Goal: Task Accomplishment & Management: Manage account settings

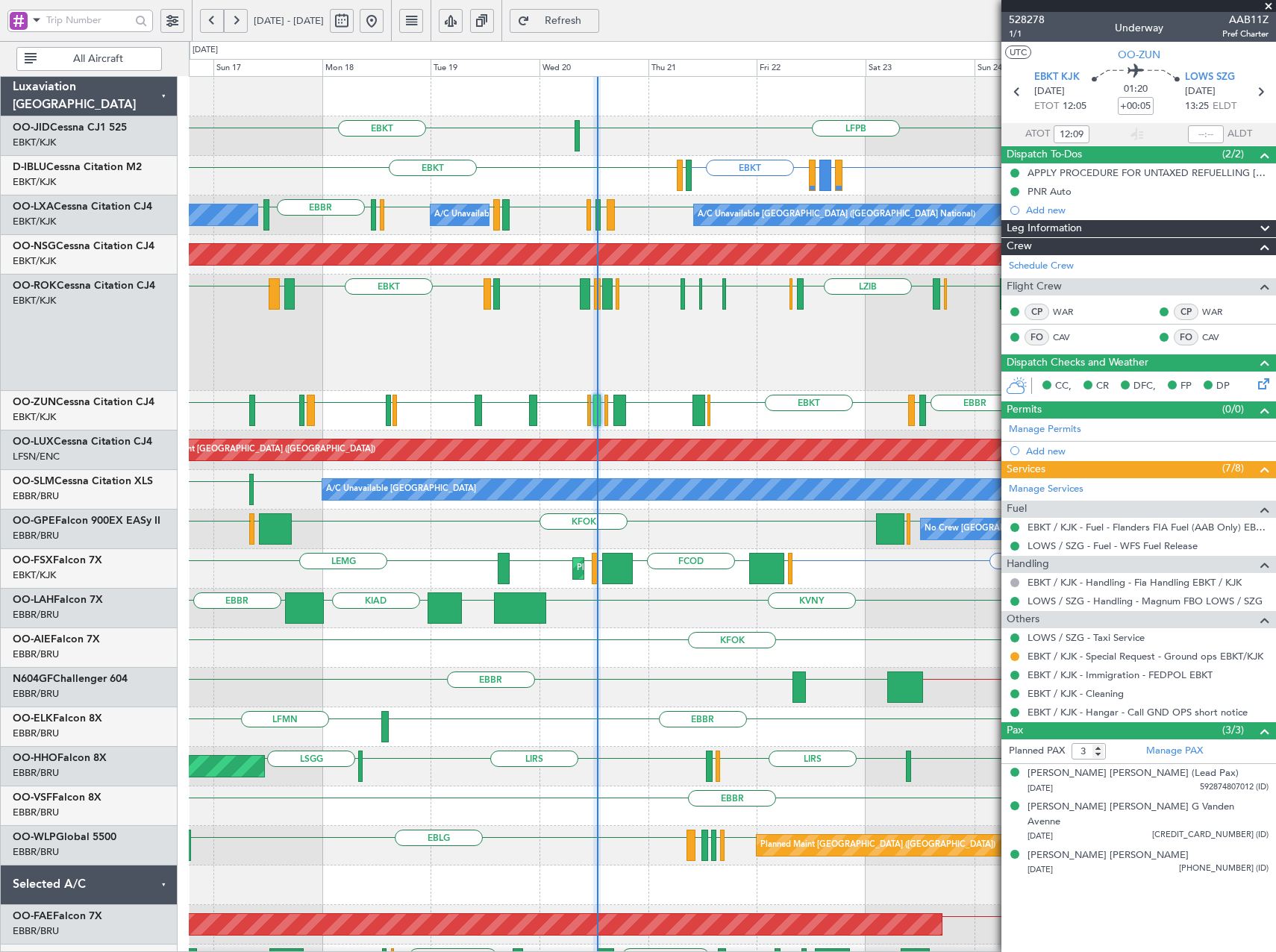
click at [1268, 3] on span at bounding box center [1268, 7] width 15 height 13
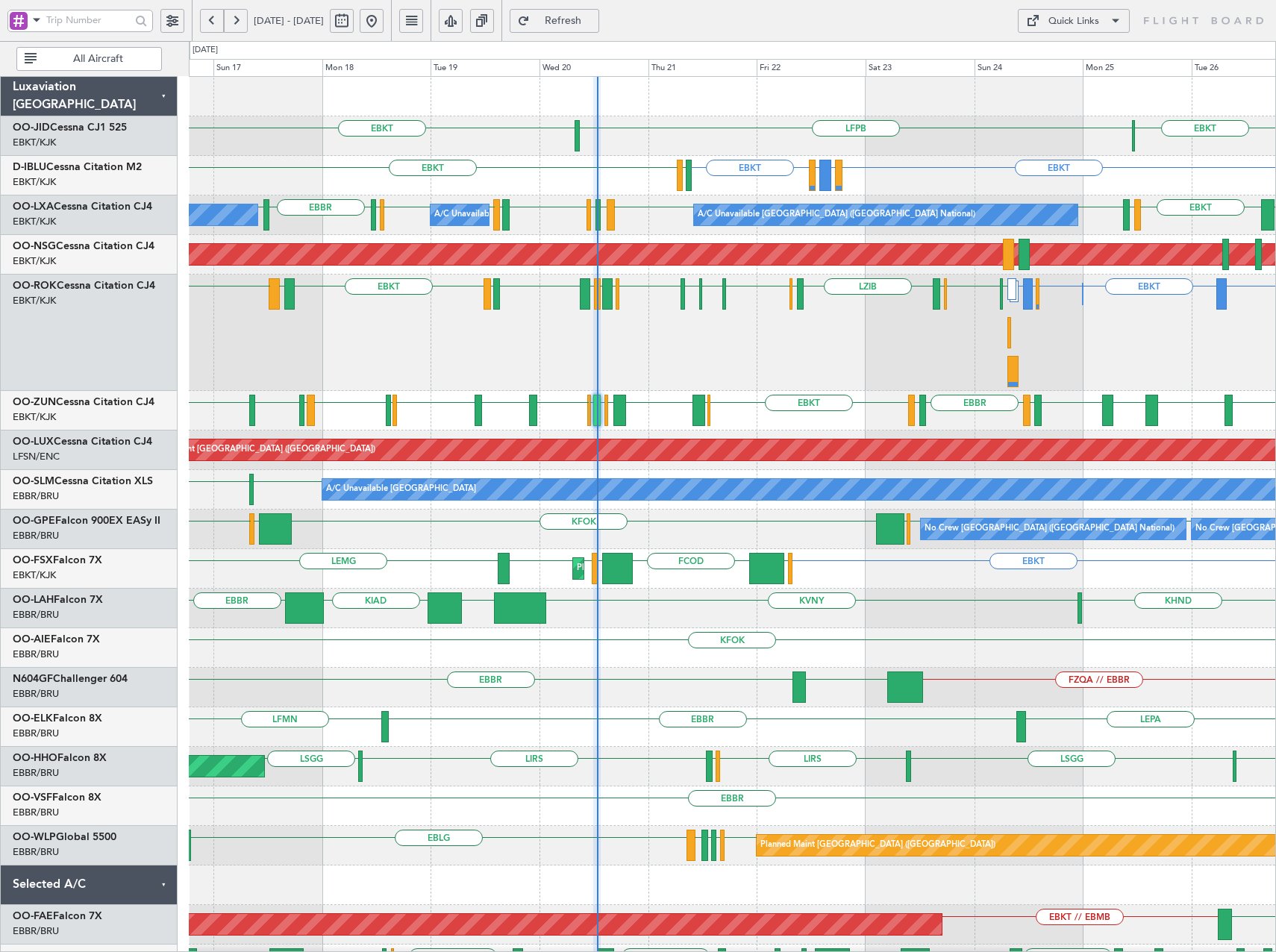
type input "0"
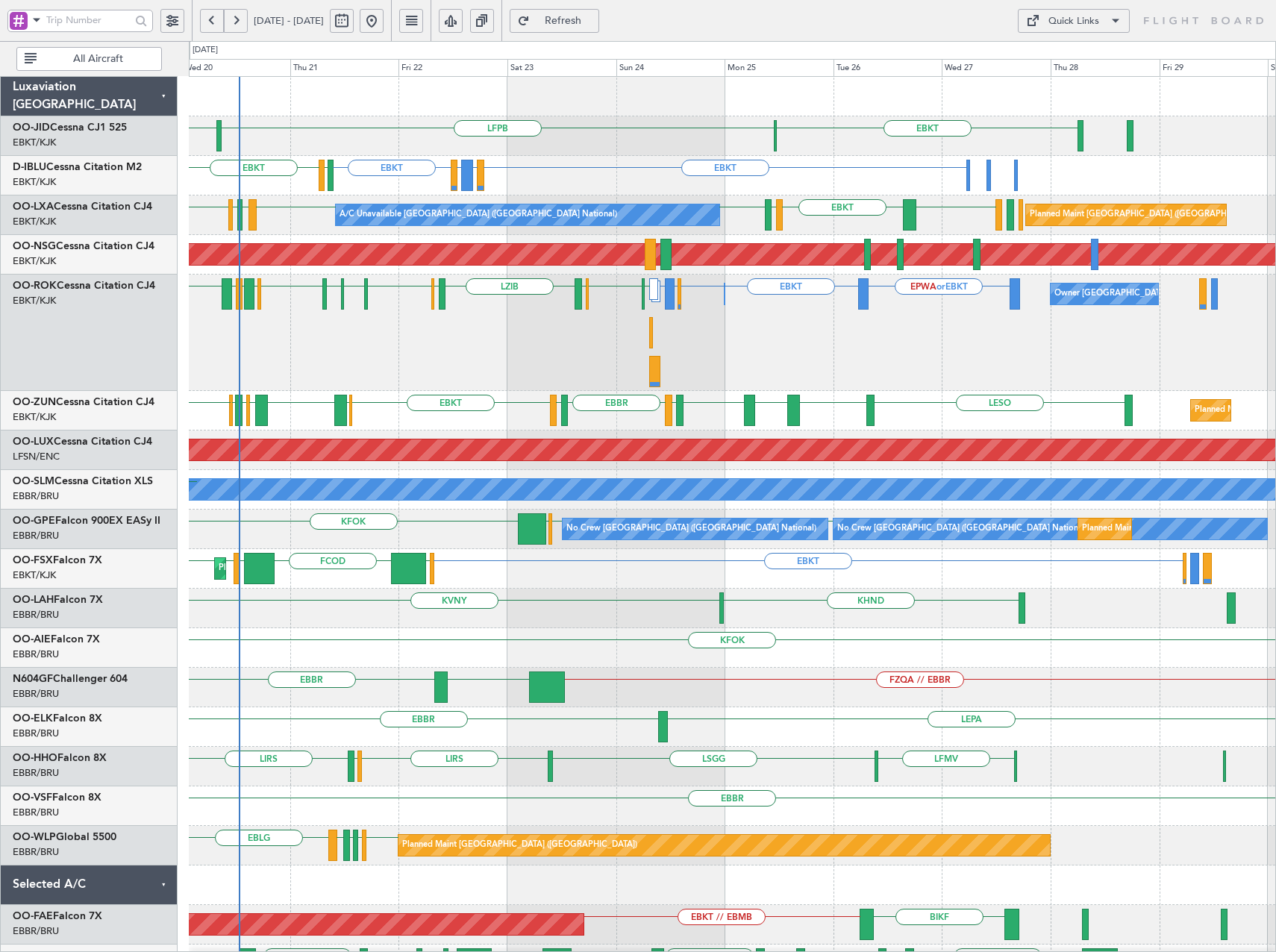
click at [790, 381] on div "EPWA or EBKT EBKT EBBR or EBKT EBLG or EBKT LIRA or EBKT [GEOGRAPHIC_DATA] EBKT…" at bounding box center [732, 332] width 1086 height 116
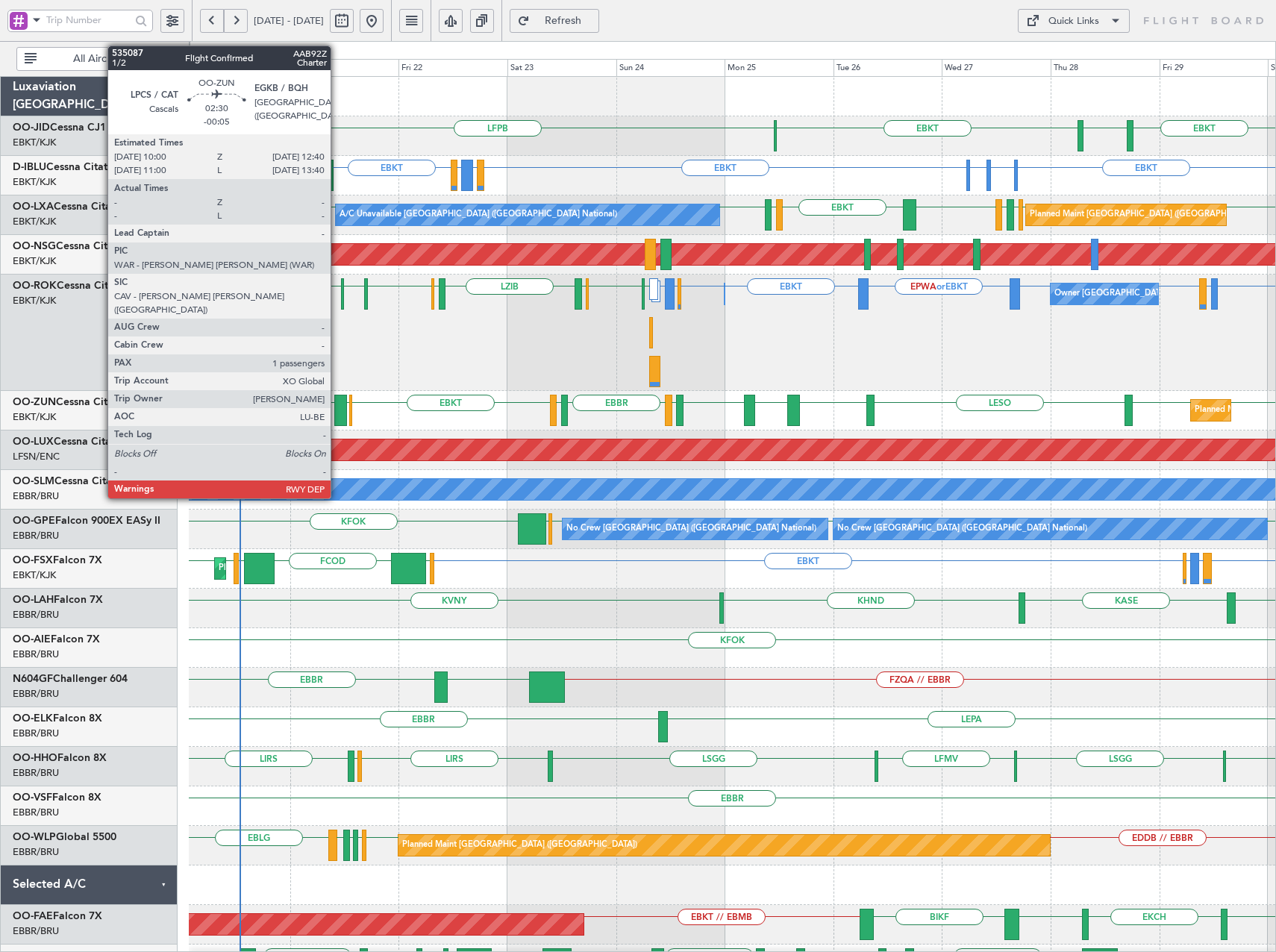
click at [337, 414] on div at bounding box center [340, 410] width 13 height 31
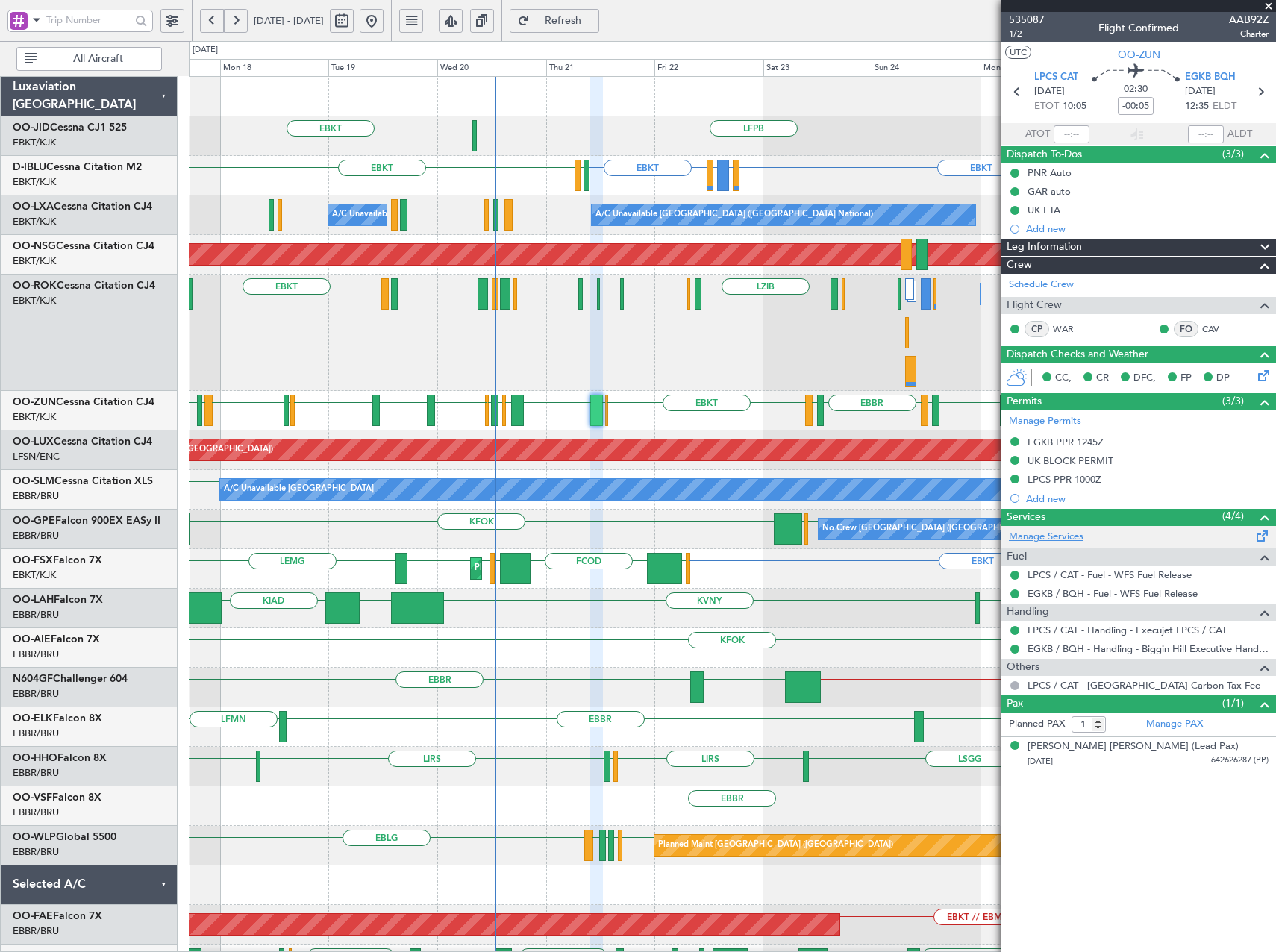
click at [1068, 541] on link "Manage Services" at bounding box center [1045, 537] width 74 height 15
click at [594, 18] on span "Refresh" at bounding box center [563, 21] width 61 height 10
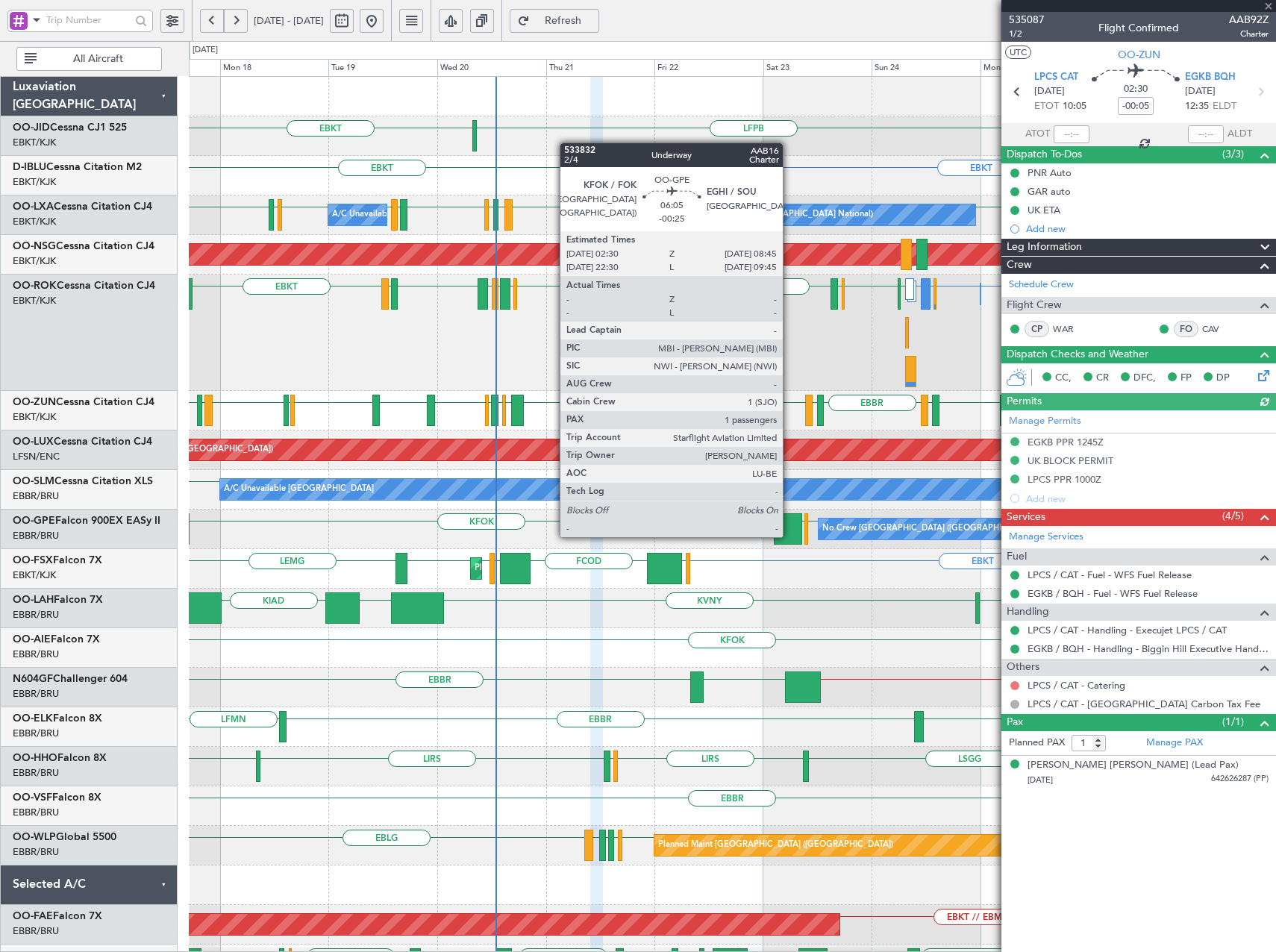
click at [1013, 685] on button at bounding box center [1014, 685] width 9 height 9
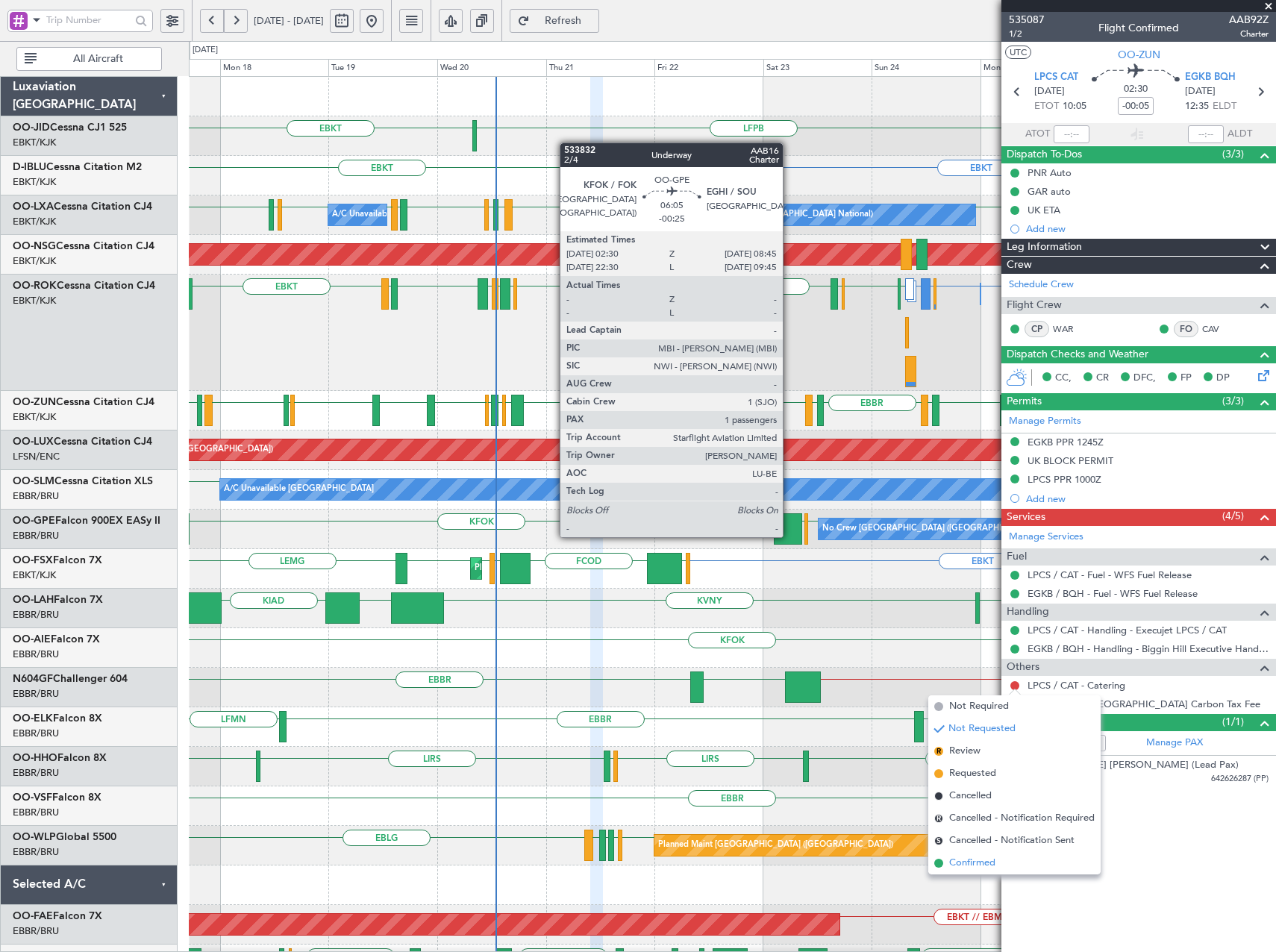
click at [983, 864] on span "Confirmed" at bounding box center [972, 863] width 46 height 15
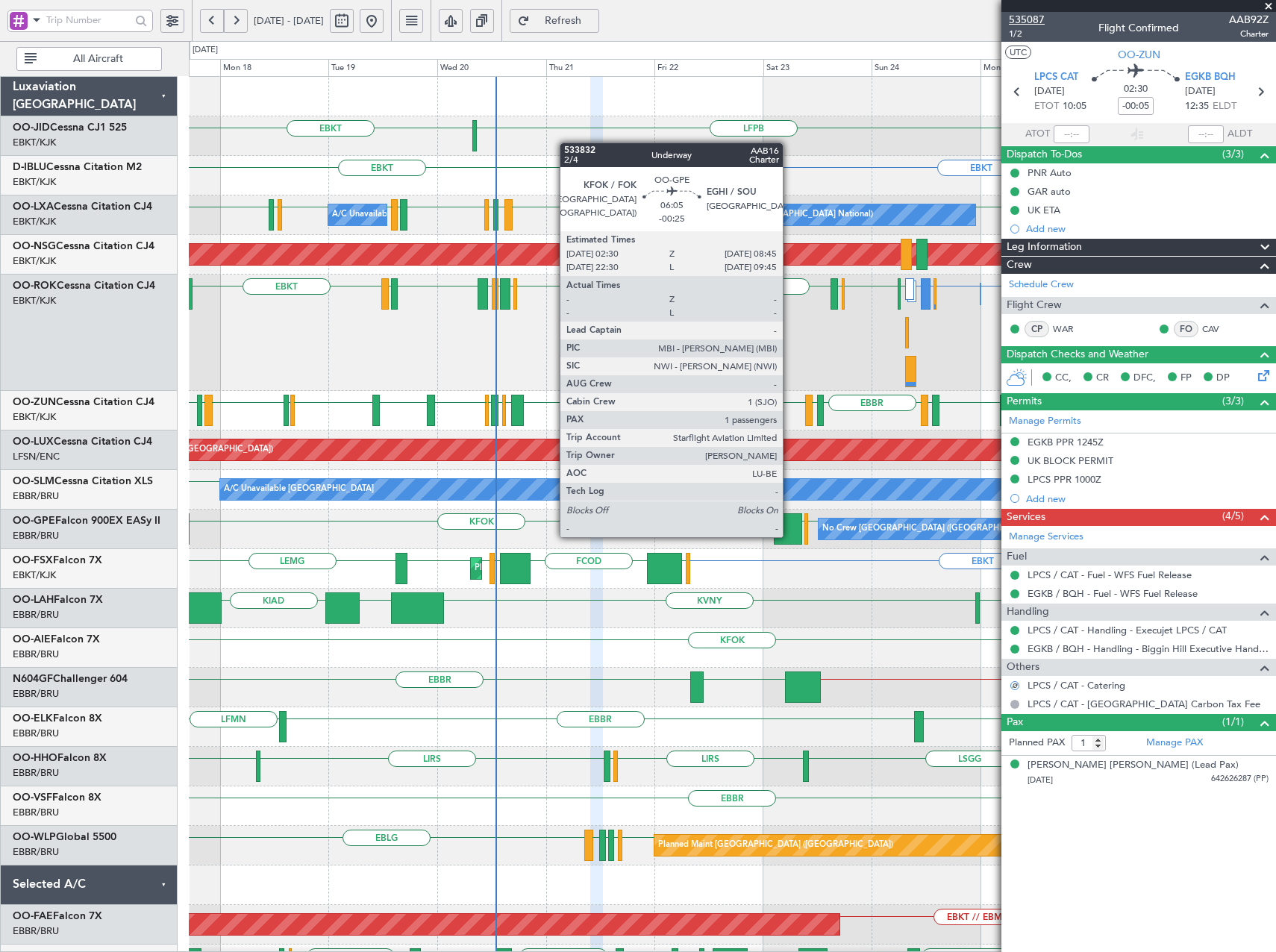
click at [1034, 16] on span "535087" at bounding box center [1026, 19] width 36 height 16
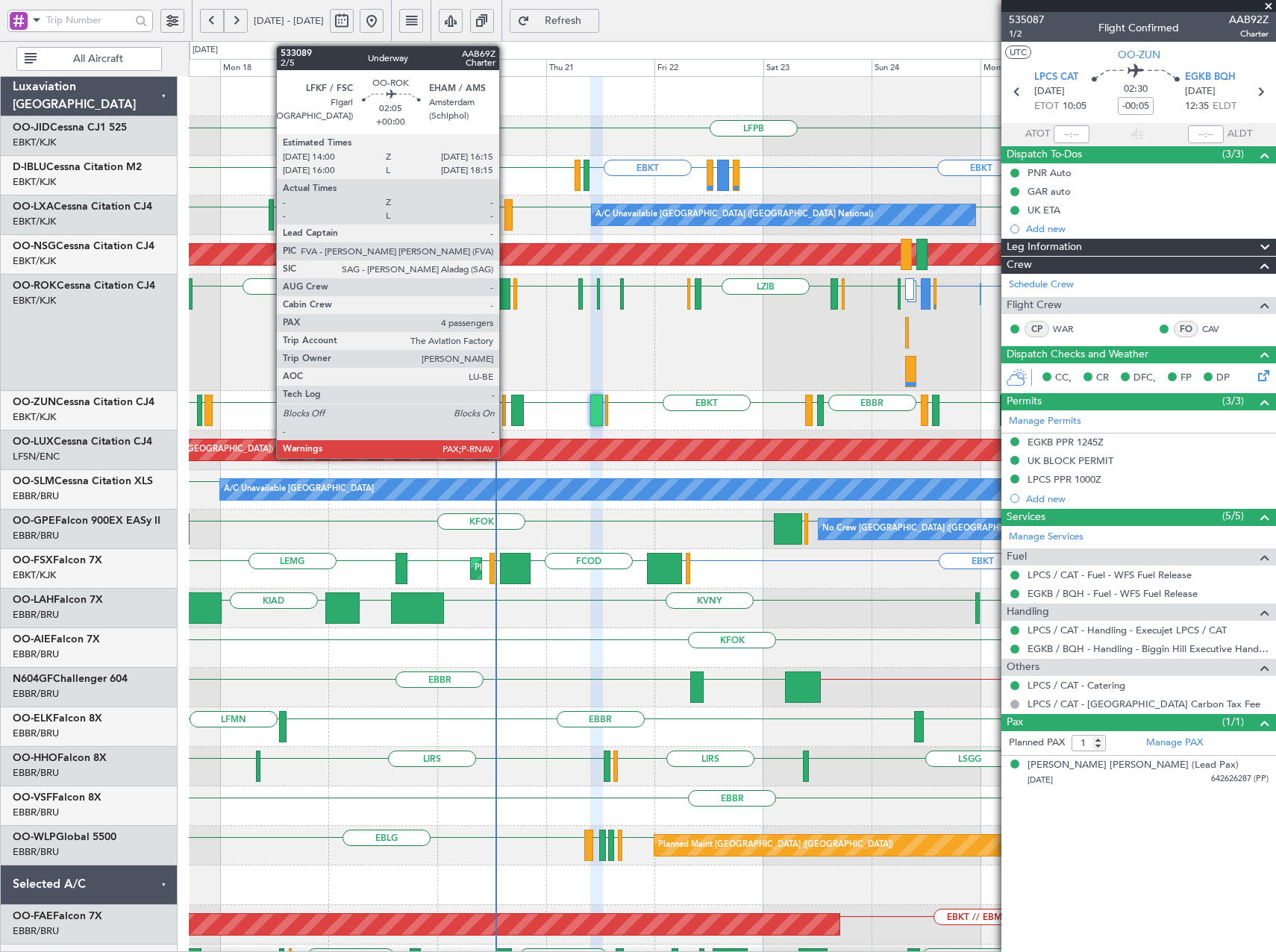
click at [506, 294] on div at bounding box center [505, 293] width 10 height 31
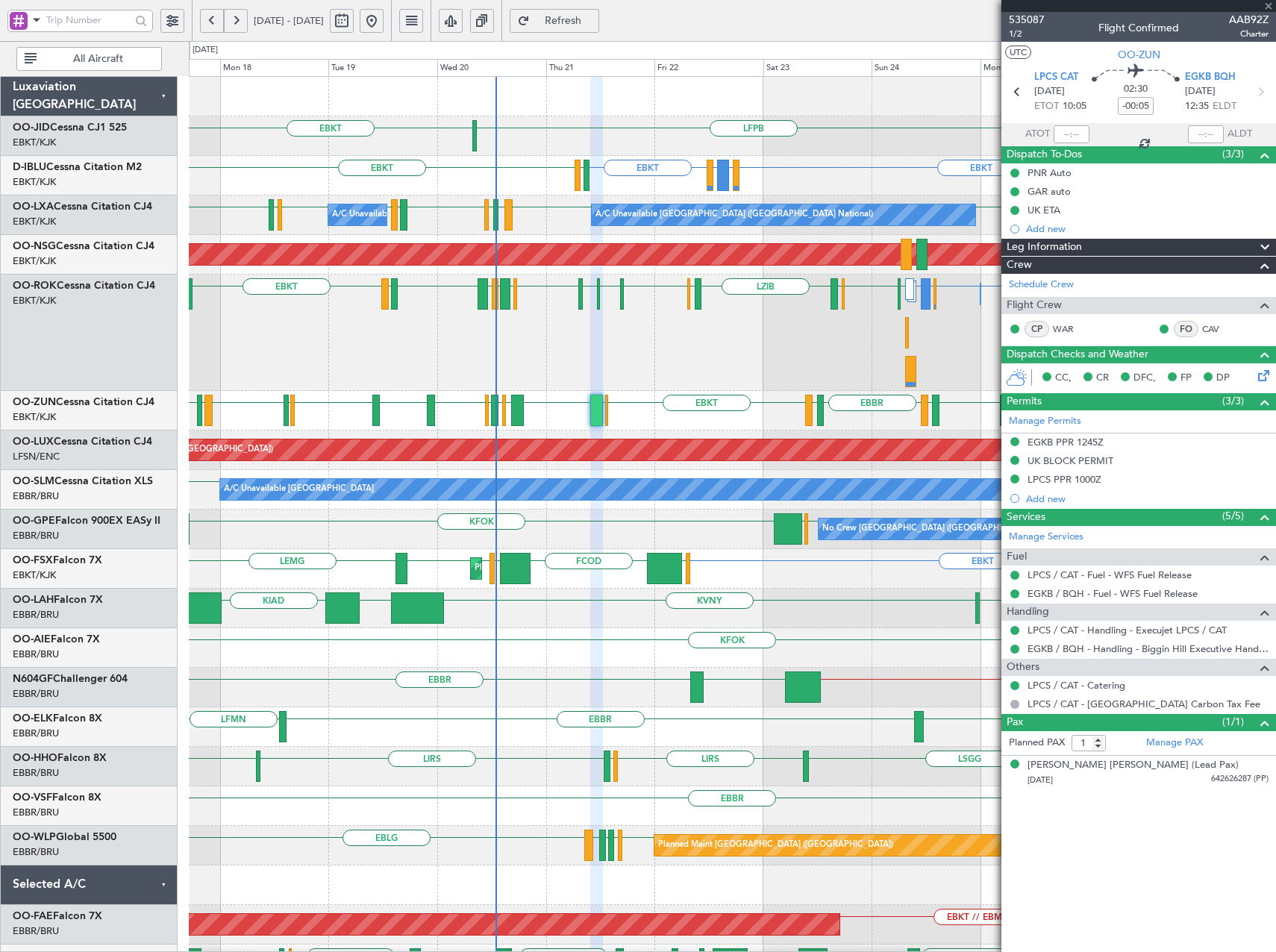
type input "4"
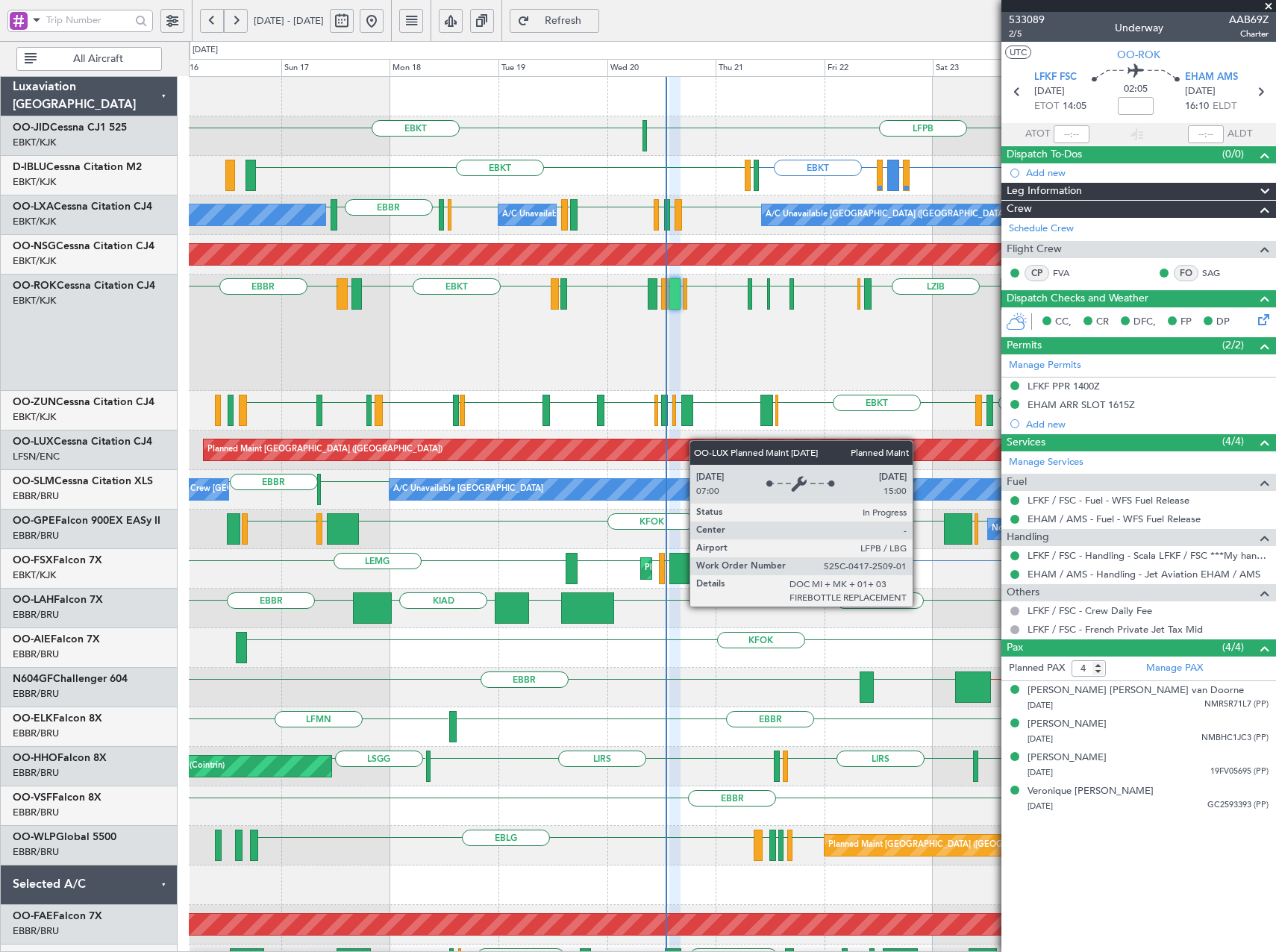
click at [648, 463] on div "EBKT LFPB EBKT EBKT EIDW or EBKT EDDM or EBKT EBKT EBKT EGJJ [GEOGRAPHIC_DATA] …" at bounding box center [732, 550] width 1086 height 946
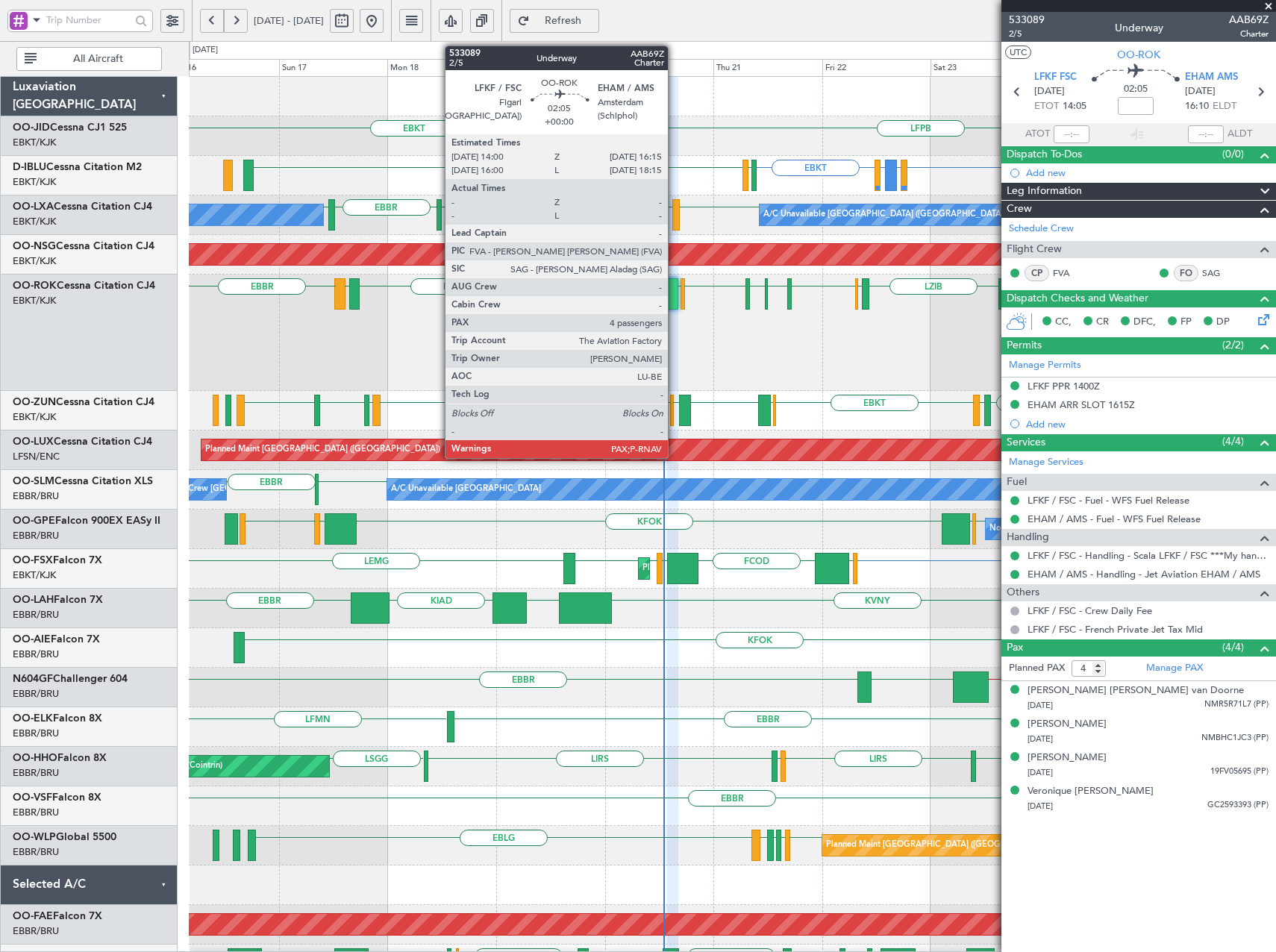
click at [675, 294] on div at bounding box center [672, 293] width 10 height 31
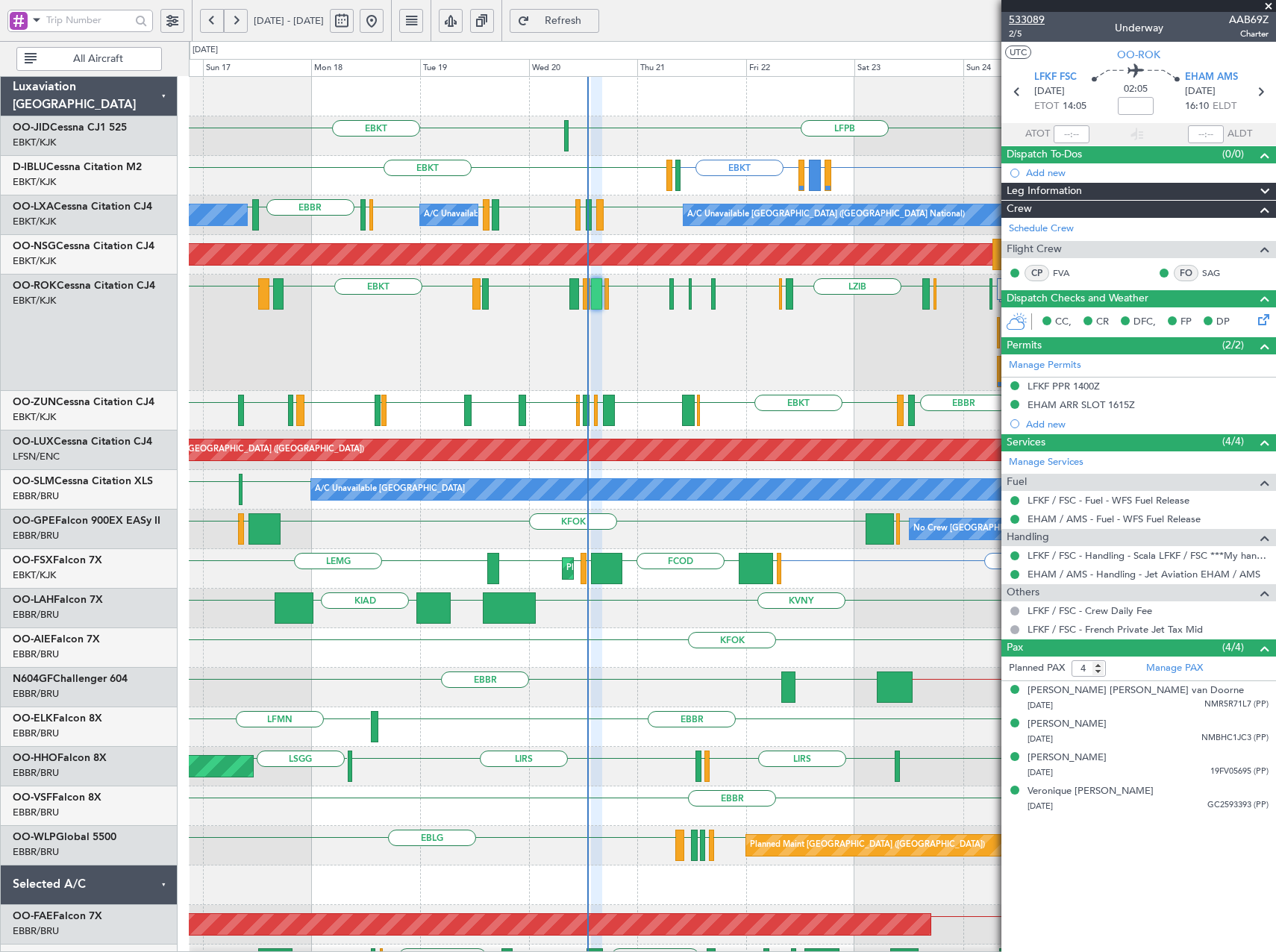
click at [1030, 17] on span "533089" at bounding box center [1026, 19] width 36 height 16
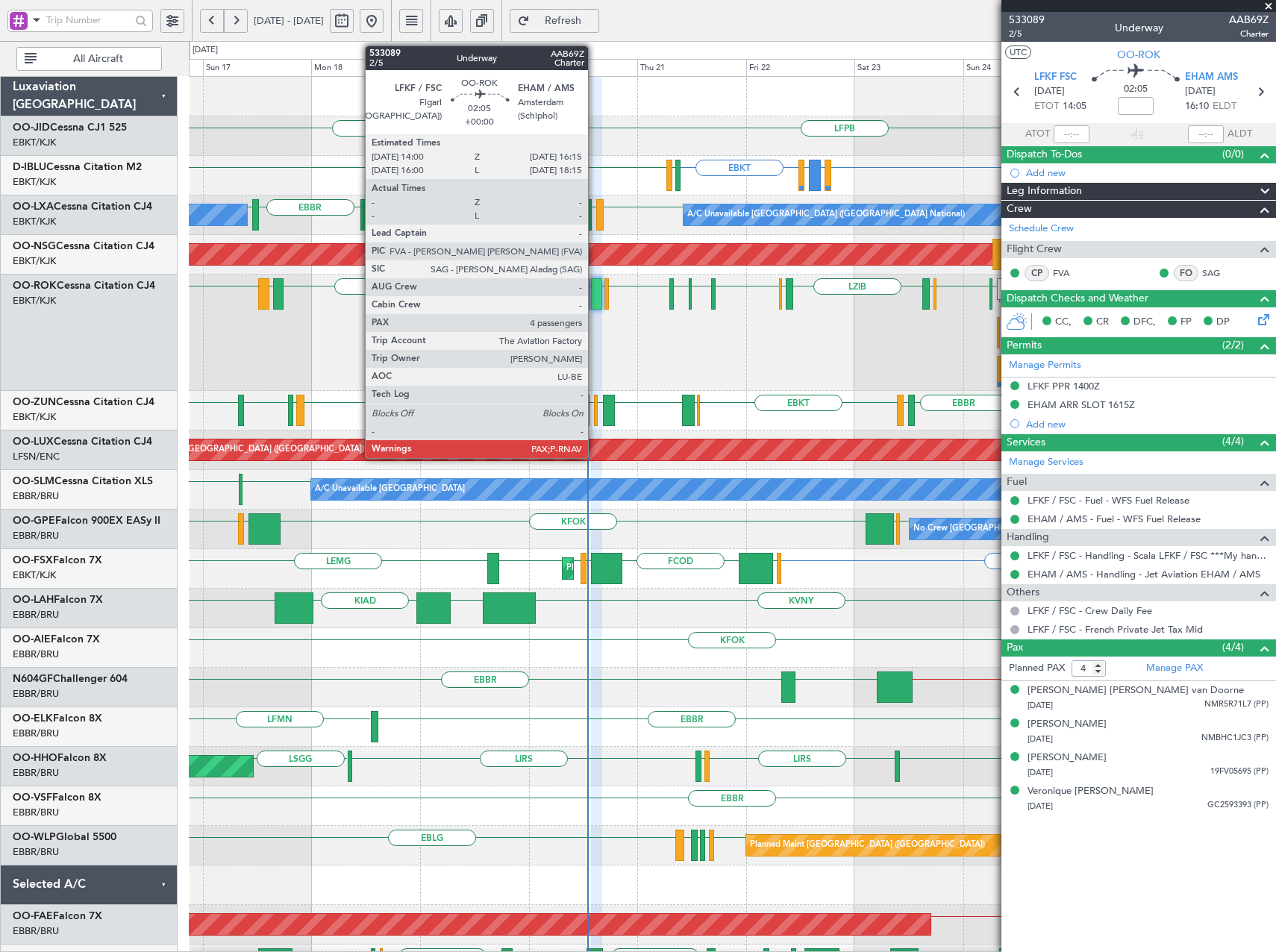
click at [595, 301] on div at bounding box center [596, 293] width 10 height 31
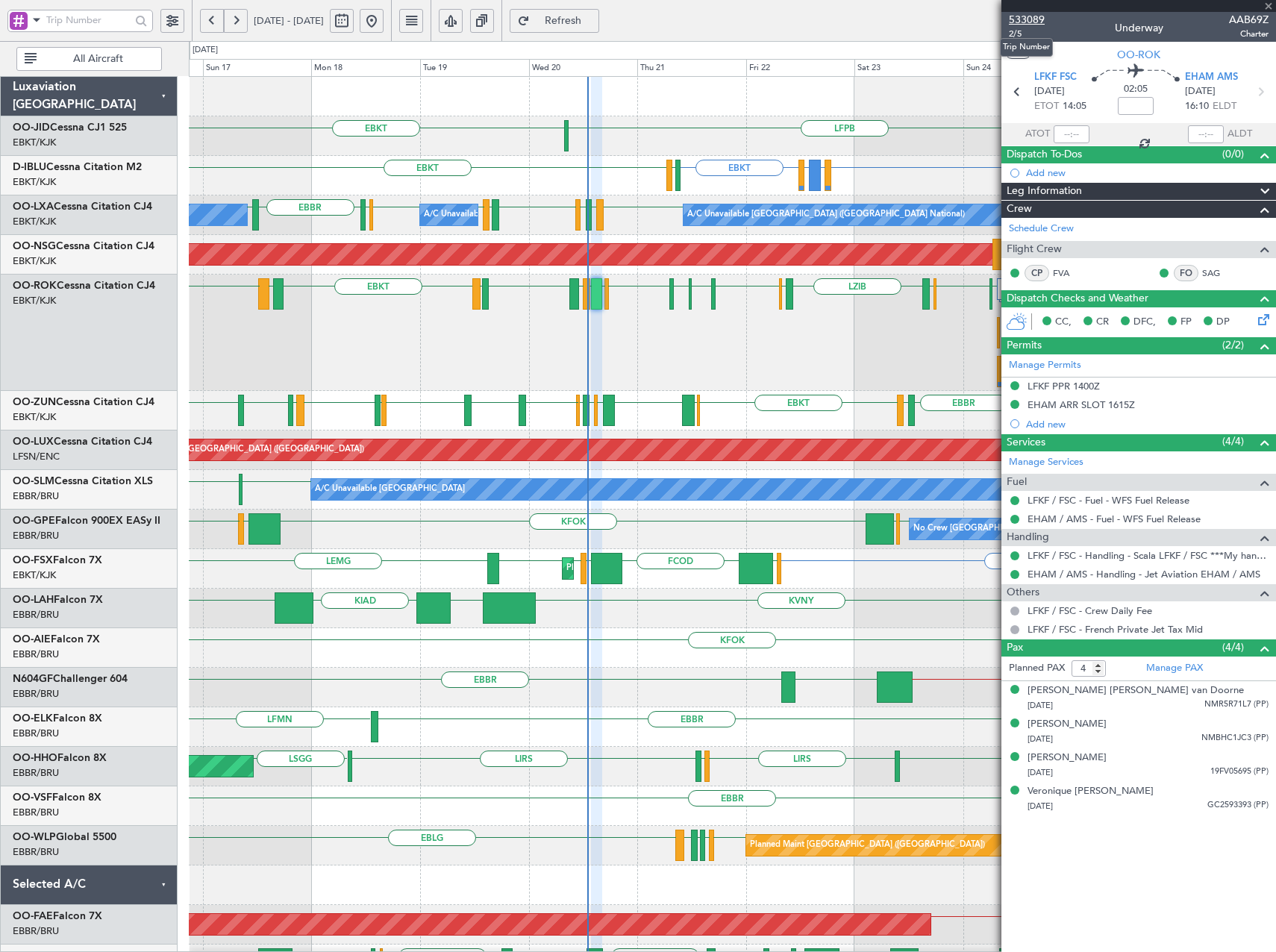
click at [1034, 23] on span "533089" at bounding box center [1026, 19] width 36 height 16
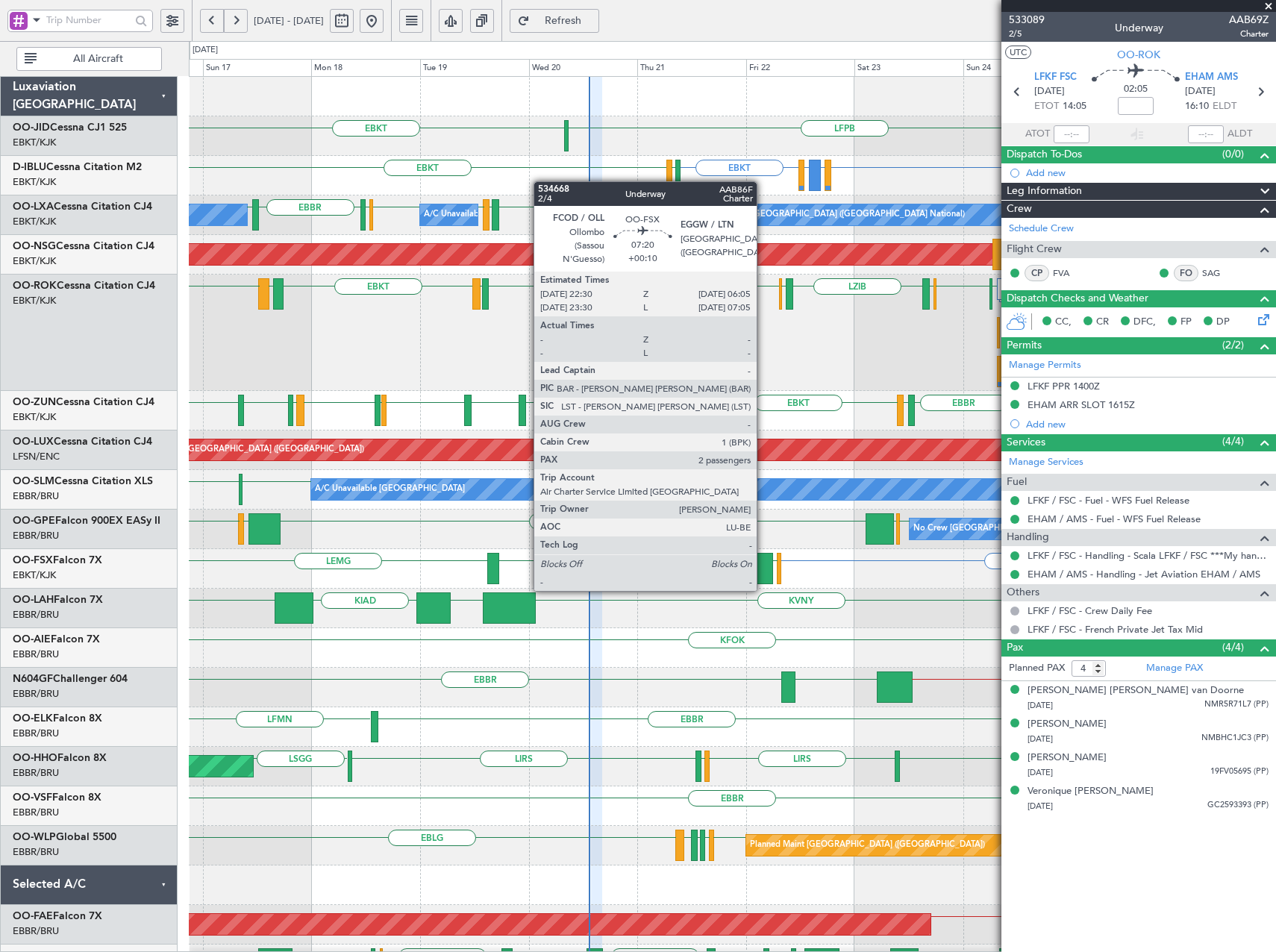
click at [763, 576] on div at bounding box center [756, 568] width 35 height 31
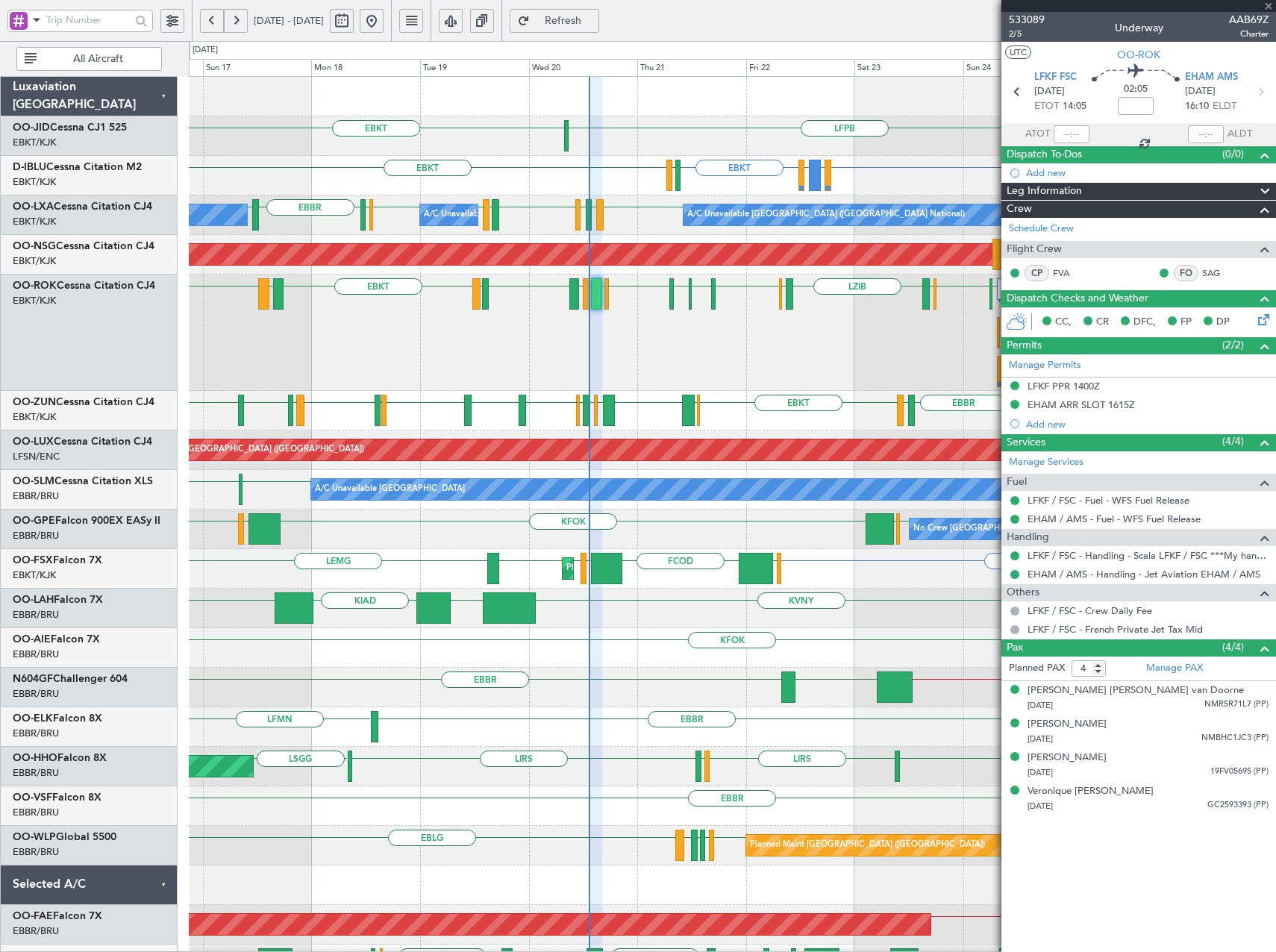
type input "+00:10"
type input "2"
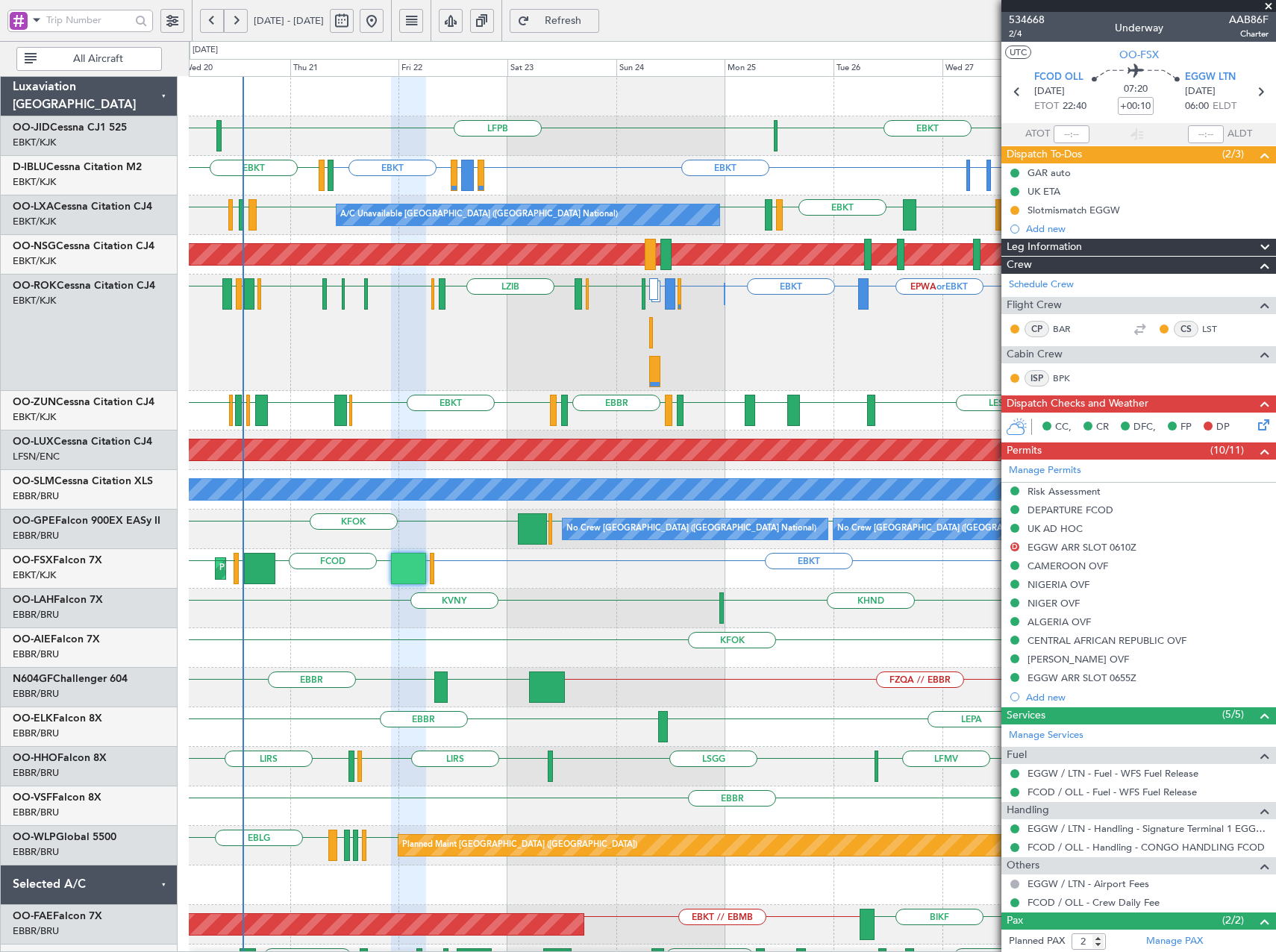
click at [687, 368] on div "EBKT EPWA or EBKT EBKT EBBR or EBKT EBLG or EBKT LIRA or EBKT [GEOGRAPHIC_DATA]…" at bounding box center [732, 332] width 1086 height 116
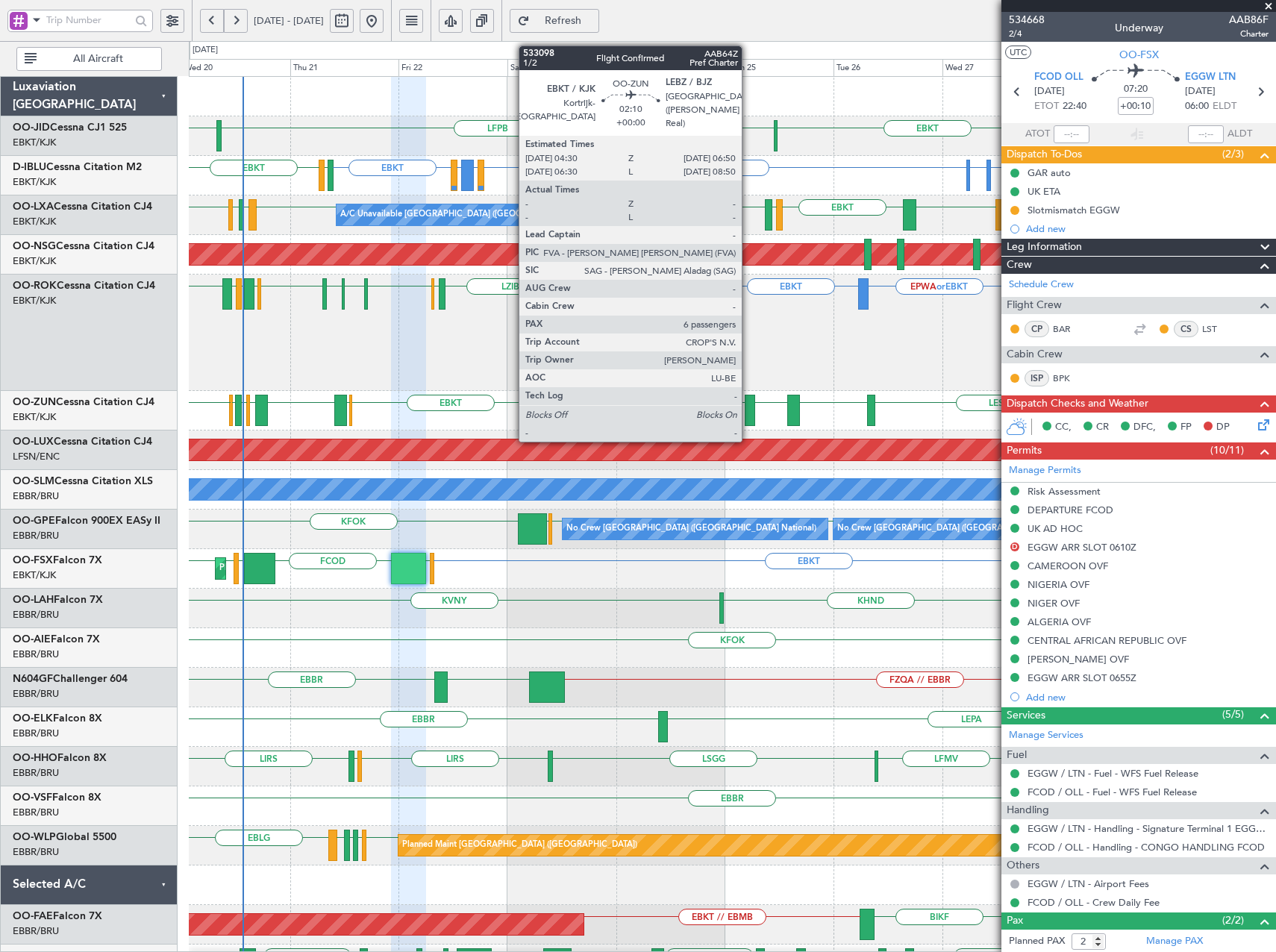
click at [748, 412] on div at bounding box center [749, 410] width 11 height 31
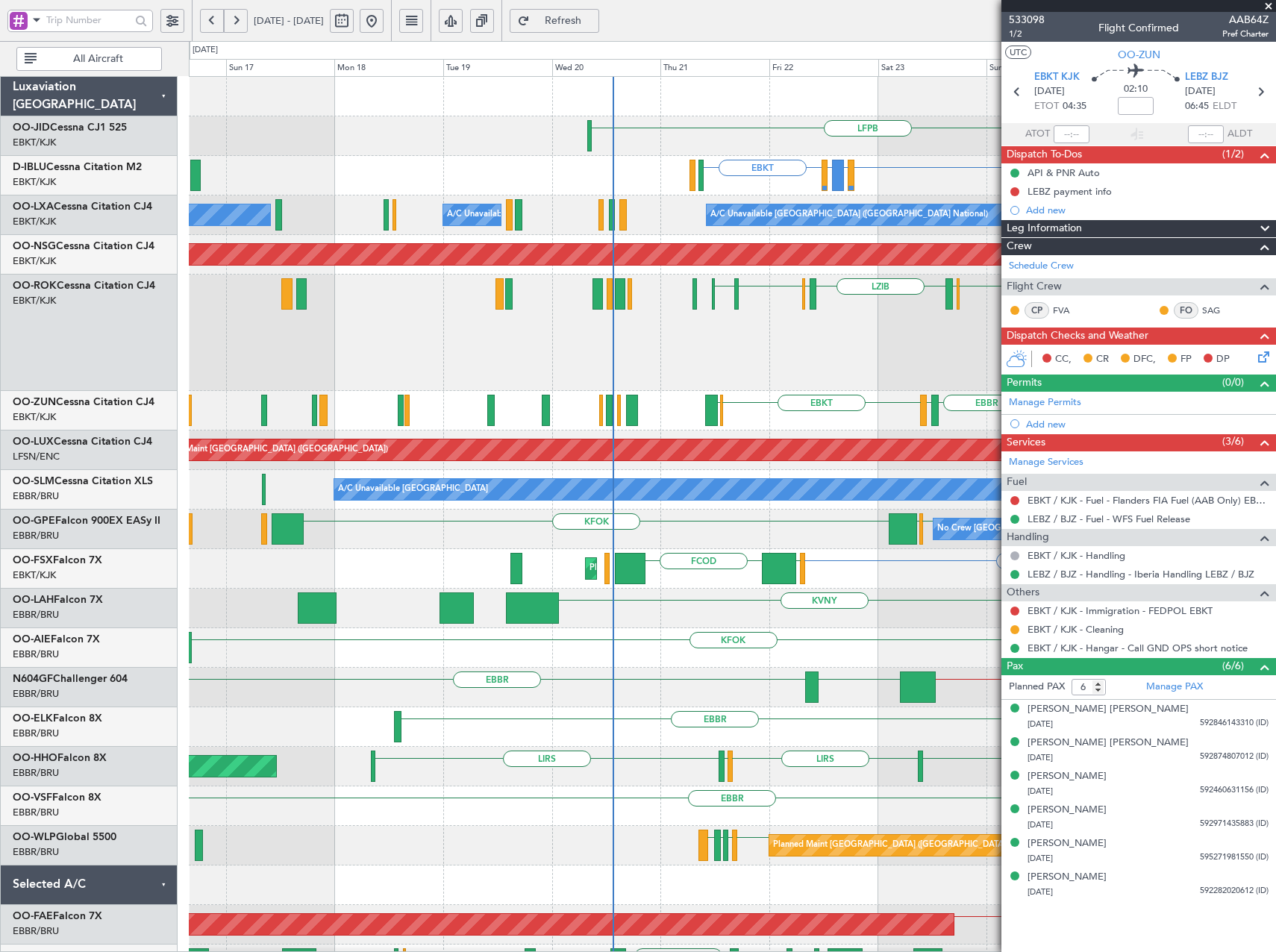
click at [900, 398] on div "LFPB EBKT [GEOGRAPHIC_DATA] EBKT EBKT EBKT EIDW or EBKT EDDM or EBKT ELLX or EB…" at bounding box center [732, 589] width 1086 height 1026
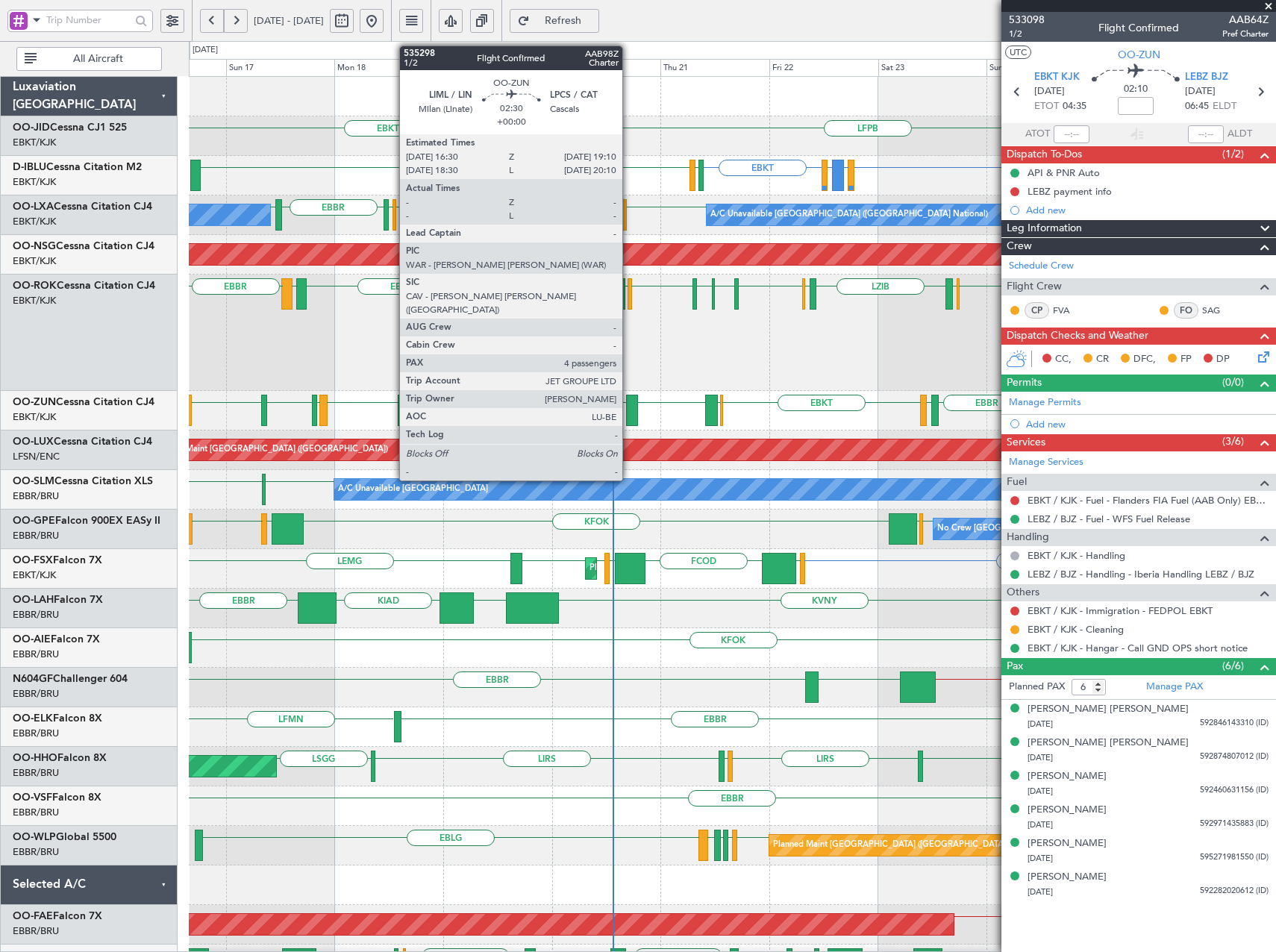
click at [629, 407] on div at bounding box center [632, 410] width 13 height 31
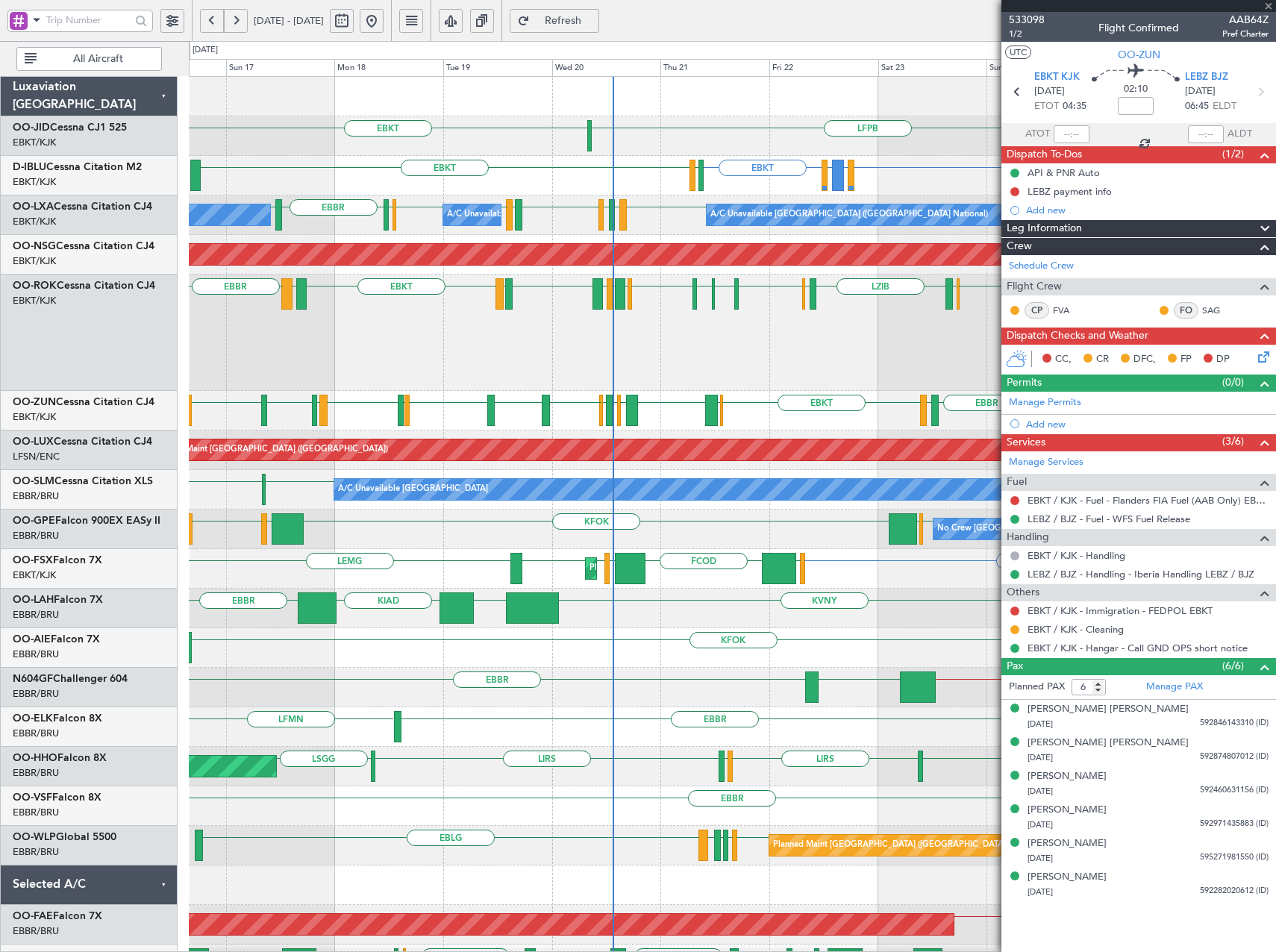
type input "4"
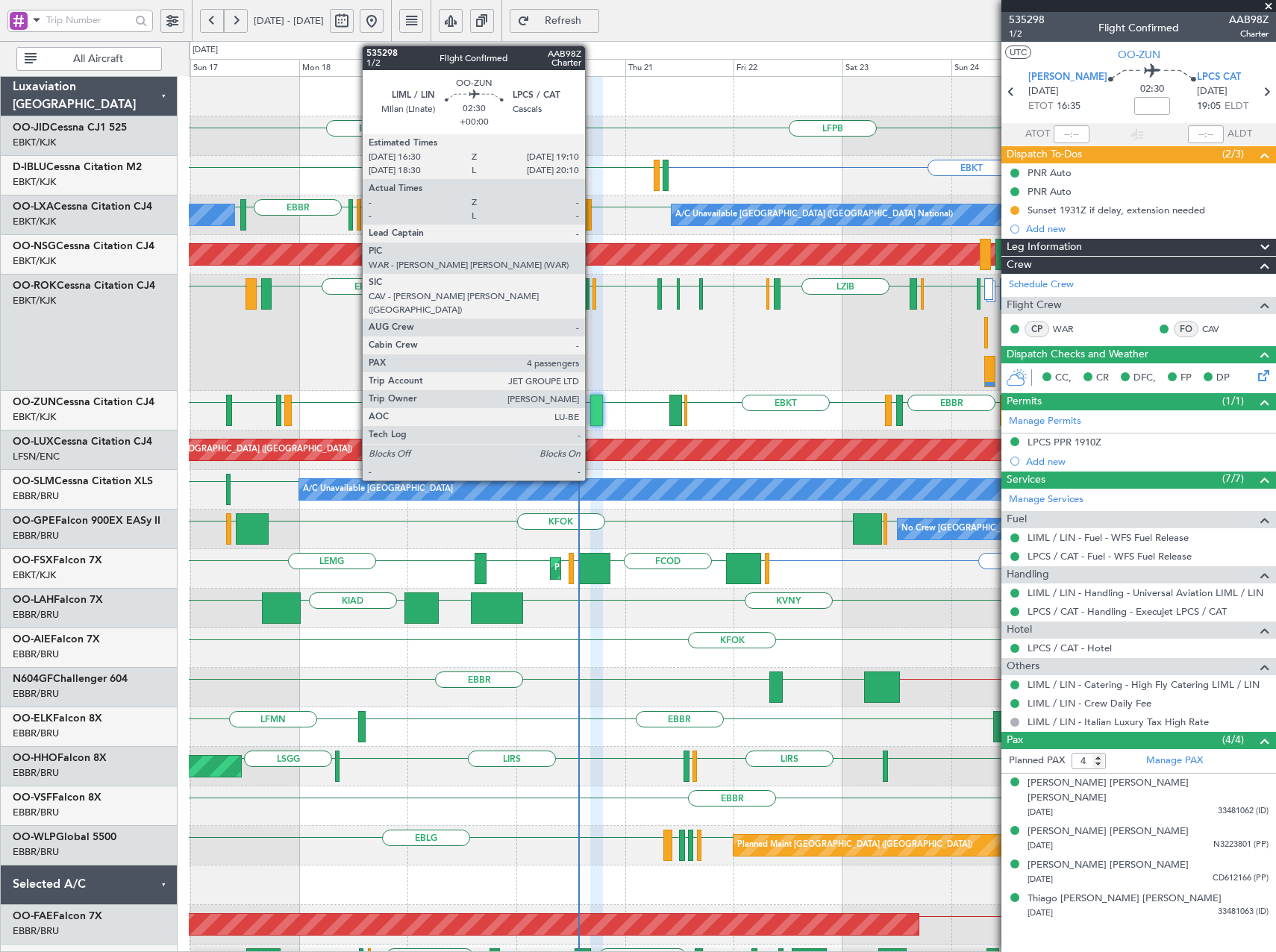
click at [592, 415] on div at bounding box center [596, 410] width 13 height 31
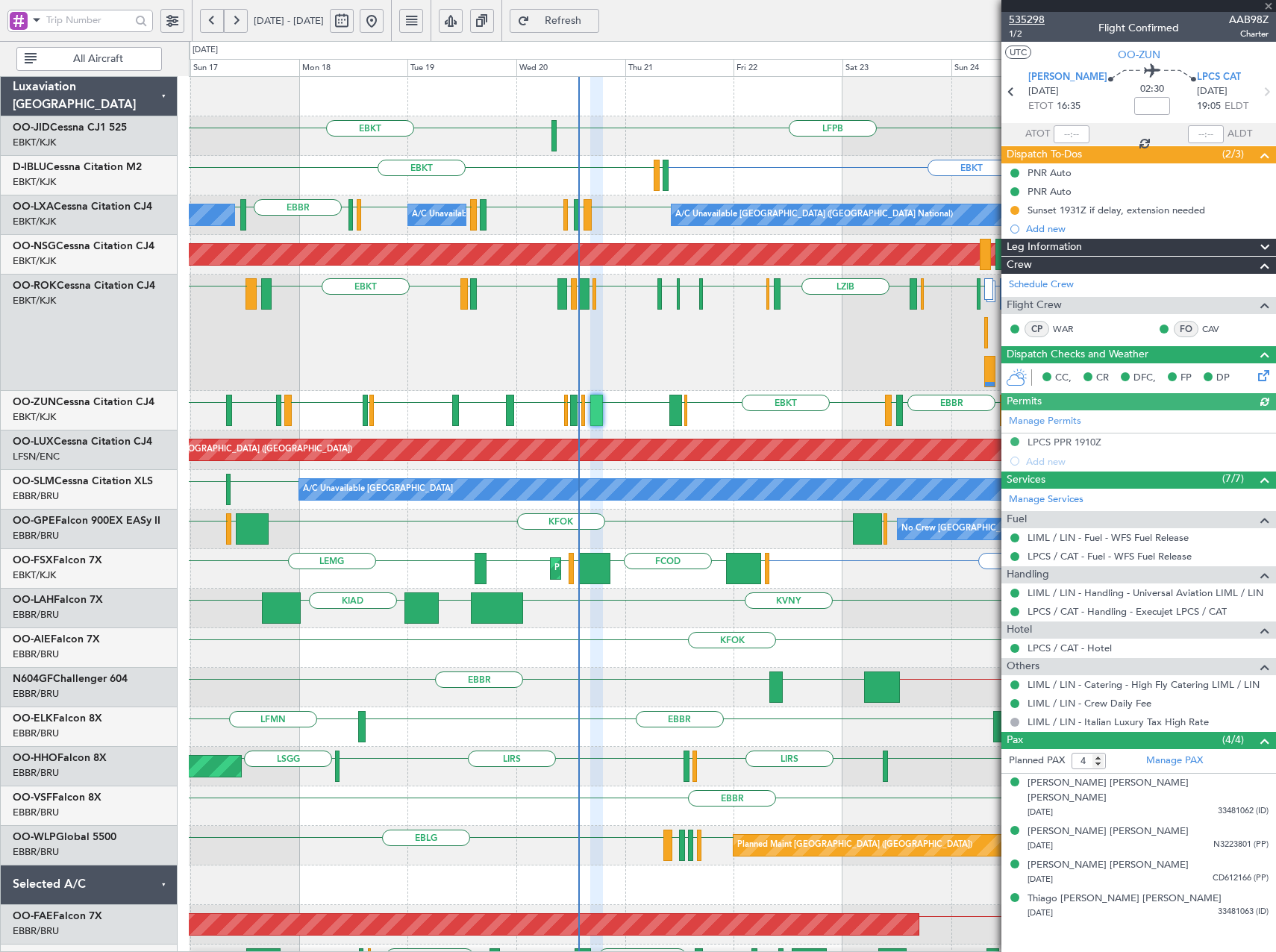
click at [1022, 18] on span "535298" at bounding box center [1026, 19] width 36 height 16
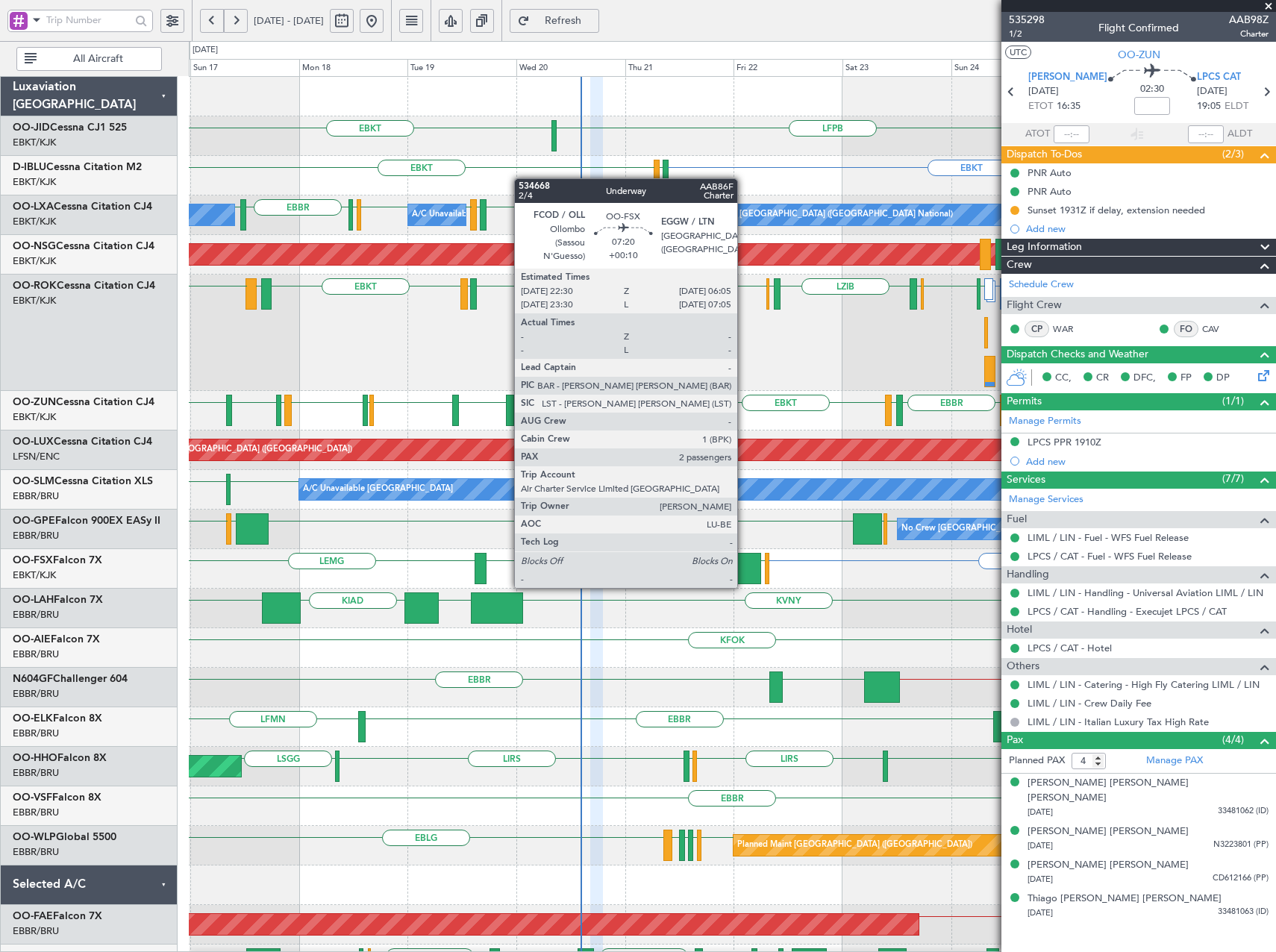
click at [744, 573] on div at bounding box center [743, 568] width 35 height 31
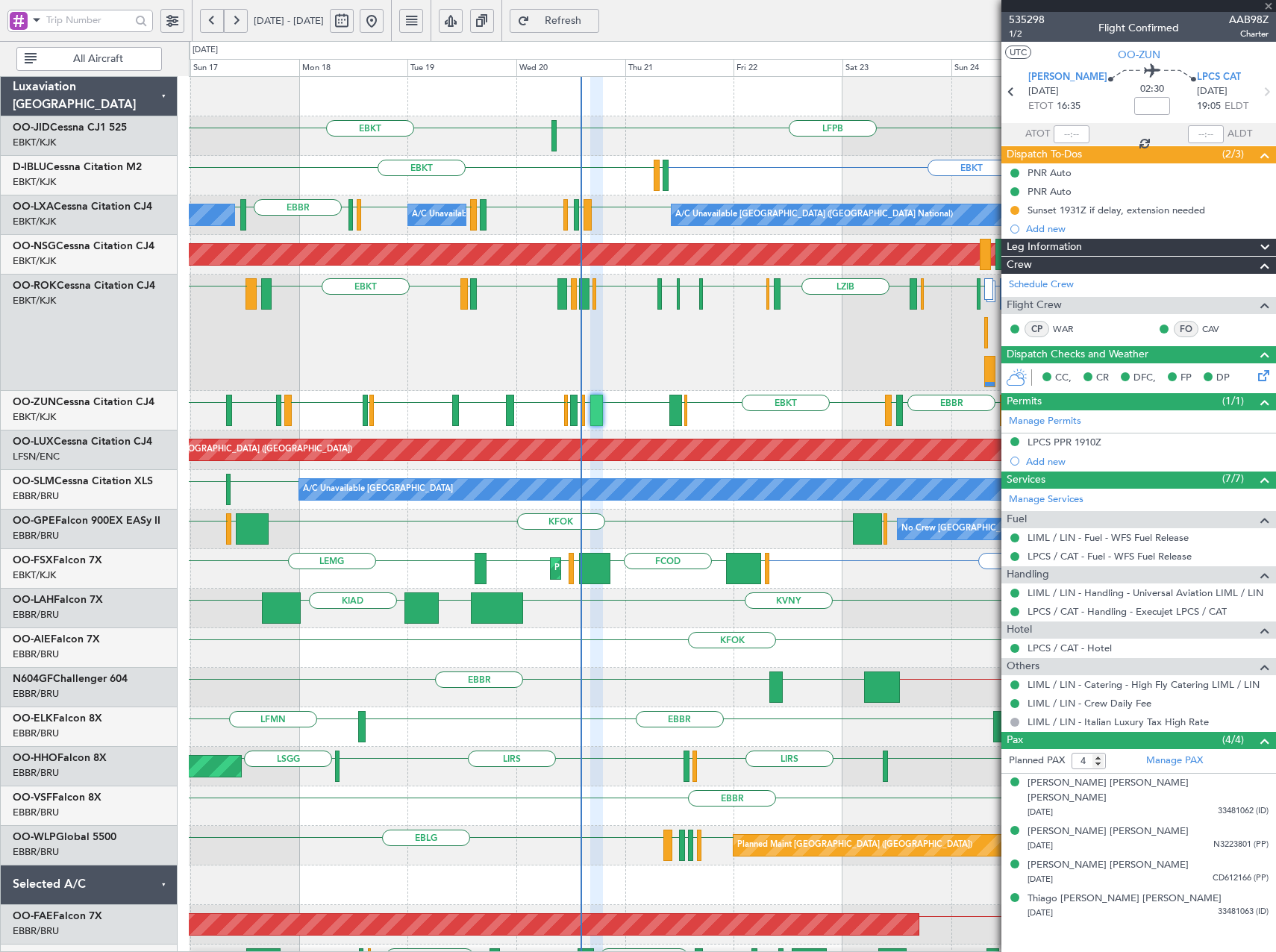
type input "+00:10"
type input "2"
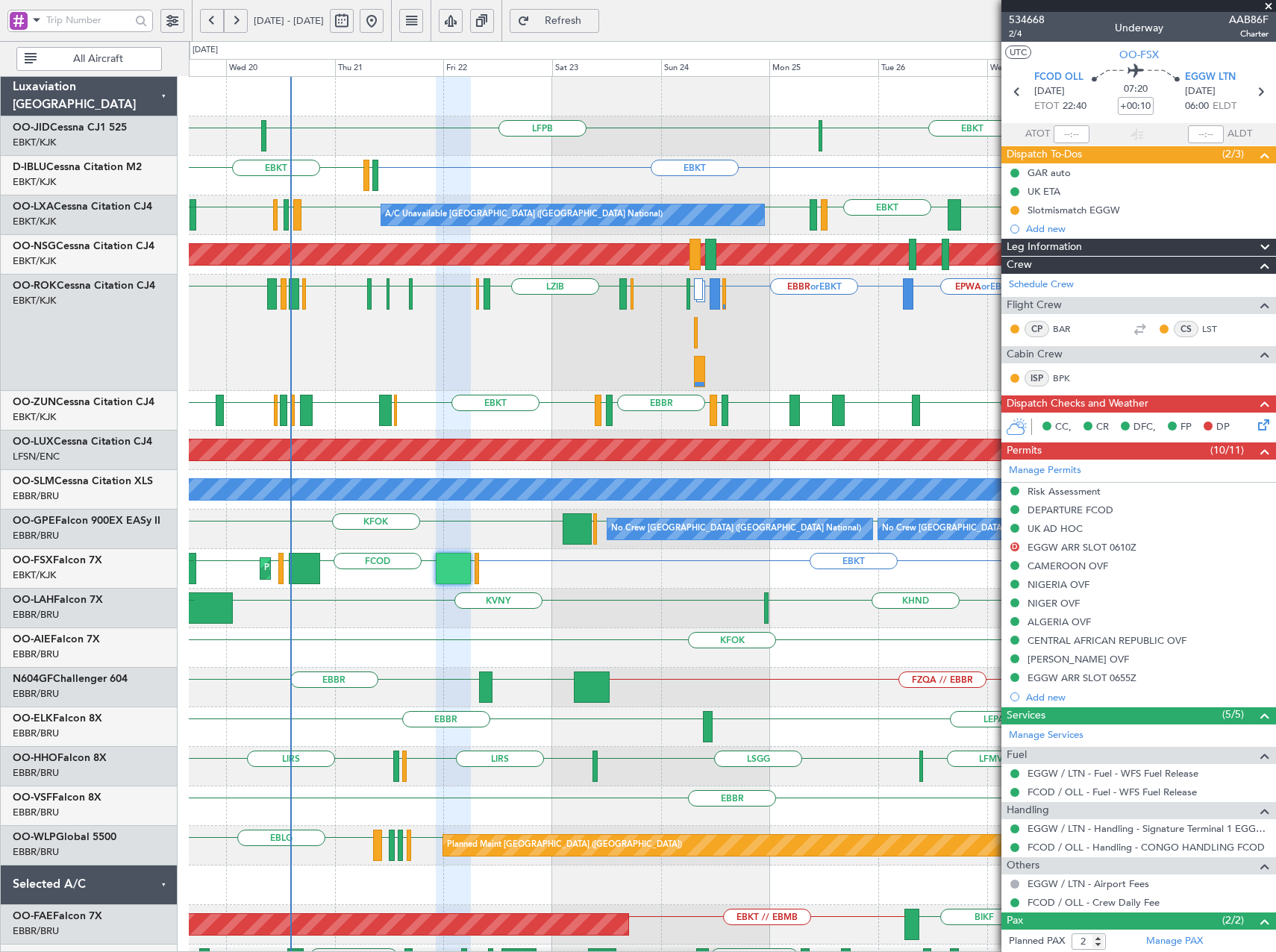
click at [769, 326] on div "EPWA or EBKT EBBR or EBKT EBLG or EBKT LIRA or EBKT [GEOGRAPHIC_DATA] EBKT ELLX…" at bounding box center [732, 332] width 1086 height 116
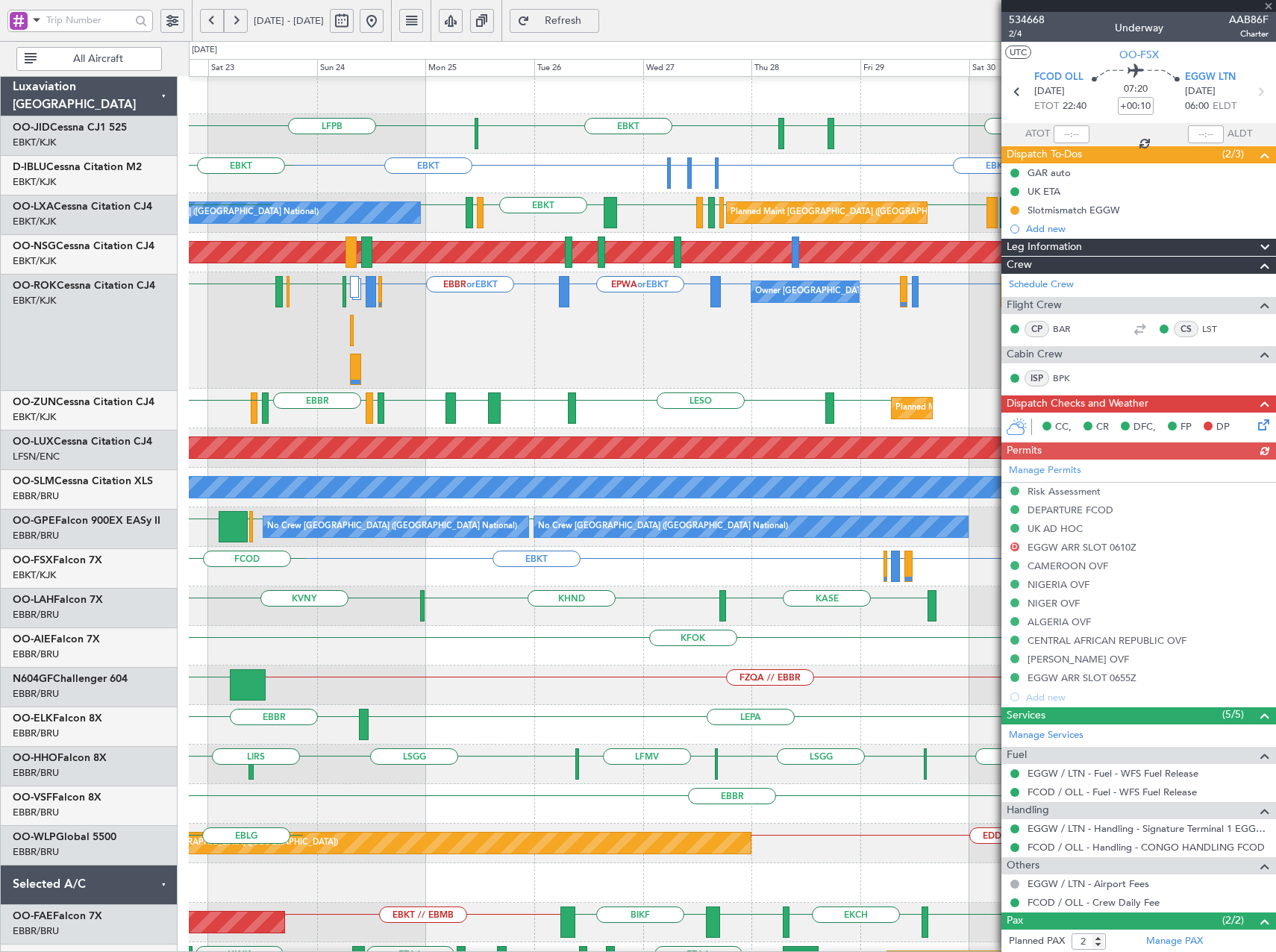
click at [407, 349] on div "Owner [GEOGRAPHIC_DATA]-[GEOGRAPHIC_DATA] EPWA or EBKT EBBR or EBKT EBLG or EBK…" at bounding box center [732, 330] width 1086 height 116
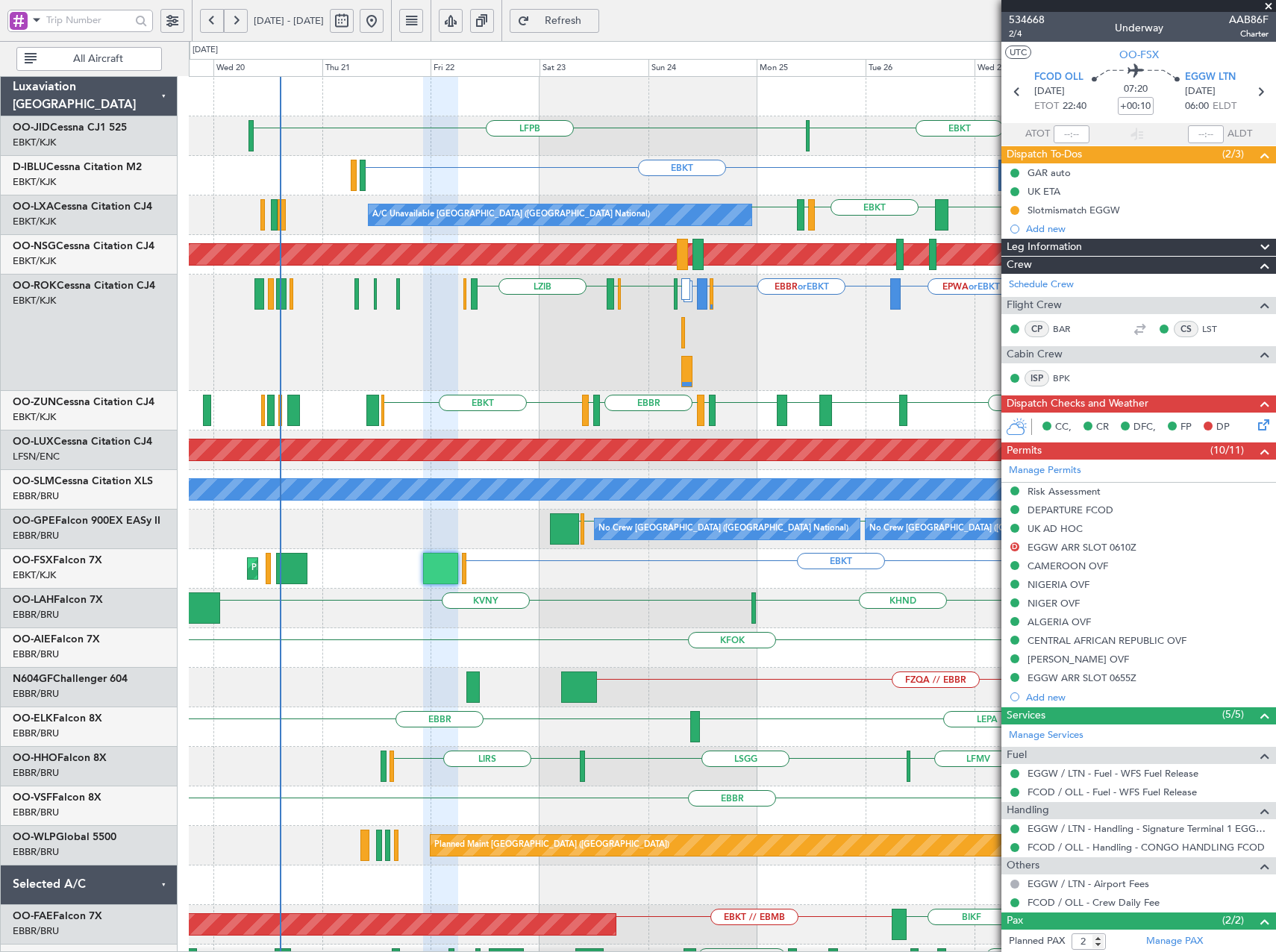
click at [1028, 351] on fb-app "[DATE] - [DATE] Refresh Quick Links All Aircraft EBKT [GEOGRAPHIC_DATA] EBKT LF…" at bounding box center [638, 485] width 1276 height 934
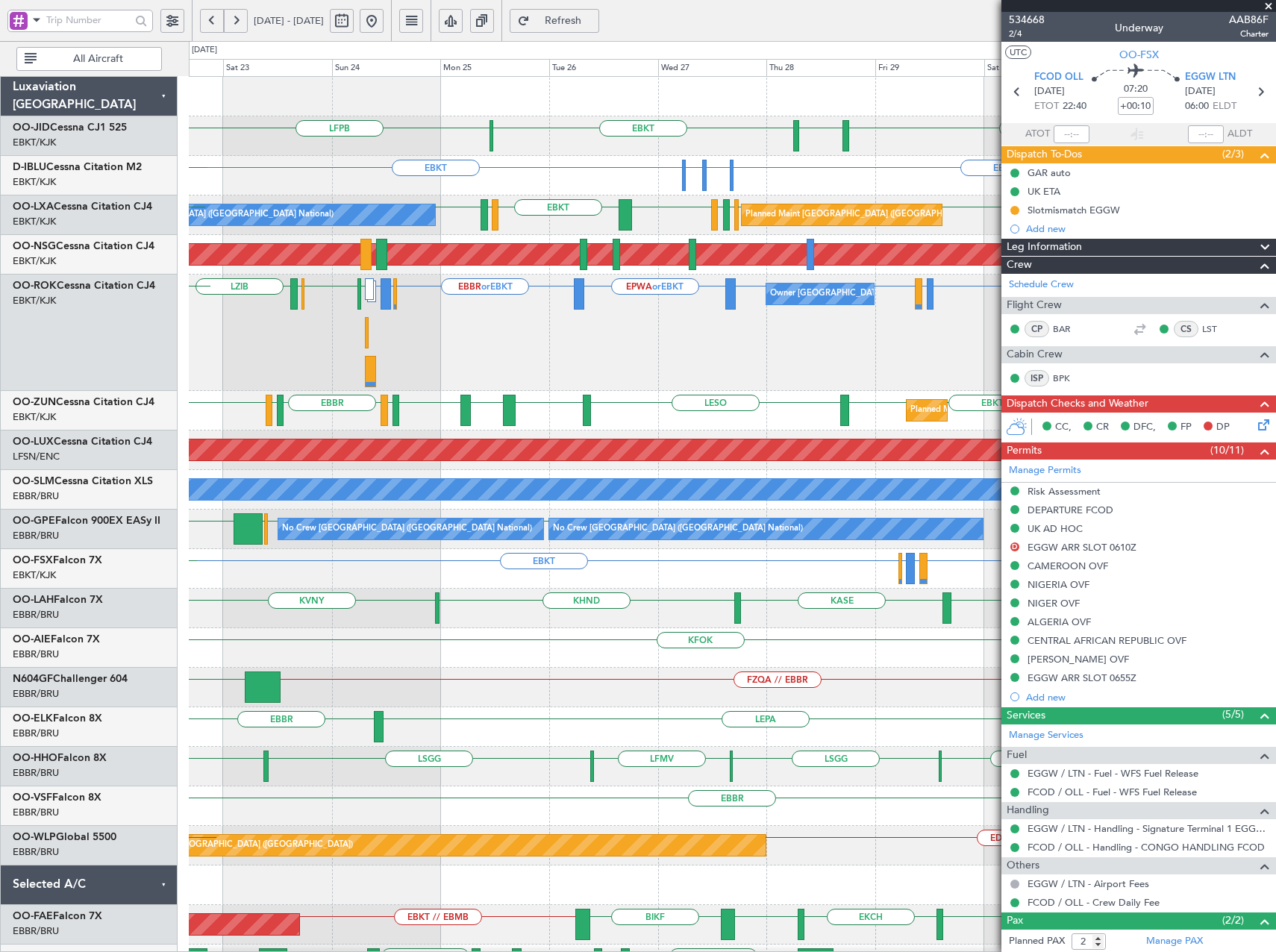
click at [677, 386] on div "Owner [GEOGRAPHIC_DATA]-[GEOGRAPHIC_DATA] EBBR or EBKT LFMD or EBKT EBKT EBKT E…" at bounding box center [732, 332] width 1086 height 116
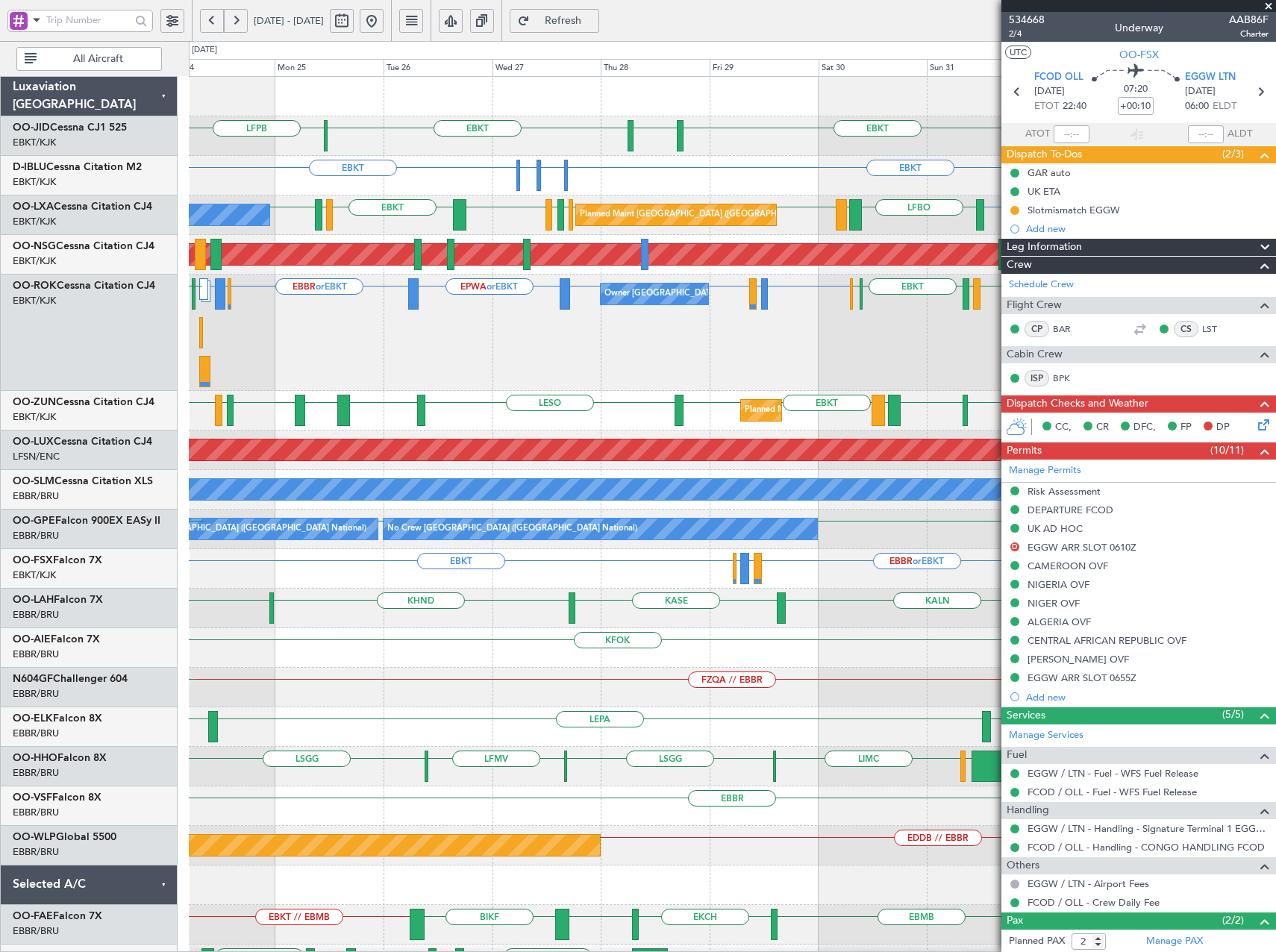
click at [658, 330] on div "Owner [GEOGRAPHIC_DATA]-[GEOGRAPHIC_DATA] EBBR or EBKT LFMD or EBKT EBKT EBKT E…" at bounding box center [732, 332] width 1086 height 116
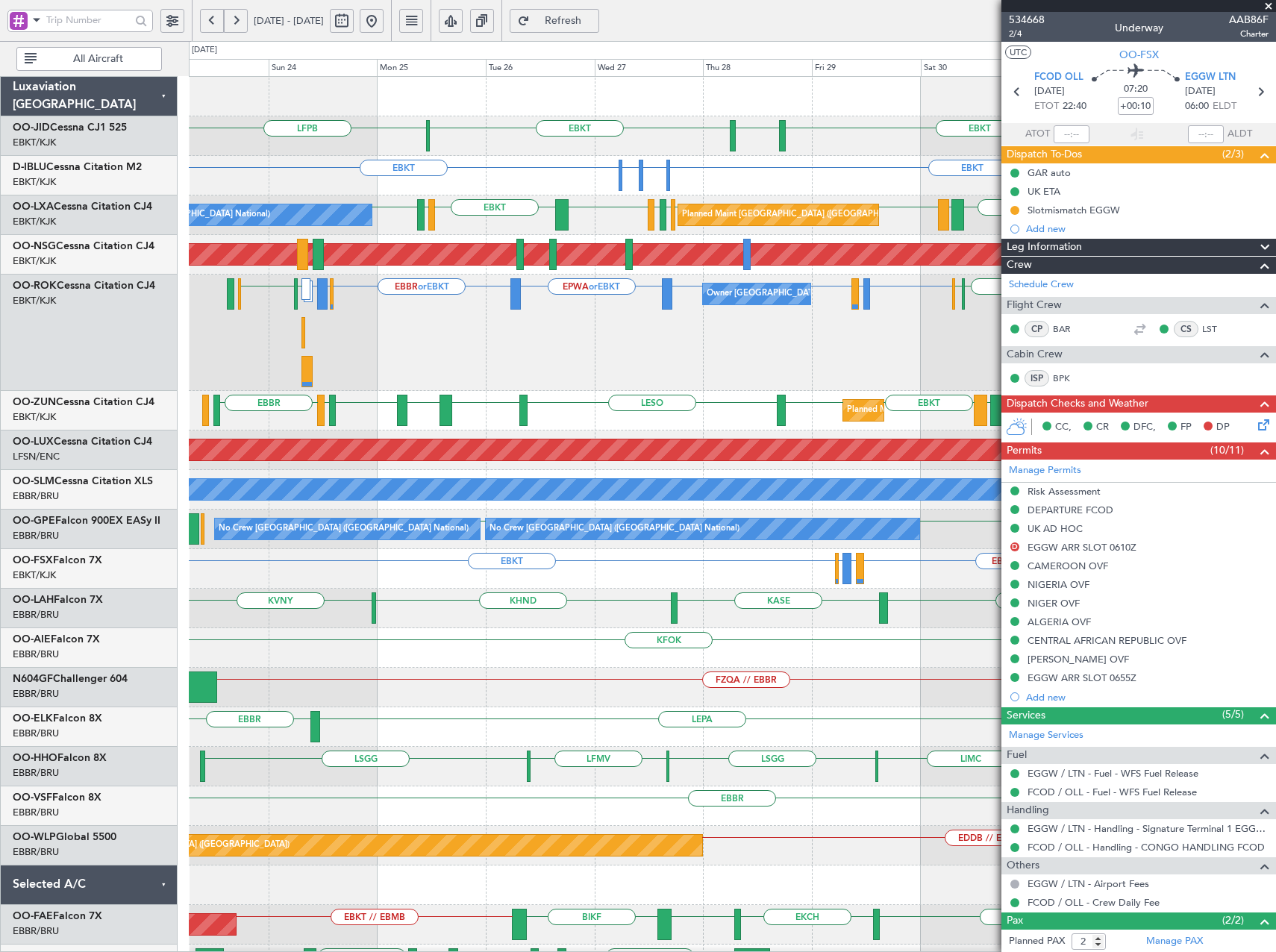
click at [460, 345] on div "Owner [GEOGRAPHIC_DATA]-[GEOGRAPHIC_DATA] EBBR or EBKT LFMD or EBKT EBKT EBKT E…" at bounding box center [732, 332] width 1086 height 116
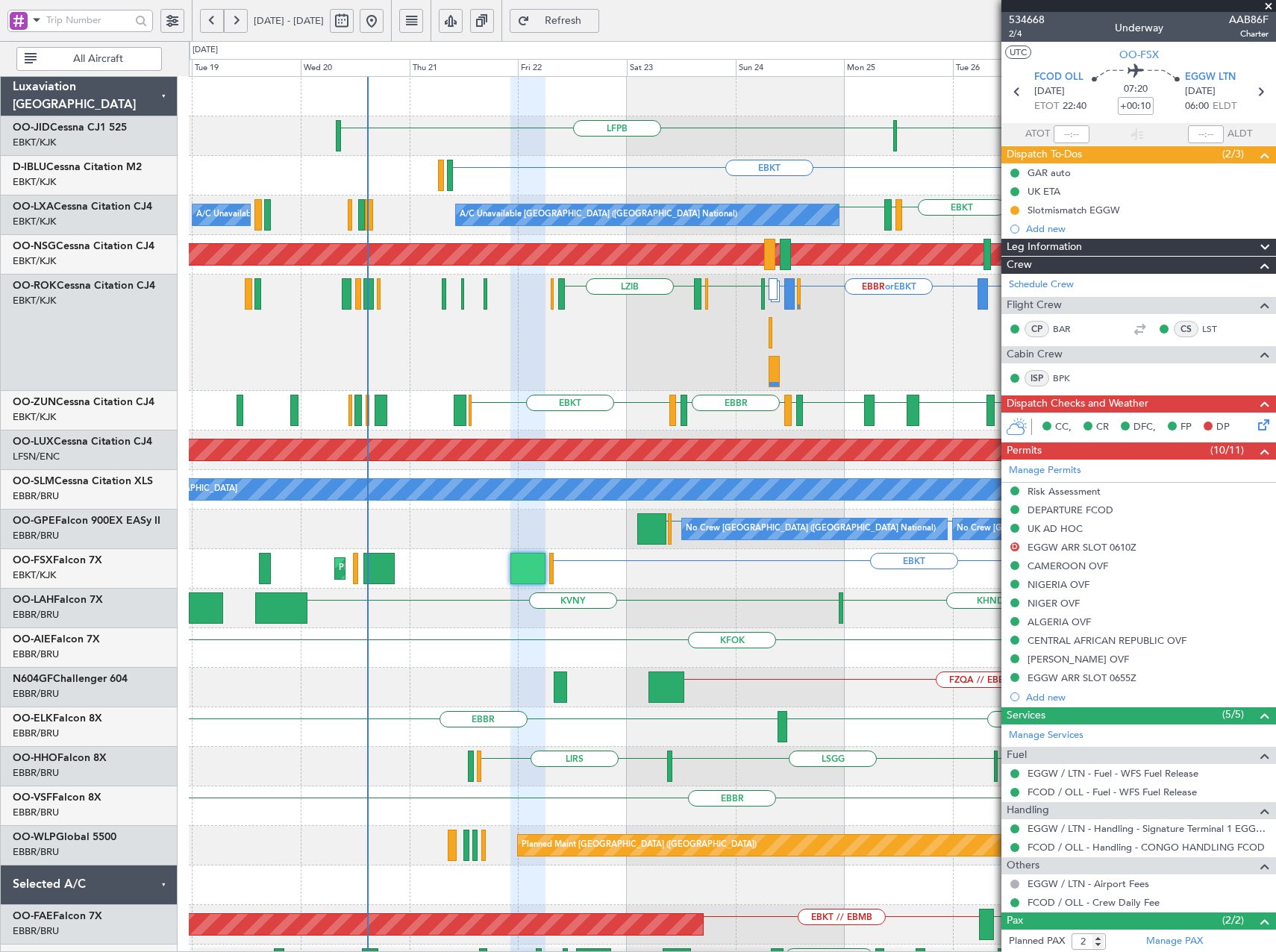
click at [863, 373] on div "Owner [GEOGRAPHIC_DATA]-[GEOGRAPHIC_DATA] EBKT EPWA or EBKT EBBR or EBKT EBLG o…" at bounding box center [732, 332] width 1086 height 116
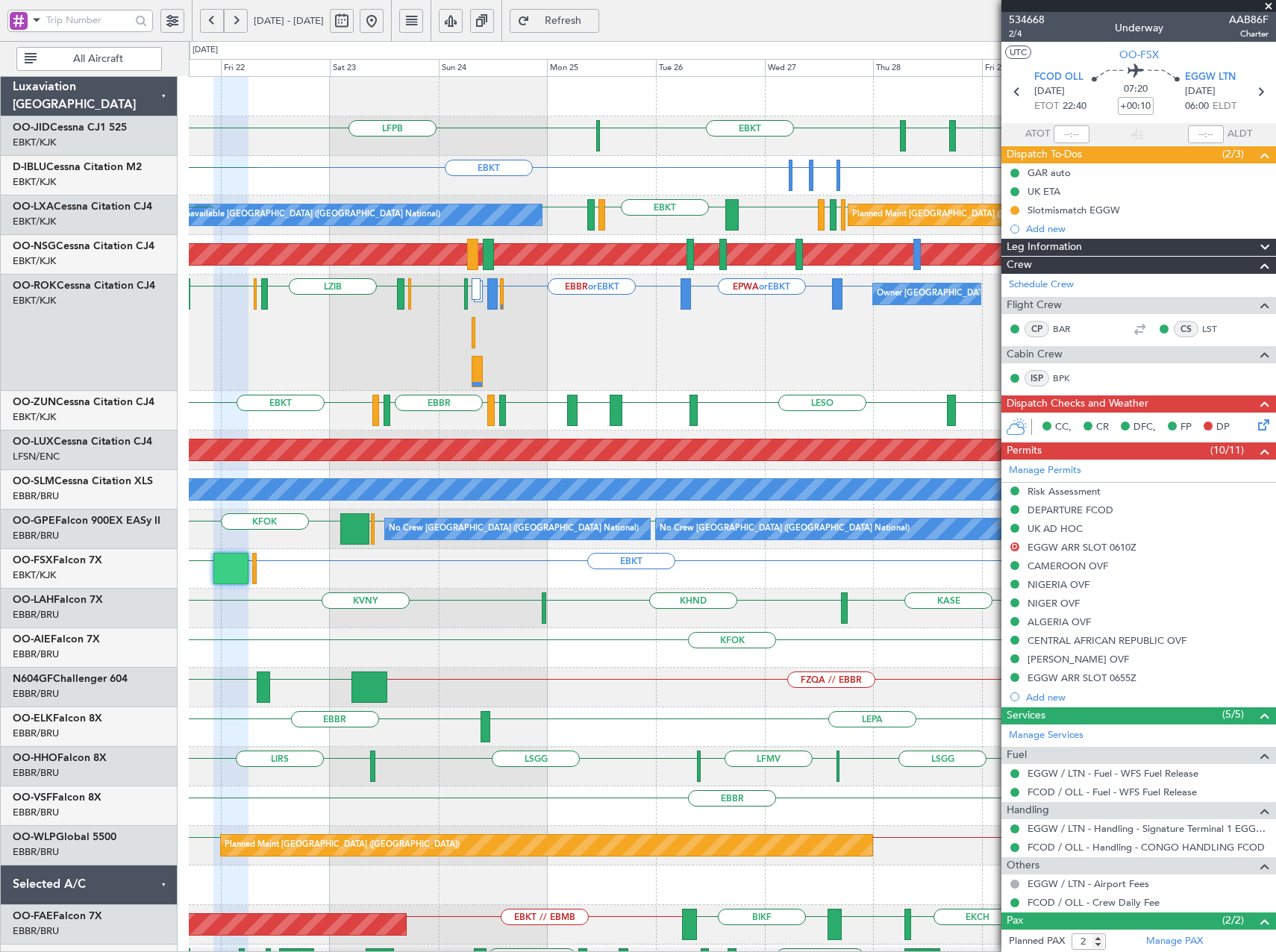
click at [523, 355] on div "Owner Kortrijk-Wevelgem EBKT EPWA or EBKT EBBR or EBKT EBLG or EBKT LIRA or EBK…" at bounding box center [732, 332] width 1086 height 116
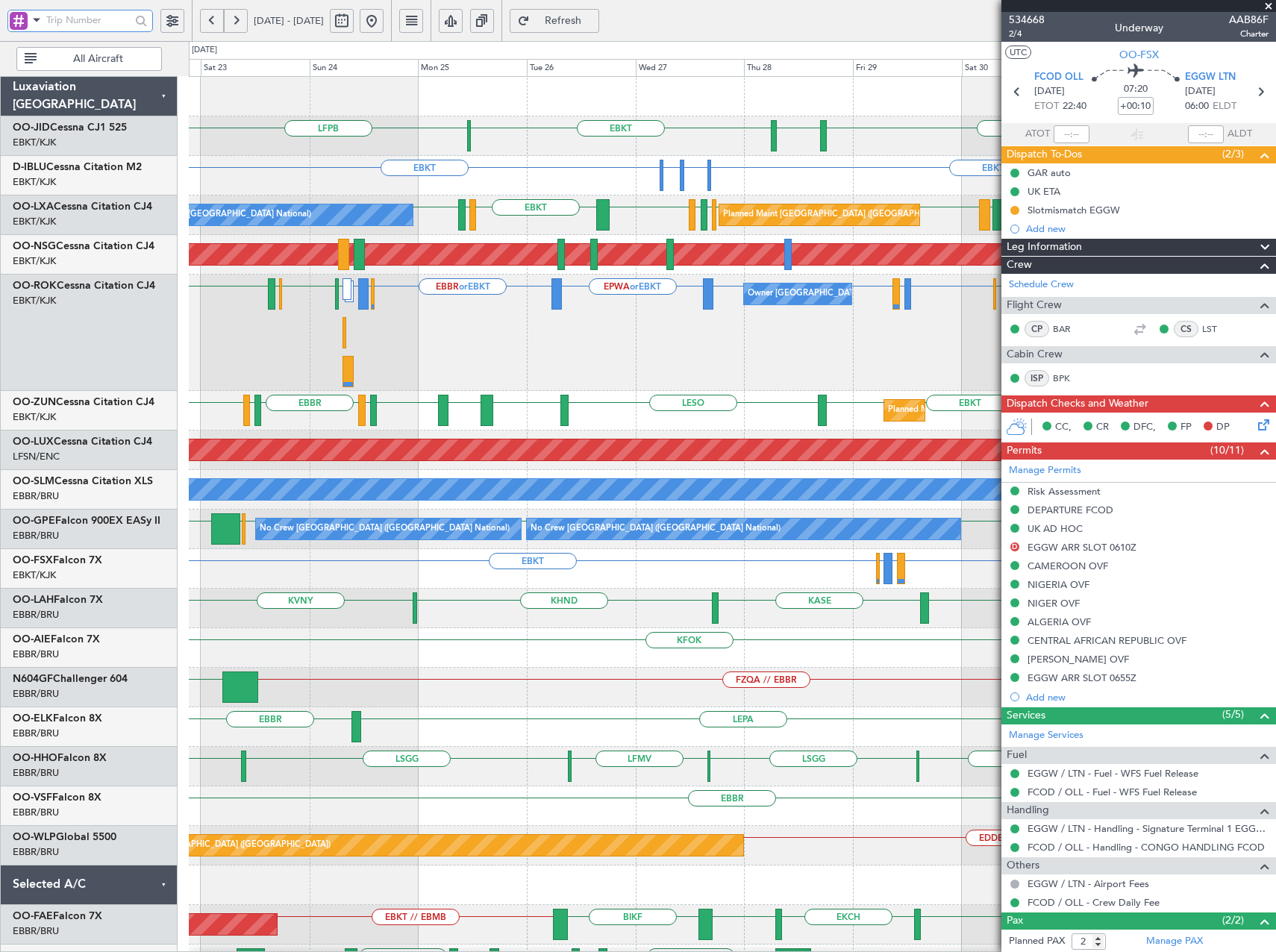
click at [85, 25] on input "text" at bounding box center [88, 20] width 84 height 23
click at [35, 26] on span at bounding box center [36, 19] width 18 height 18
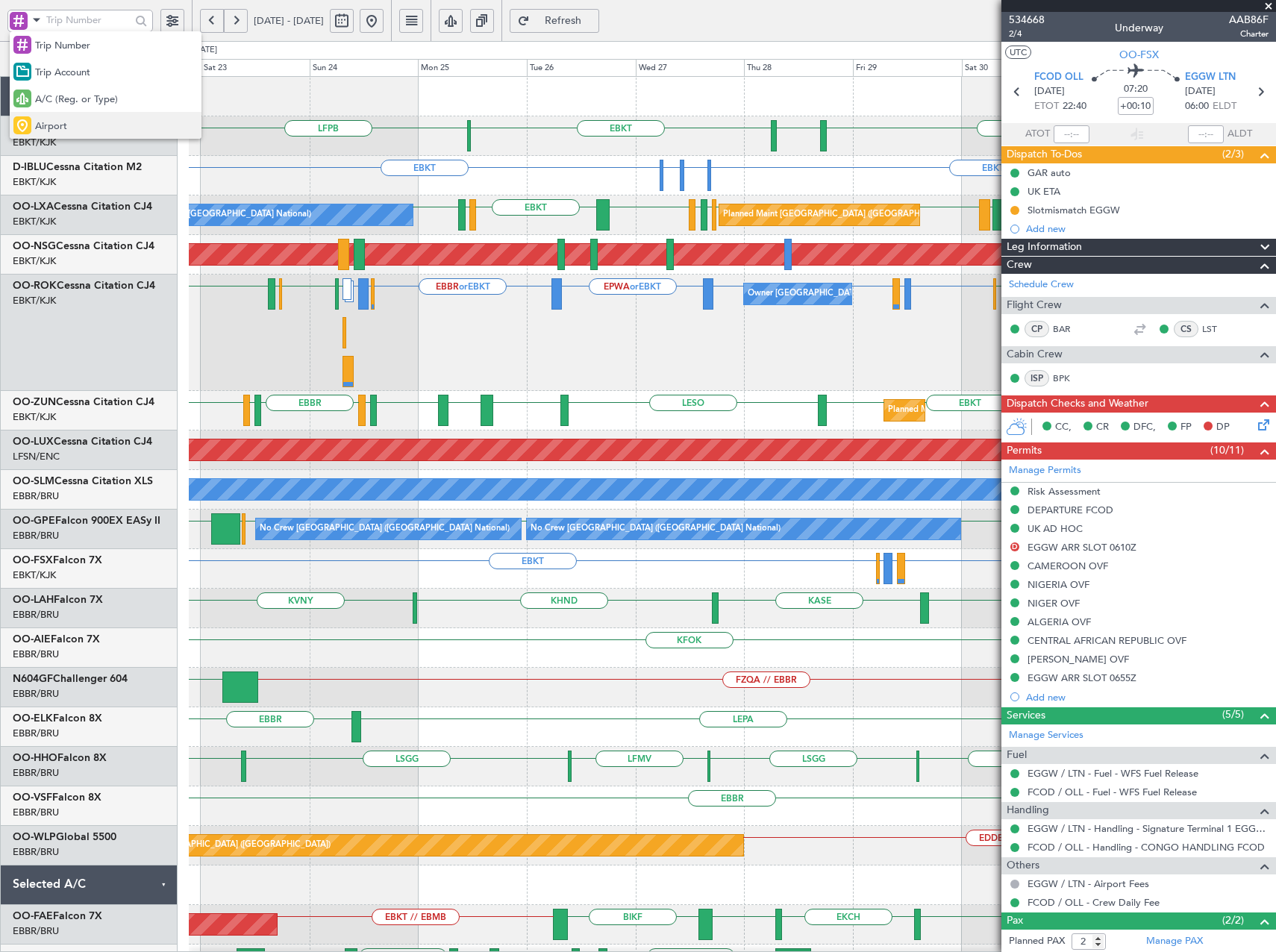
click at [73, 129] on div "Airport" at bounding box center [105, 125] width 191 height 27
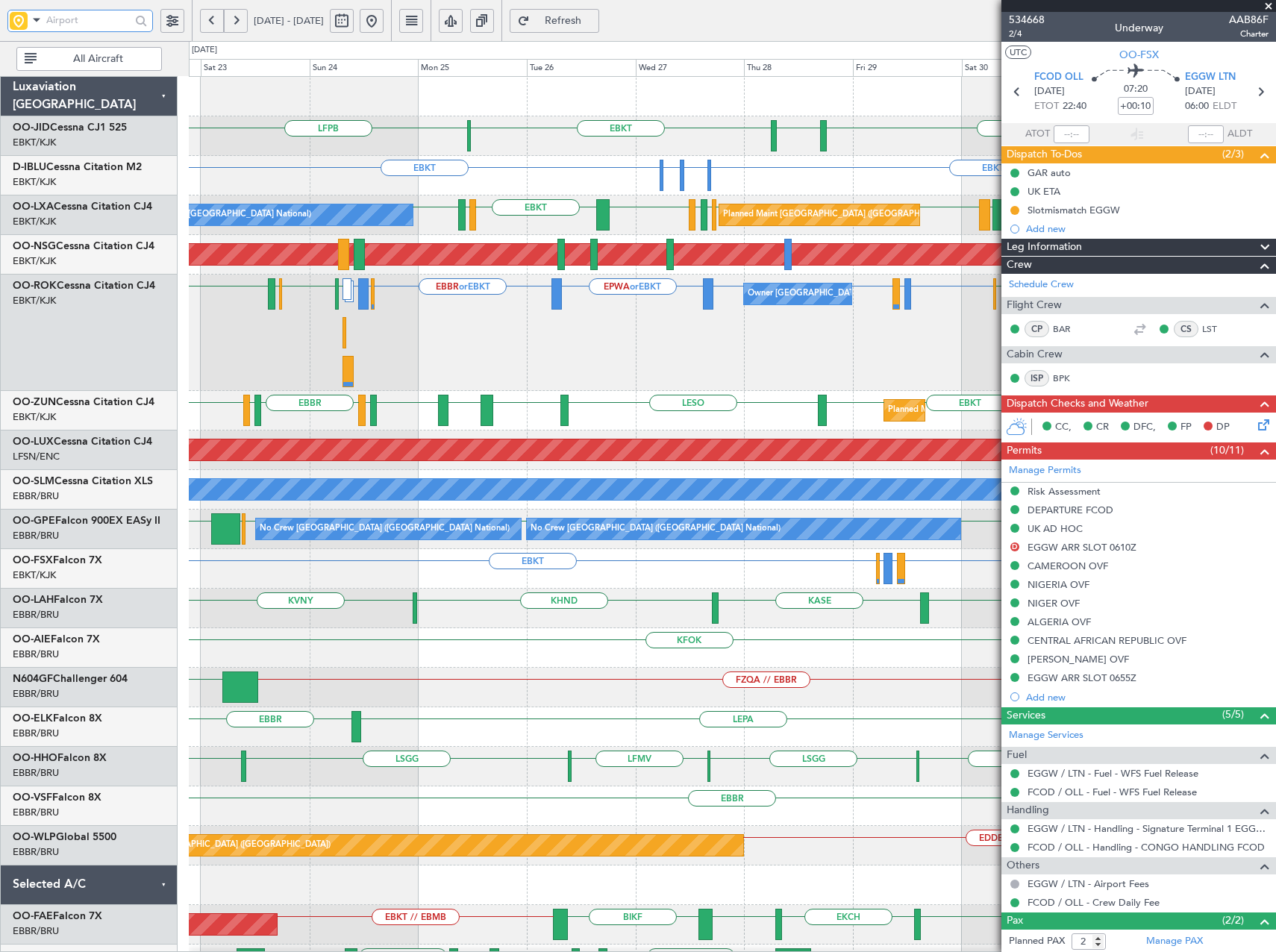
click at [81, 18] on input "text" at bounding box center [88, 20] width 84 height 23
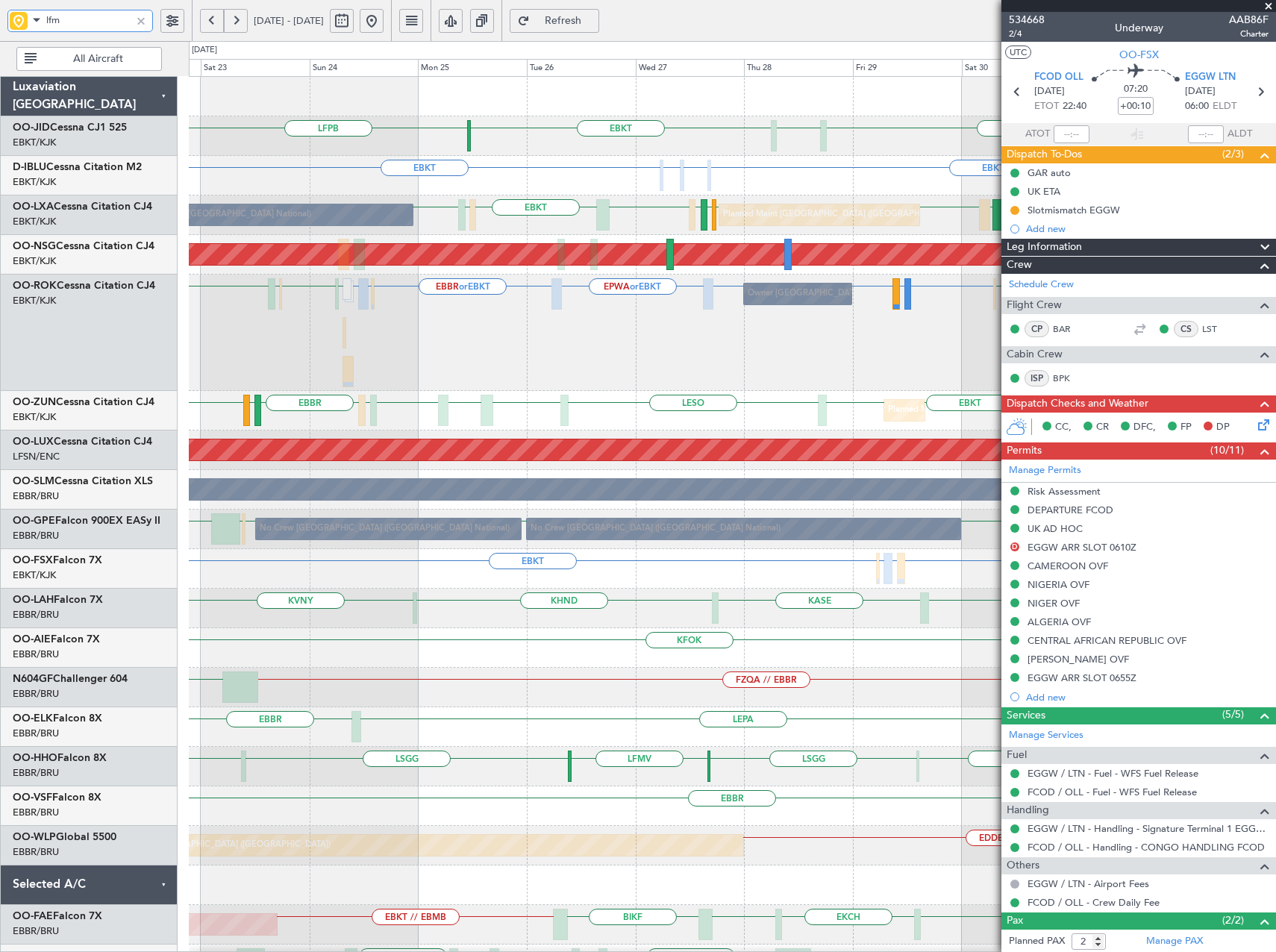
type input "lfmn"
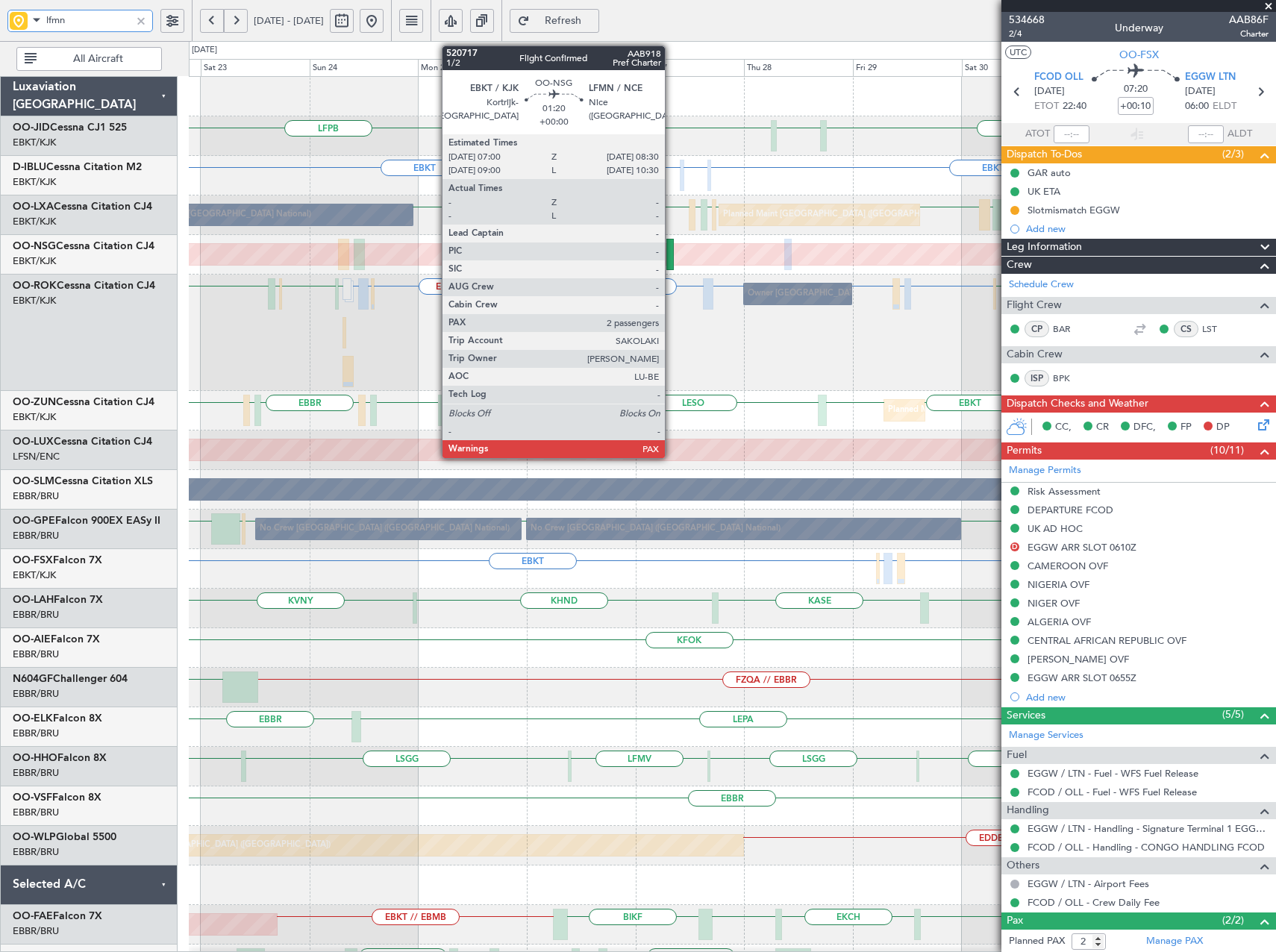
click at [671, 247] on div at bounding box center [670, 254] width 8 height 31
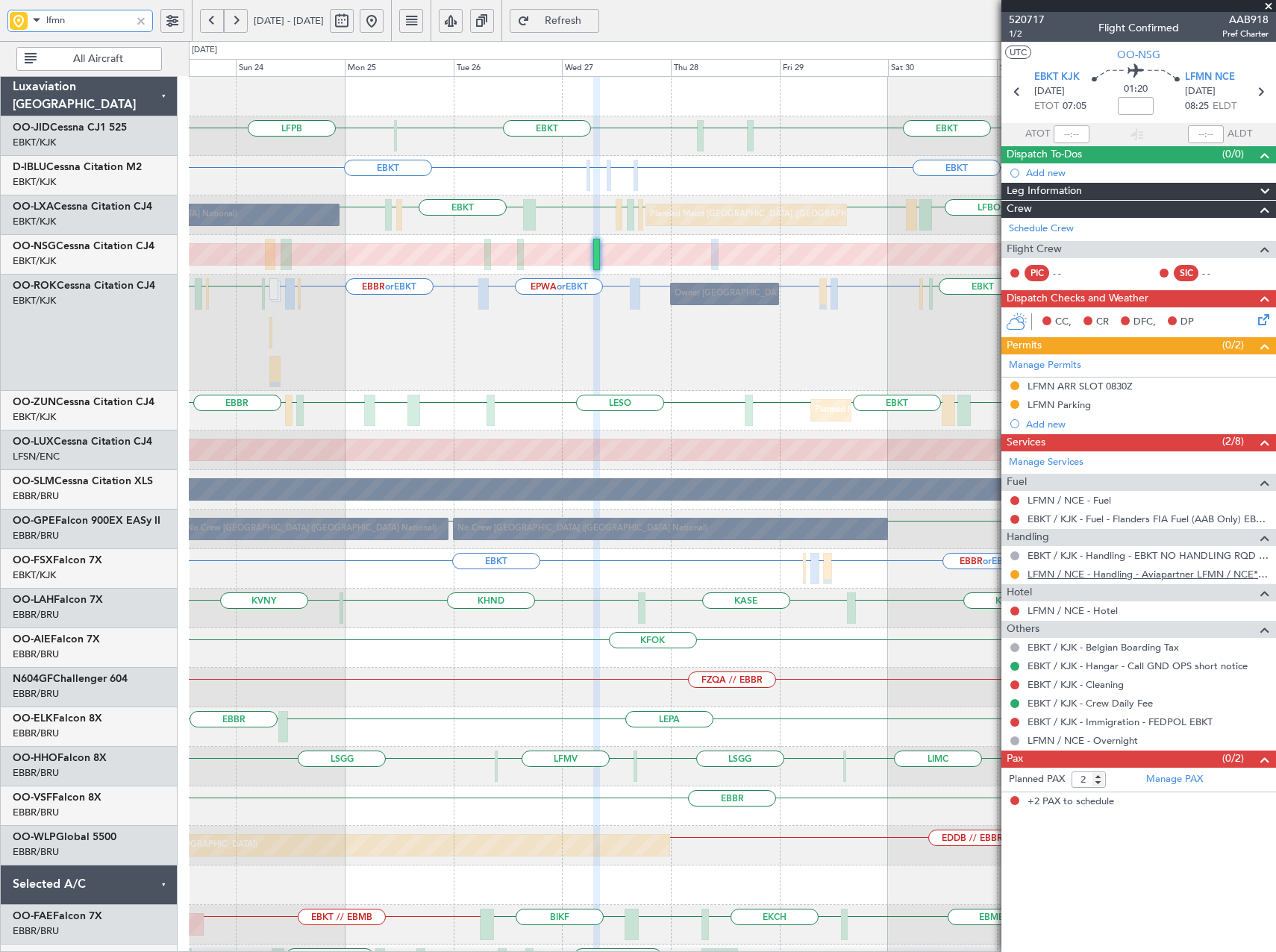
type input "lfmn"
click at [1227, 570] on link "LFMN / NCE - Handling - Aviapartner LFMN / NCE*****MY HANDLING****" at bounding box center [1148, 573] width 241 height 13
click at [139, 21] on div at bounding box center [141, 21] width 17 height 17
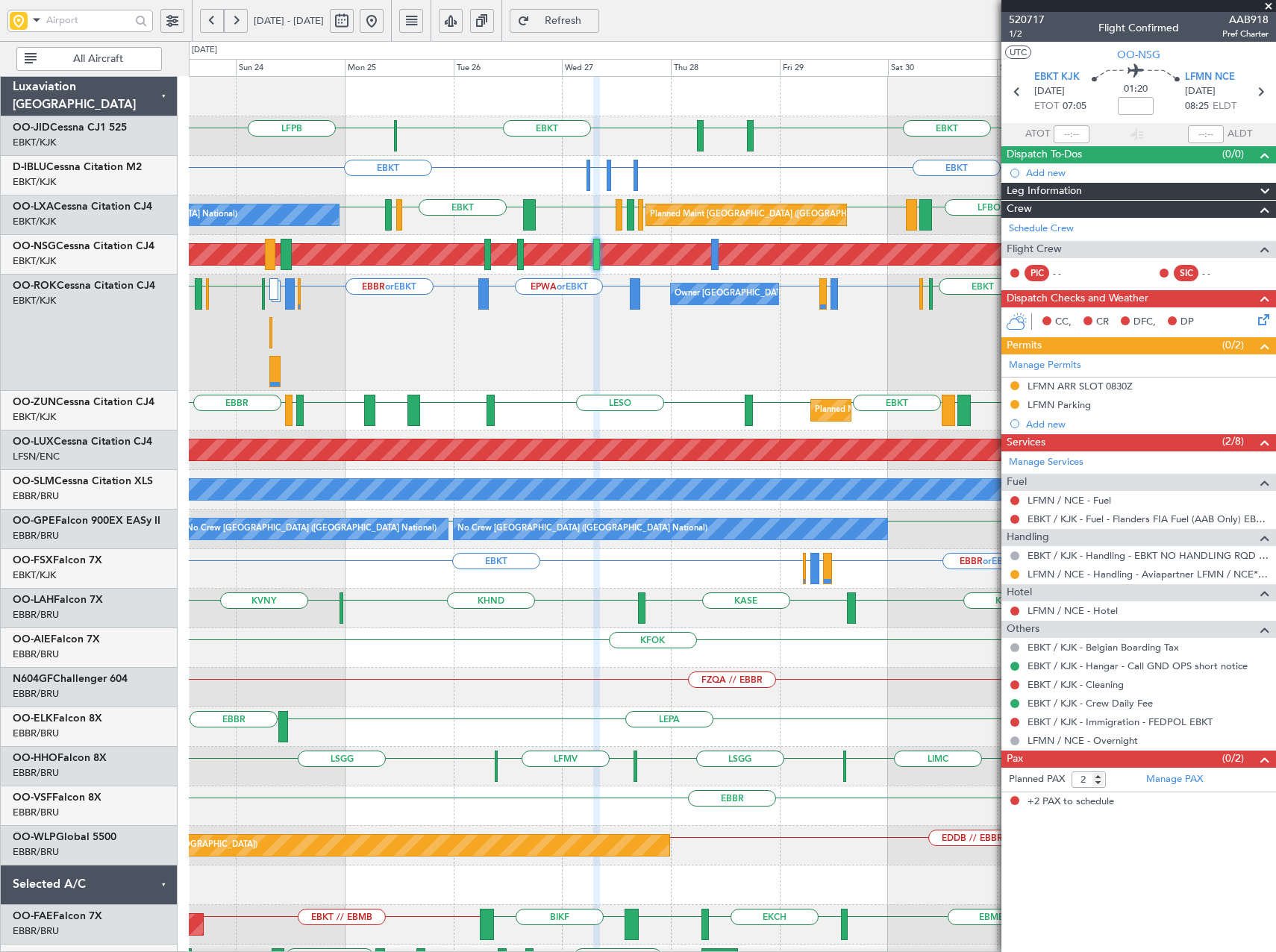
click at [594, 18] on span "Refresh" at bounding box center [563, 21] width 61 height 10
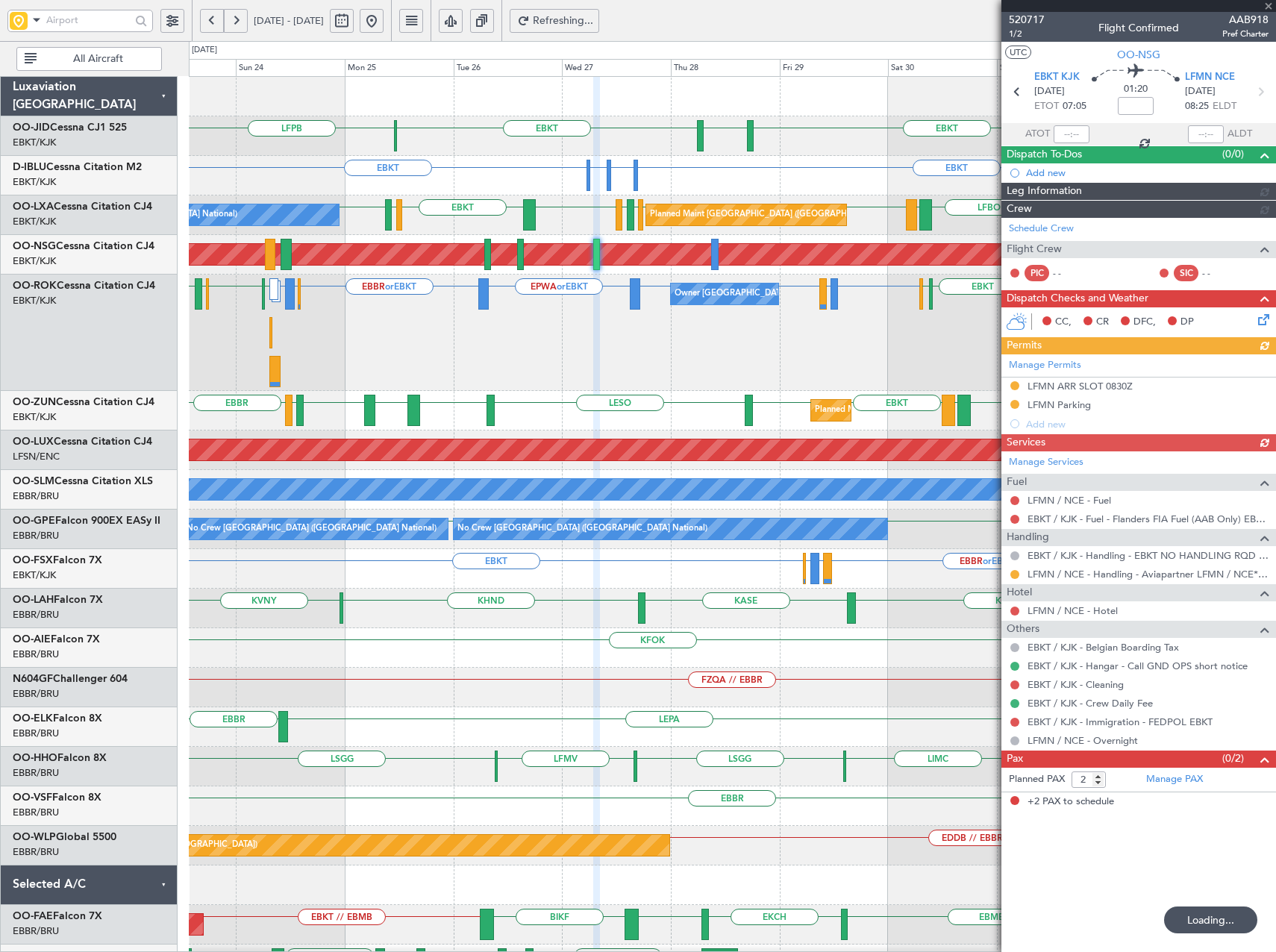
click at [384, 22] on button at bounding box center [371, 21] width 24 height 24
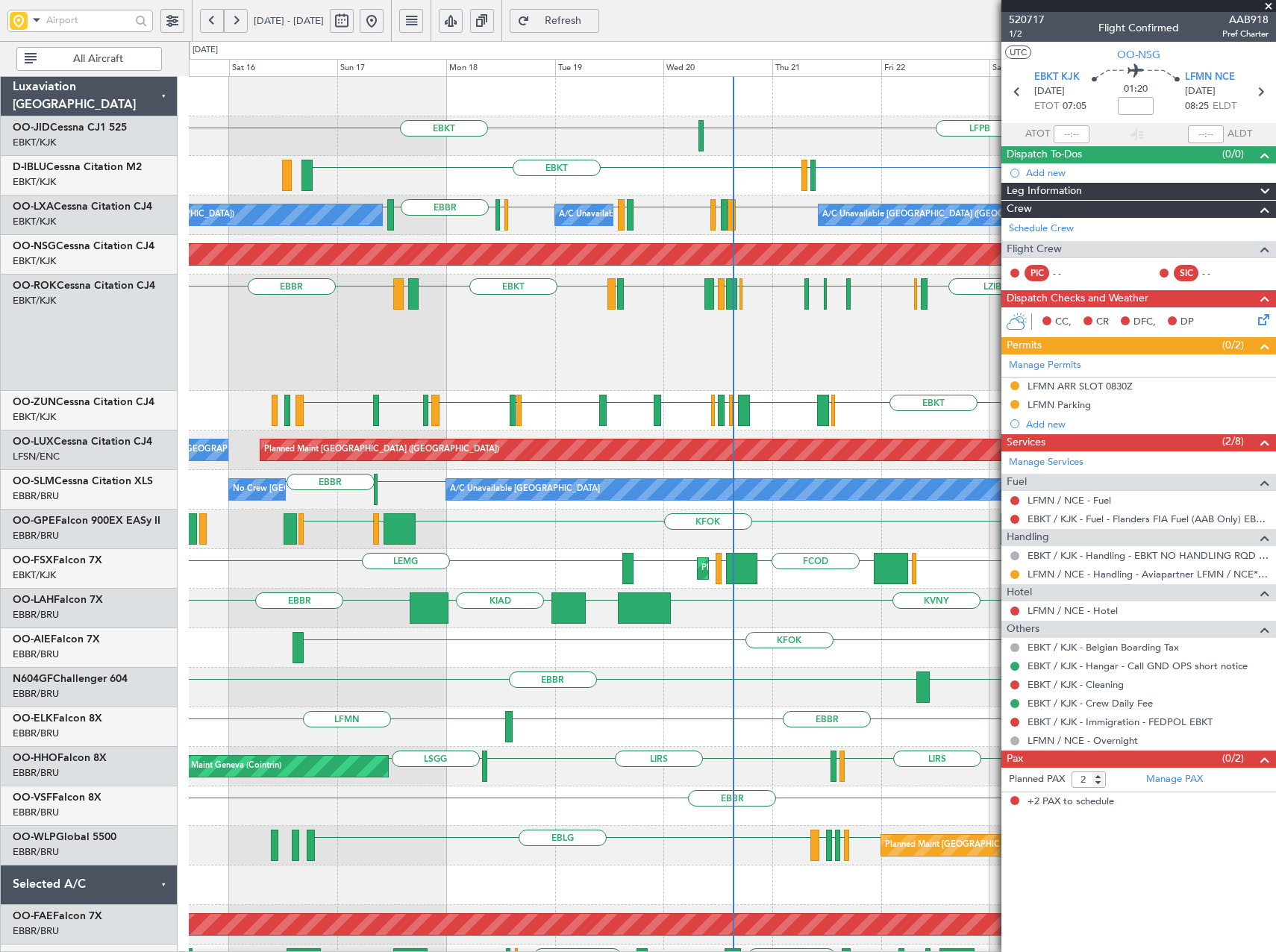
click at [1267, 6] on span at bounding box center [1268, 7] width 15 height 13
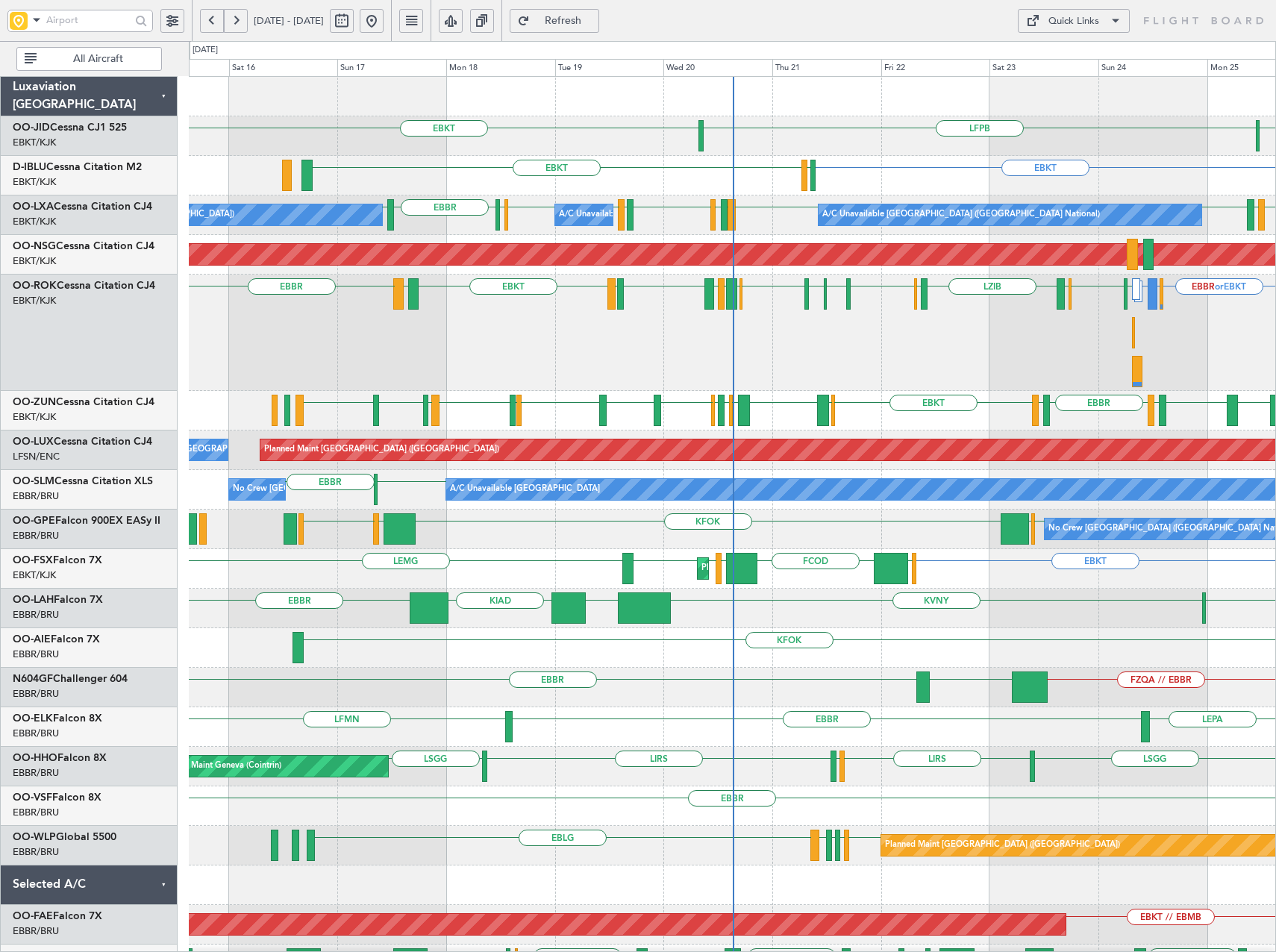
type input "0"
click at [385, 368] on div "EBBR or EBKT EBLG or EBKT LIRA or EBKT EBBR EHAM EBKT ELLX LZIB ELLX EBKT EDDG …" at bounding box center [732, 332] width 1086 height 116
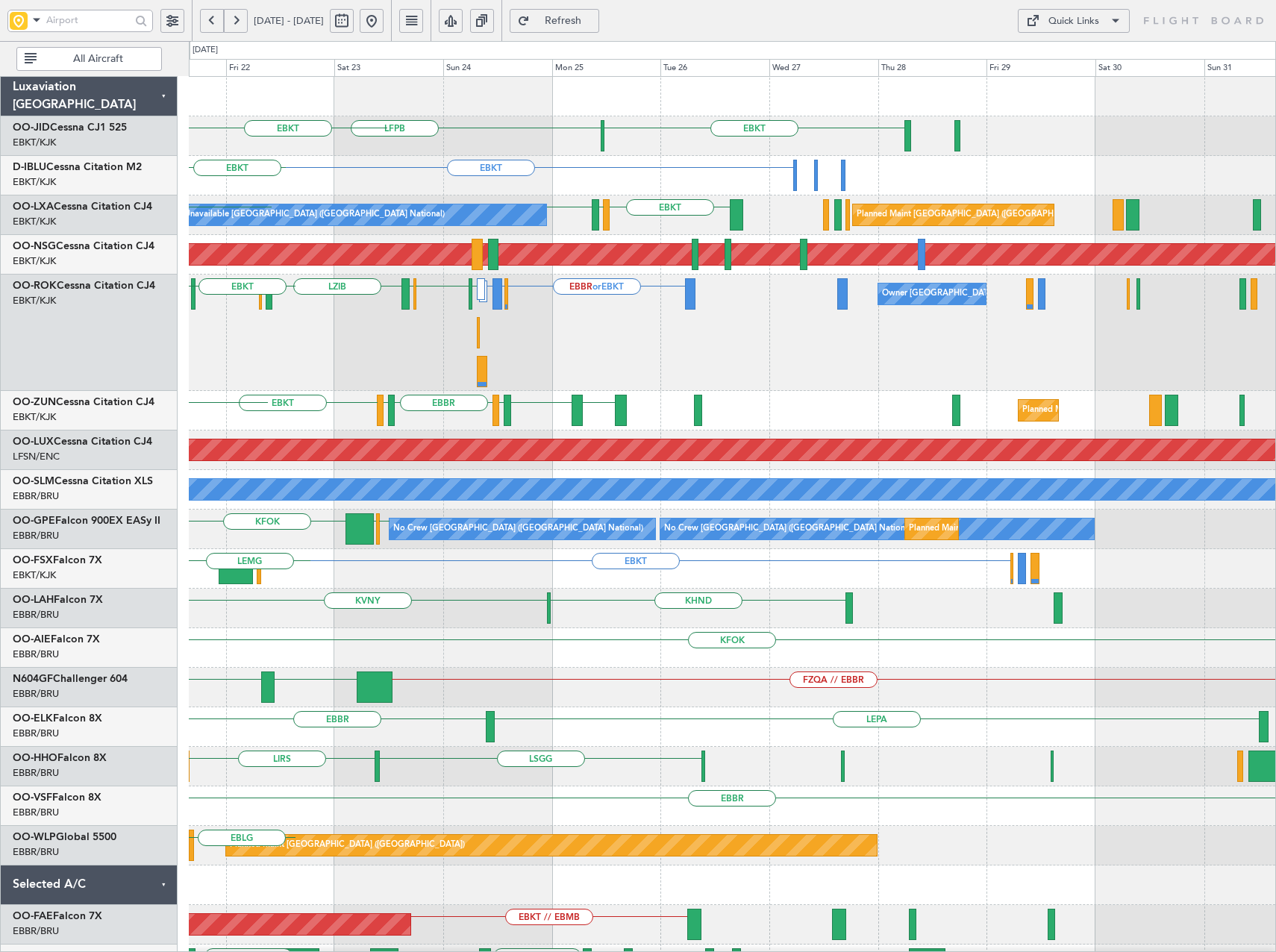
click at [304, 332] on div "EBKT LFPB Planned Maint Kortrijk-Wevelgem EBKT EBKT EGJJ No Crew Brussels (Brus…" at bounding box center [732, 550] width 1086 height 946
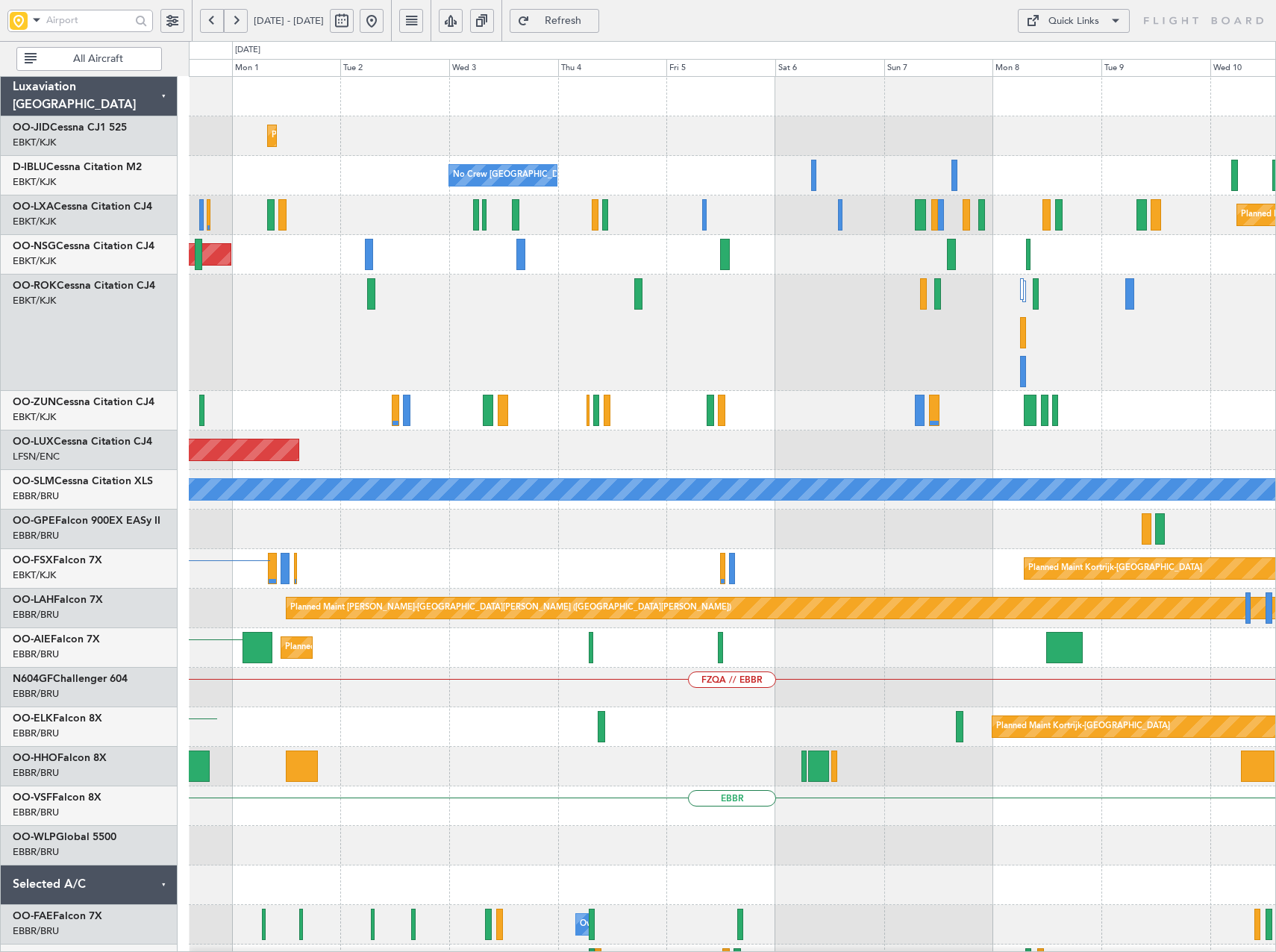
click at [322, 329] on div at bounding box center [732, 332] width 1086 height 116
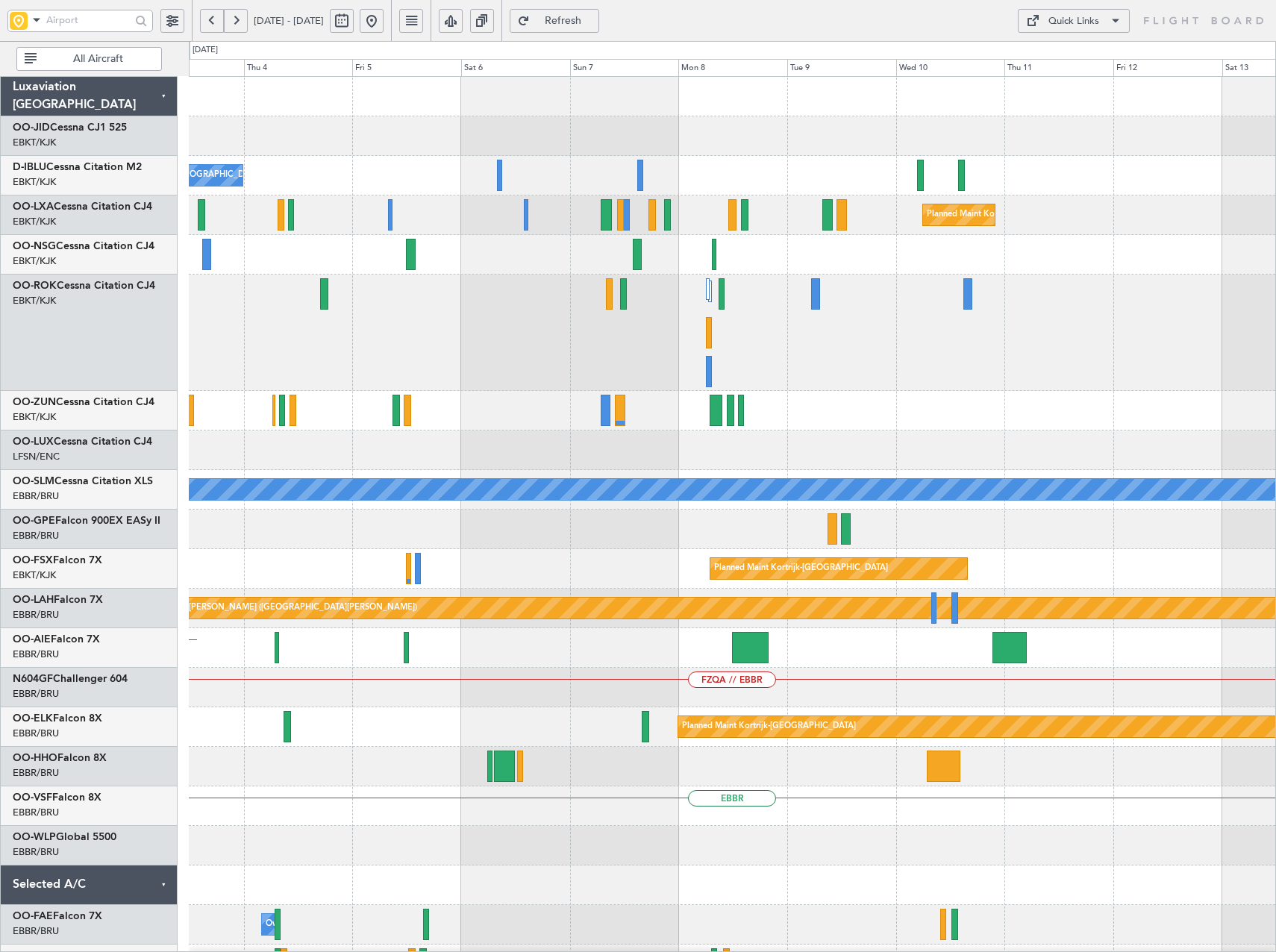
click at [430, 398] on div "Planned Maint Kortrijk-Wevelgem No Crew Brussels (Brussels National) Planned Ma…" at bounding box center [732, 550] width 1086 height 946
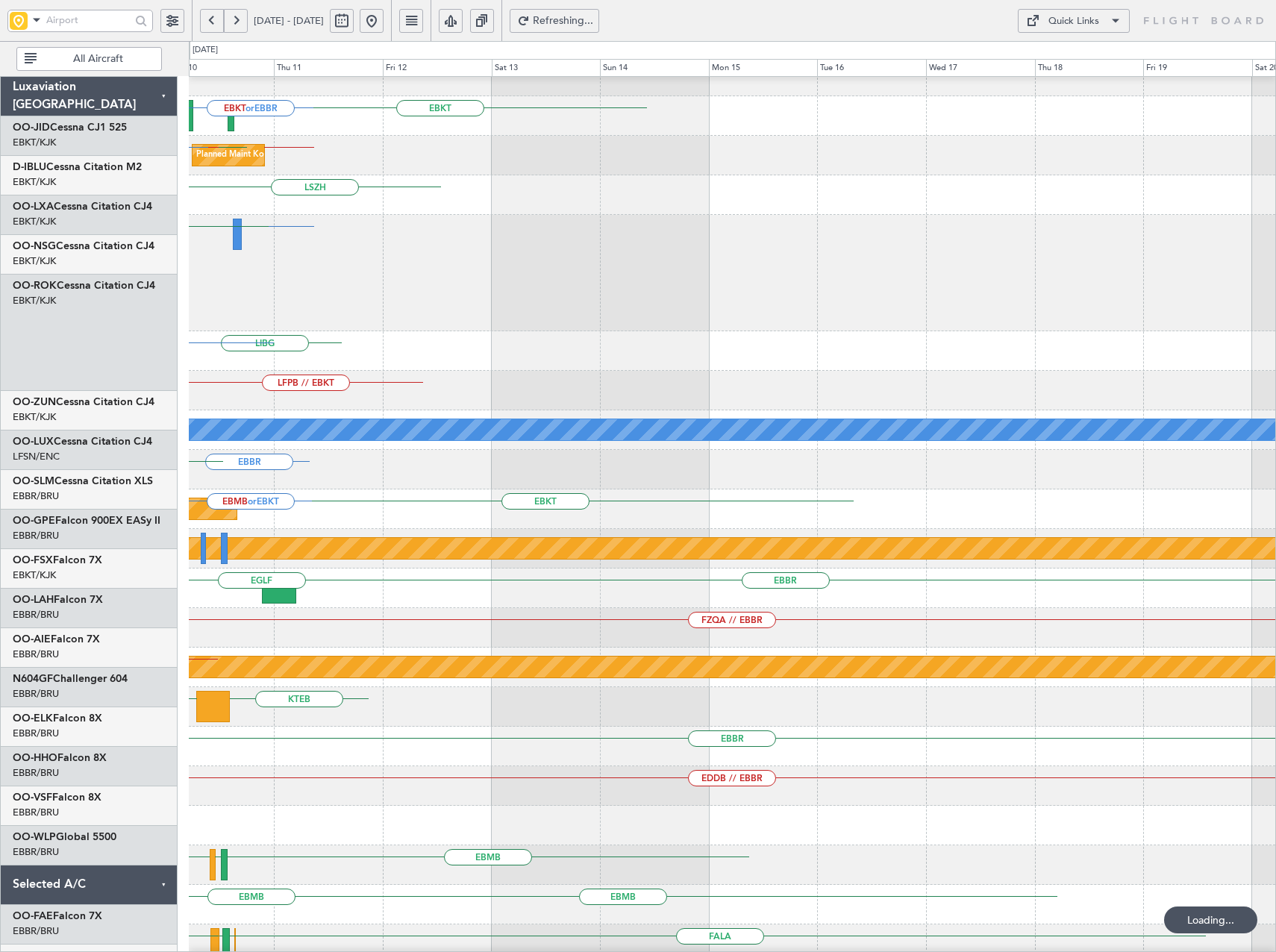
click at [393, 333] on div "LIBG LIBG LGMK EBOS or EBKT" at bounding box center [732, 350] width 1086 height 39
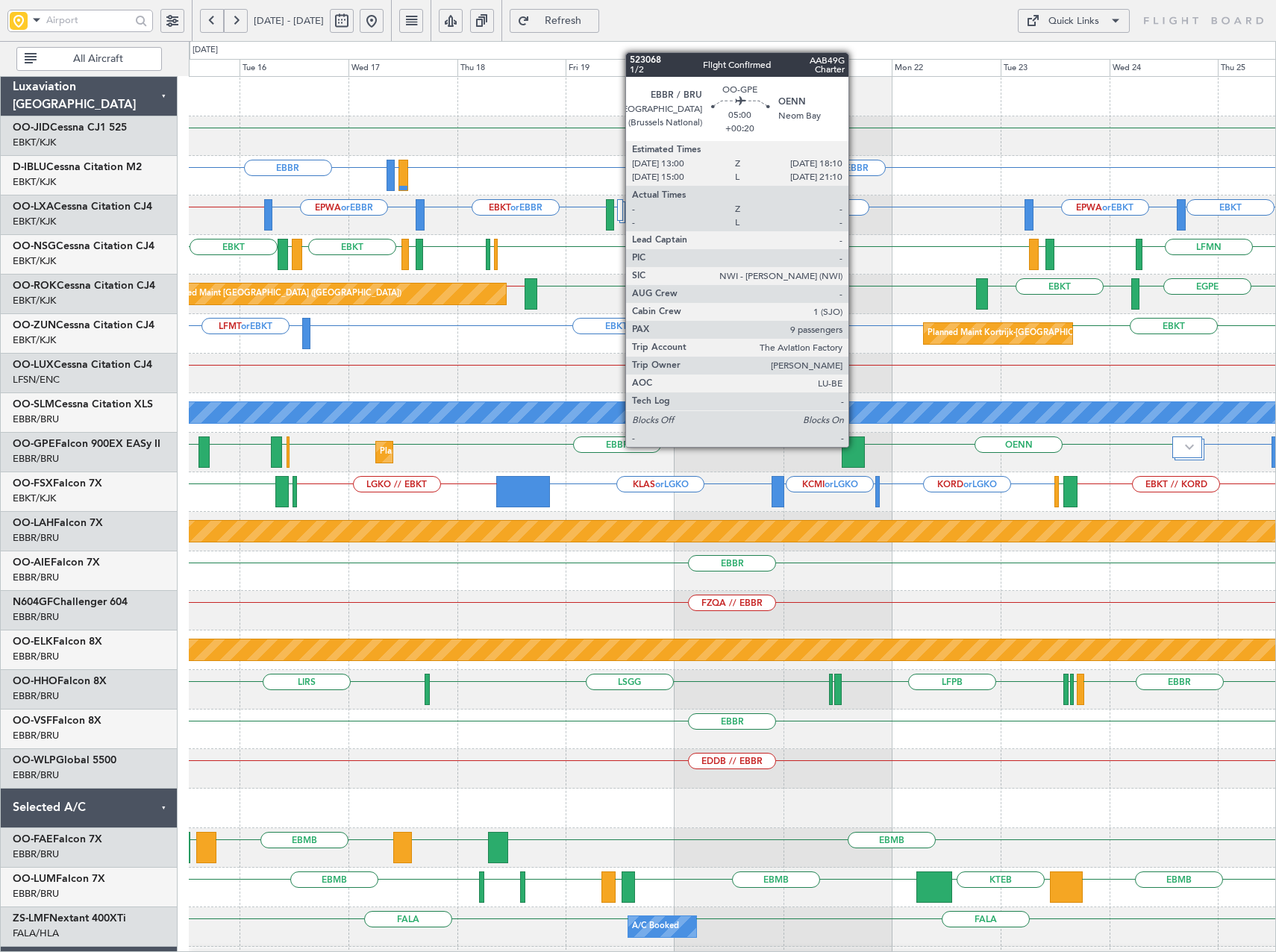
click at [855, 446] on div at bounding box center [853, 451] width 24 height 31
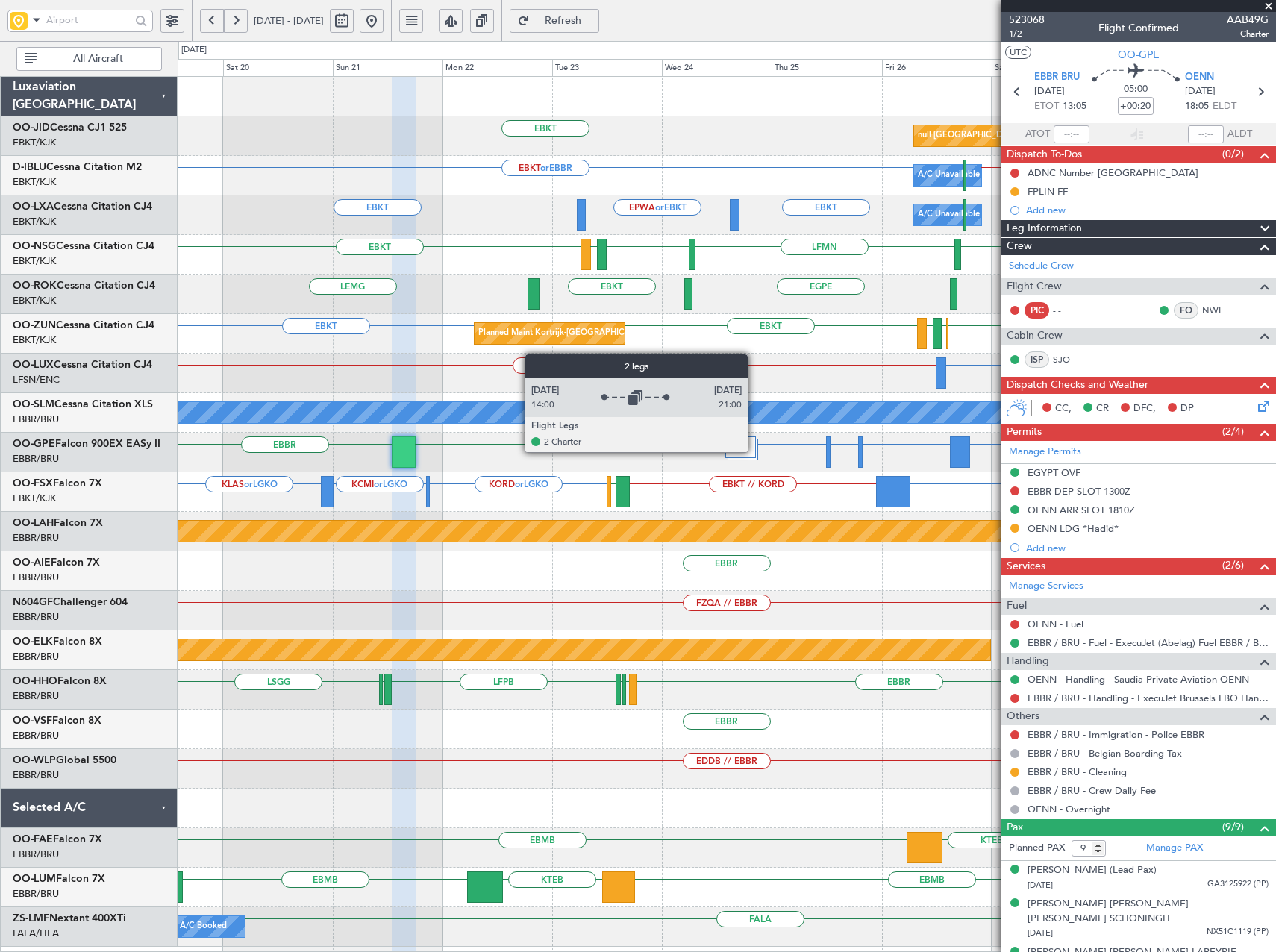
click at [754, 451] on div at bounding box center [740, 447] width 30 height 22
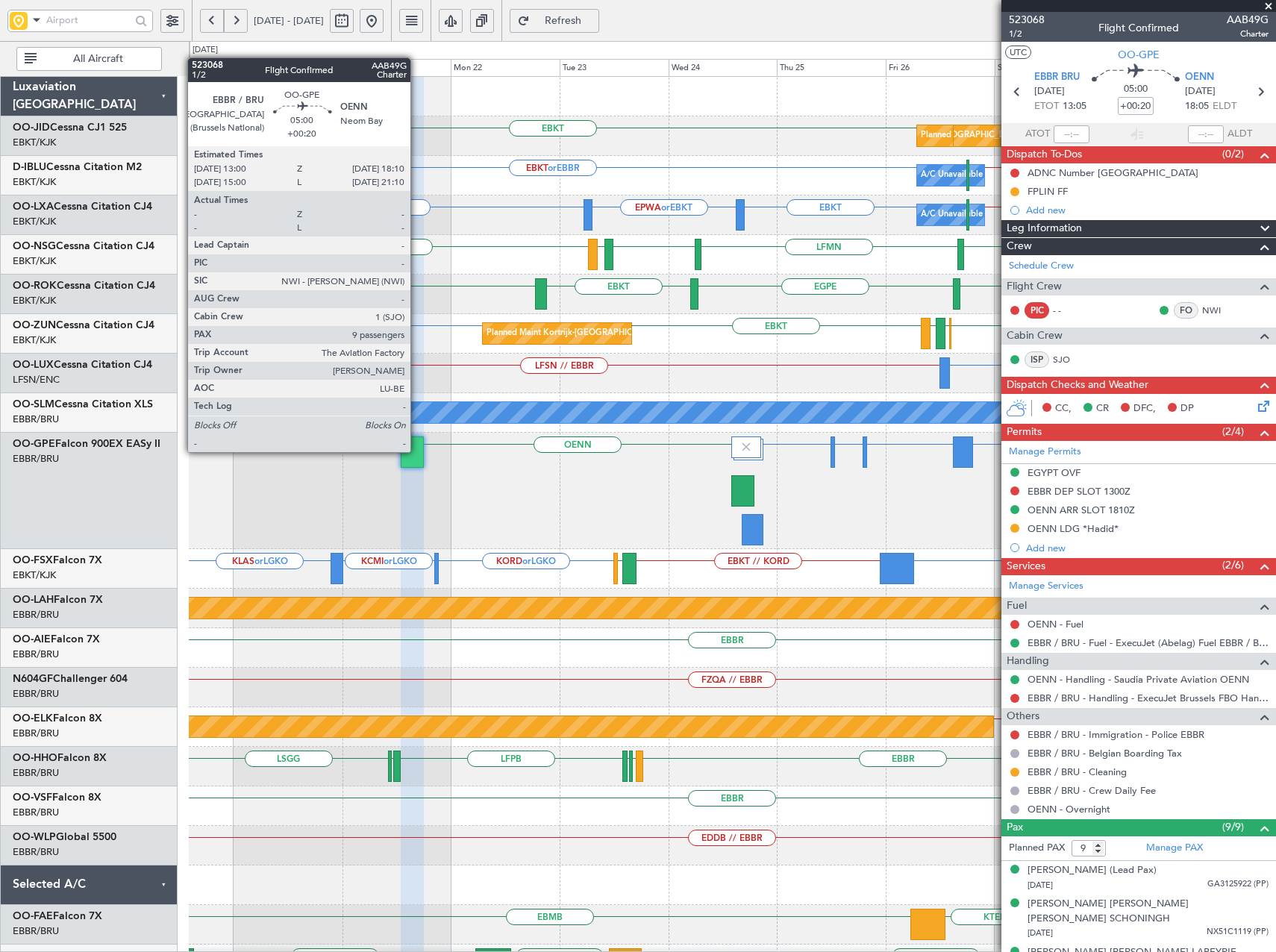
click at [417, 452] on div at bounding box center [412, 451] width 24 height 31
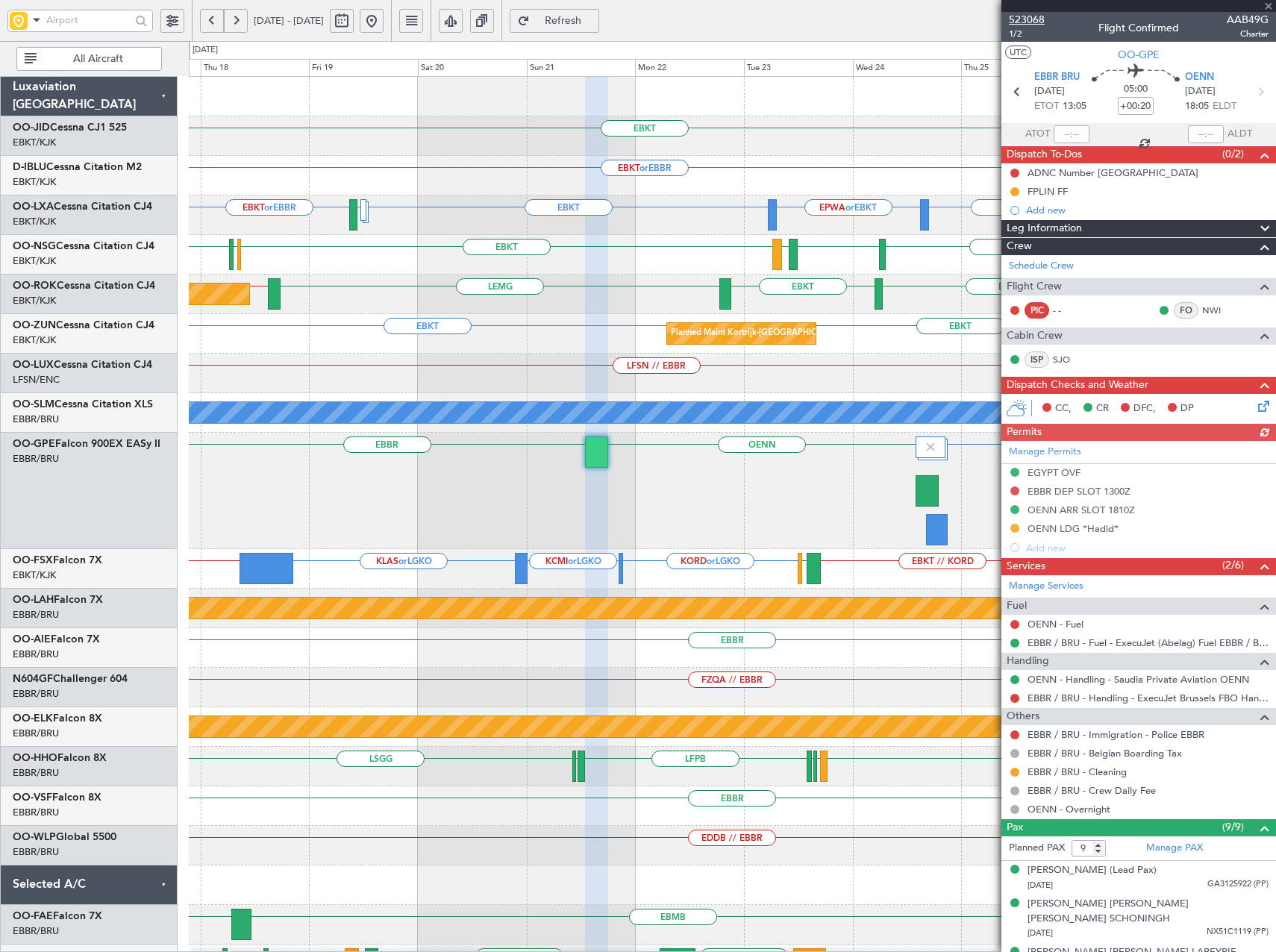
click at [1023, 18] on span "523068" at bounding box center [1026, 19] width 36 height 16
click at [384, 21] on button at bounding box center [371, 21] width 24 height 24
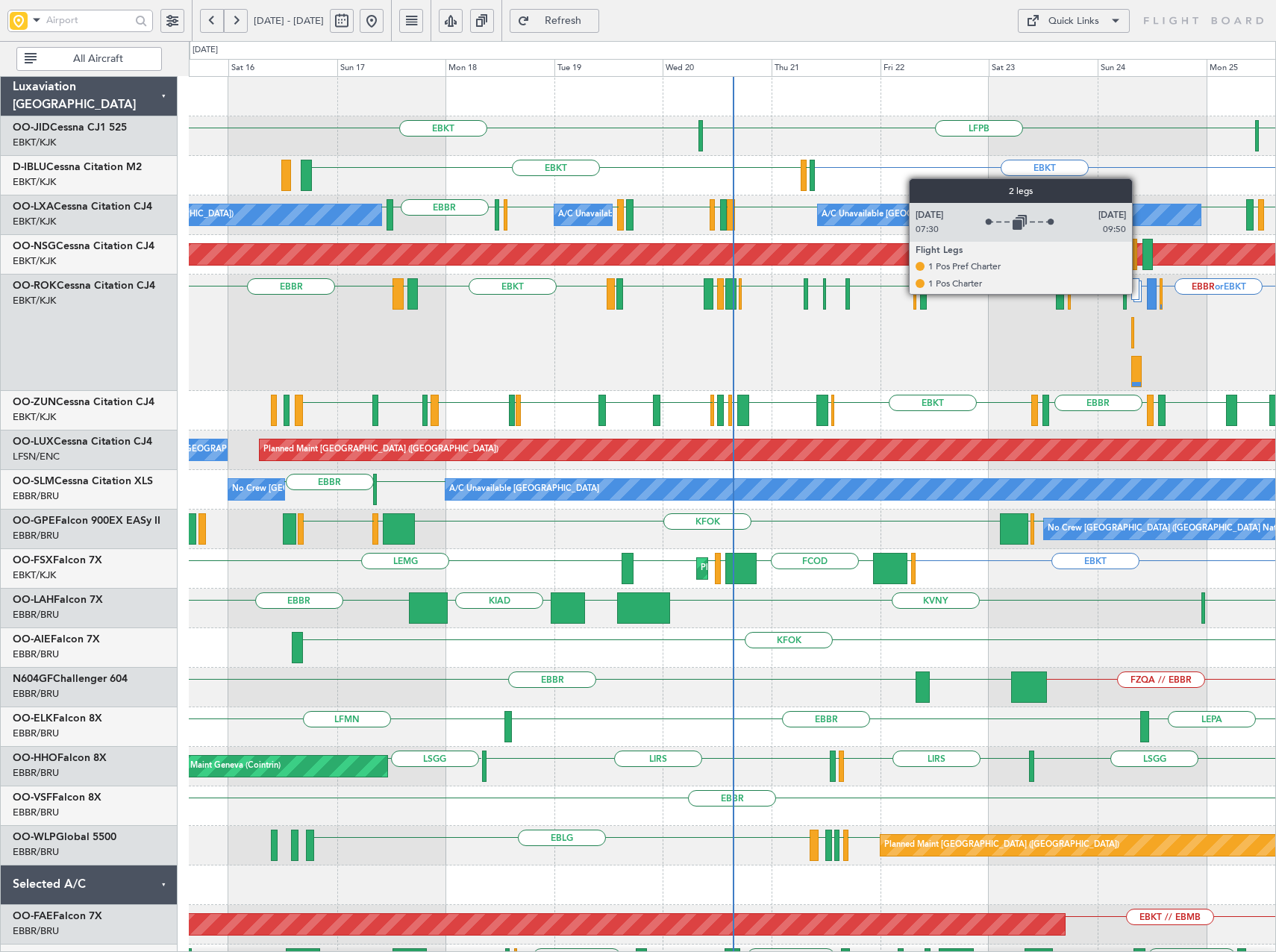
click at [1140, 293] on div at bounding box center [1136, 289] width 9 height 22
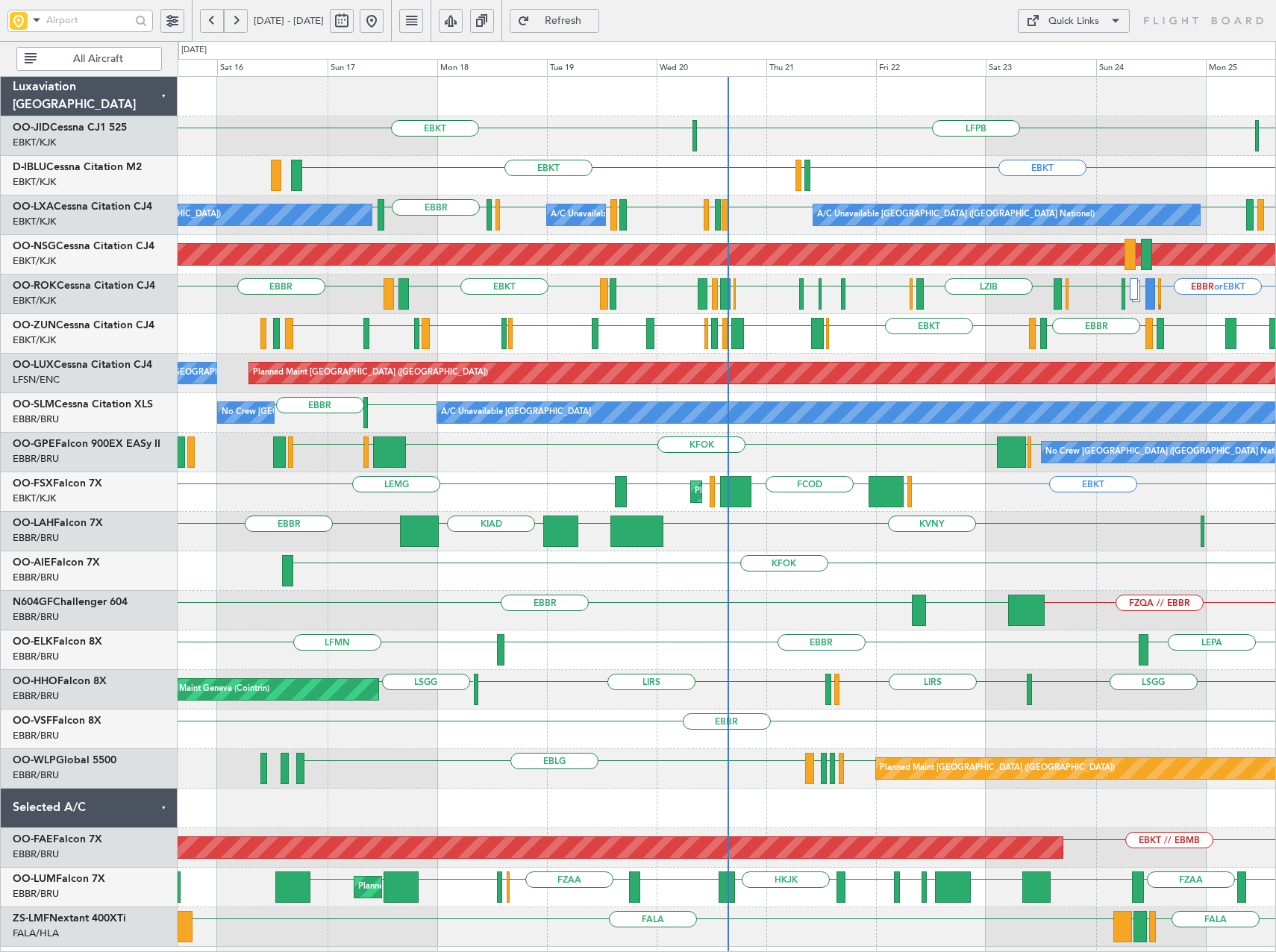
drag, startPoint x: 625, startPoint y: 23, endPoint x: 865, endPoint y: 135, distance: 264.8
click at [594, 23] on span "Refresh" at bounding box center [563, 21] width 61 height 10
click at [127, 186] on div "EBKT EBKT LFPB EBKT EBKT EGJJ EBKT EIDW EBBR EBBR LIRS LFSD EBKT LOWI EBBR EBBR…" at bounding box center [638, 496] width 1276 height 910
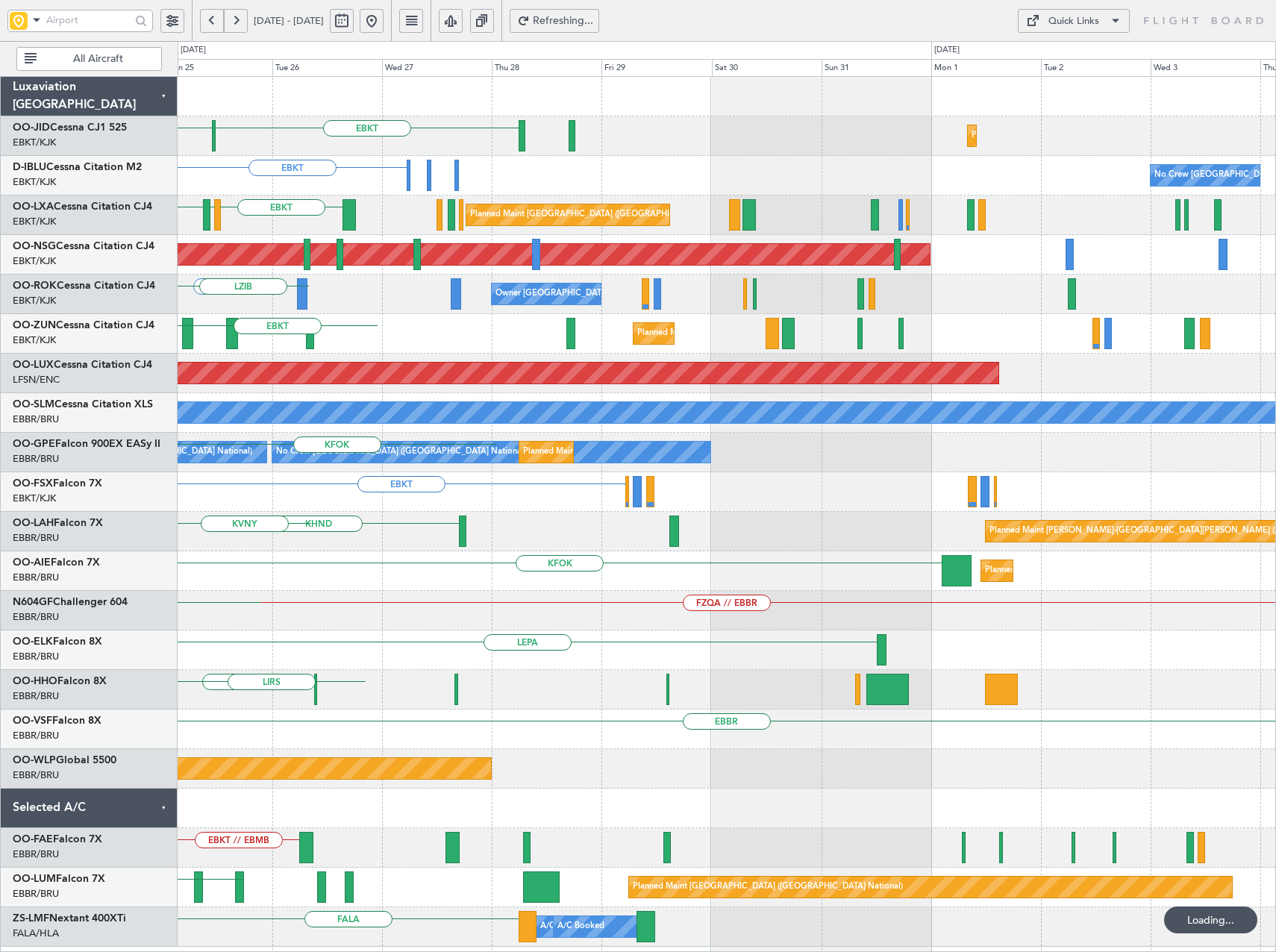
click at [36, 235] on div "EBKT LFPB Planned Maint Kortrijk-Wevelgem EBKT No Crew Brussels (Brussels Natio…" at bounding box center [638, 496] width 1276 height 910
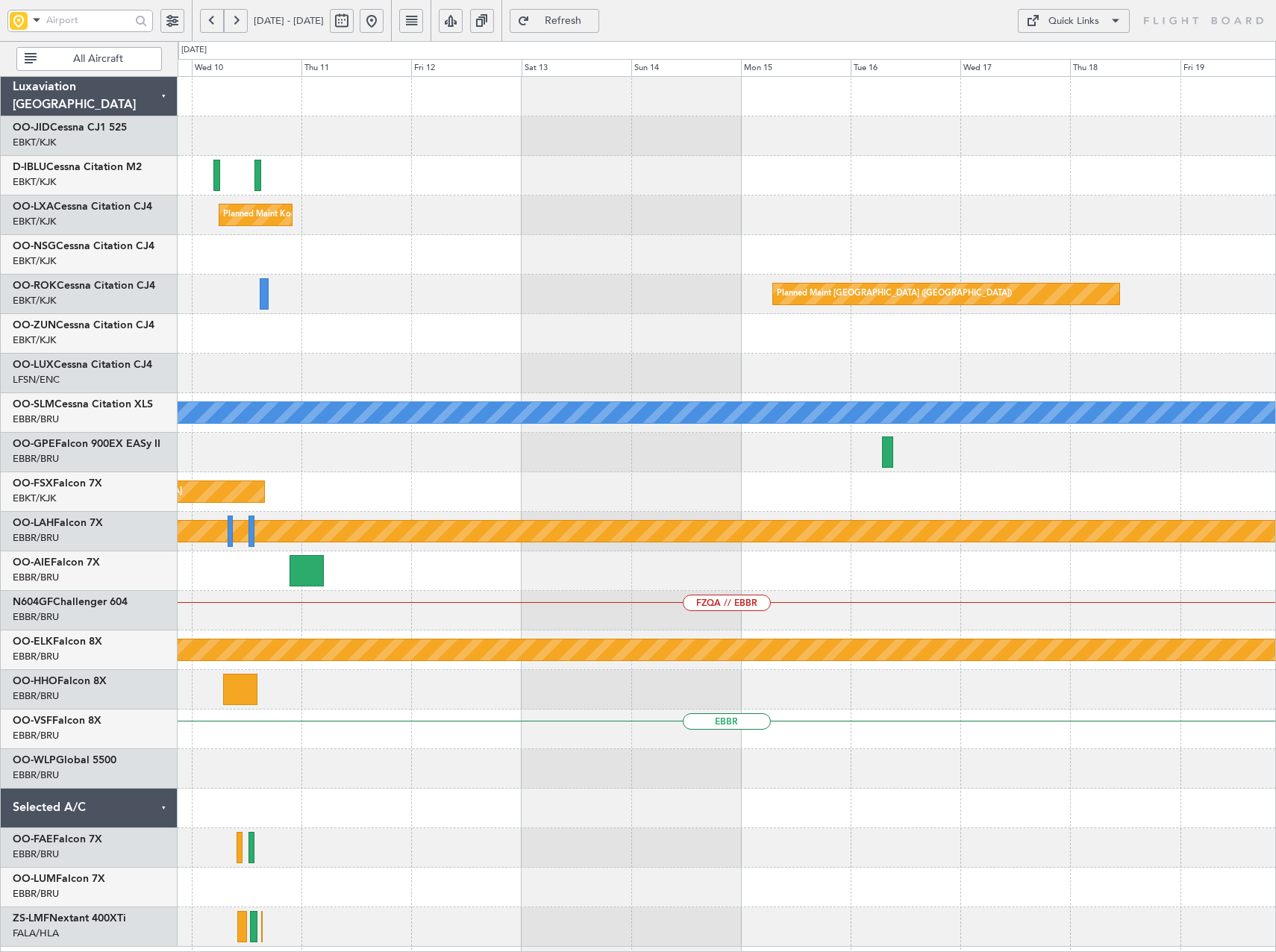
click at [191, 270] on div "Planned Maint Kortrijk-Wevelgem Planned Maint Paris (Le Bourget) A/C Unavailabl…" at bounding box center [726, 512] width 1098 height 869
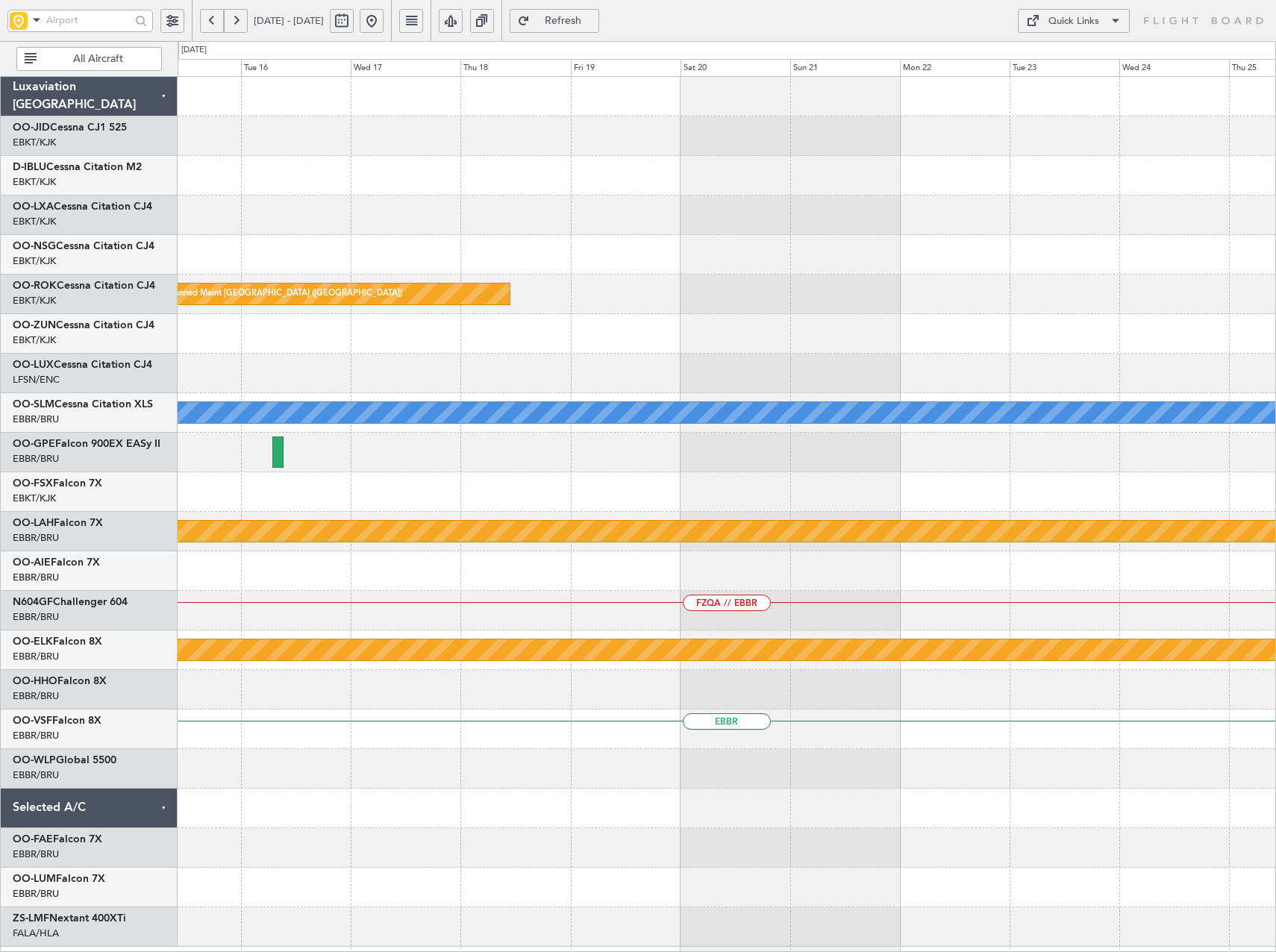
click at [355, 314] on div "null Kortrijk-Wevelgem Planned Maint Kortrijk-Wevelgem A/C Unavailable Brussels…" at bounding box center [726, 512] width 1098 height 869
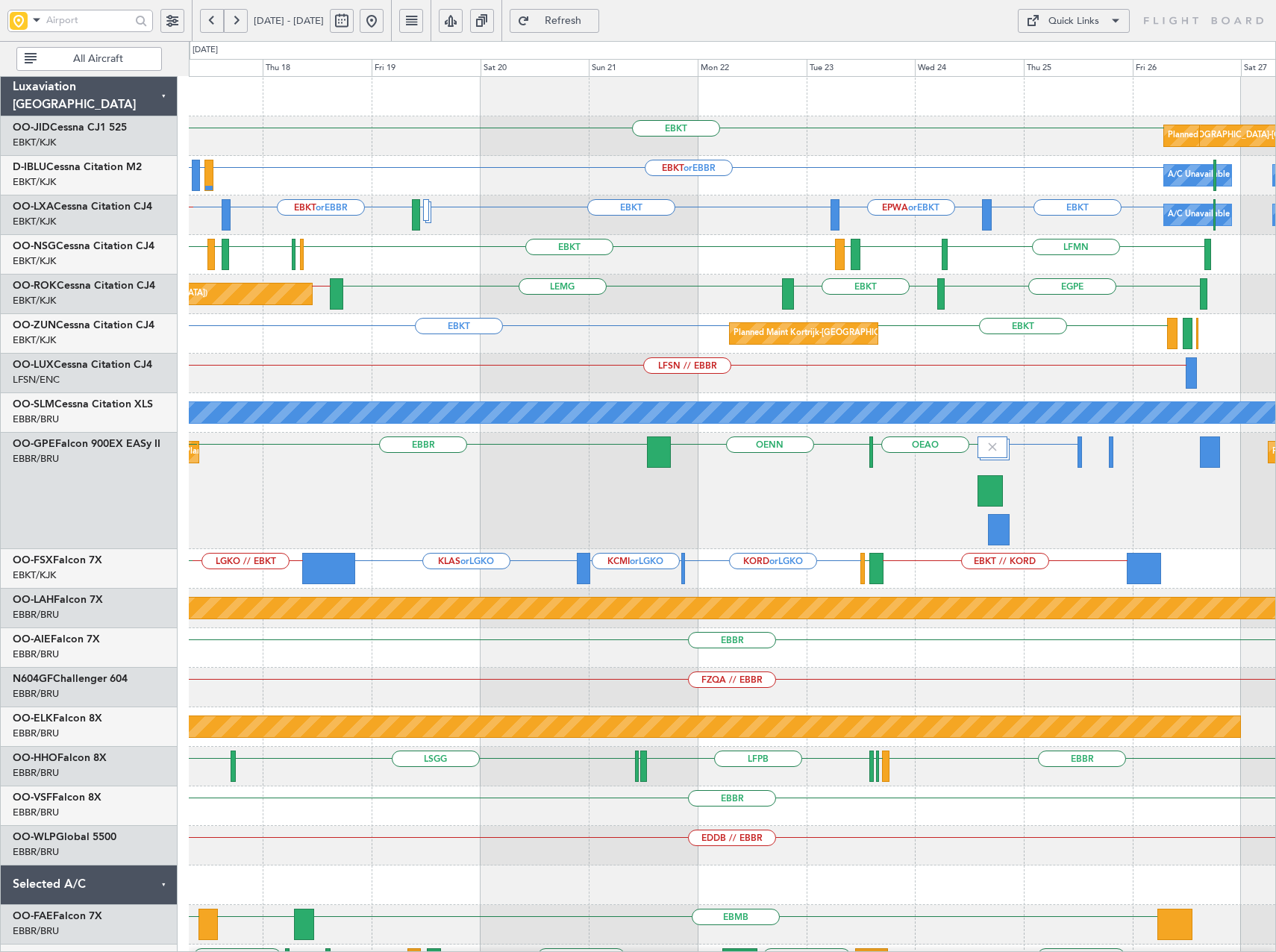
click at [824, 522] on div "BGGH or EBBR EBBR OEAO OENN Planned Maint Brussels (Brussels National) Planned …" at bounding box center [732, 491] width 1086 height 116
click at [384, 20] on button at bounding box center [371, 21] width 24 height 24
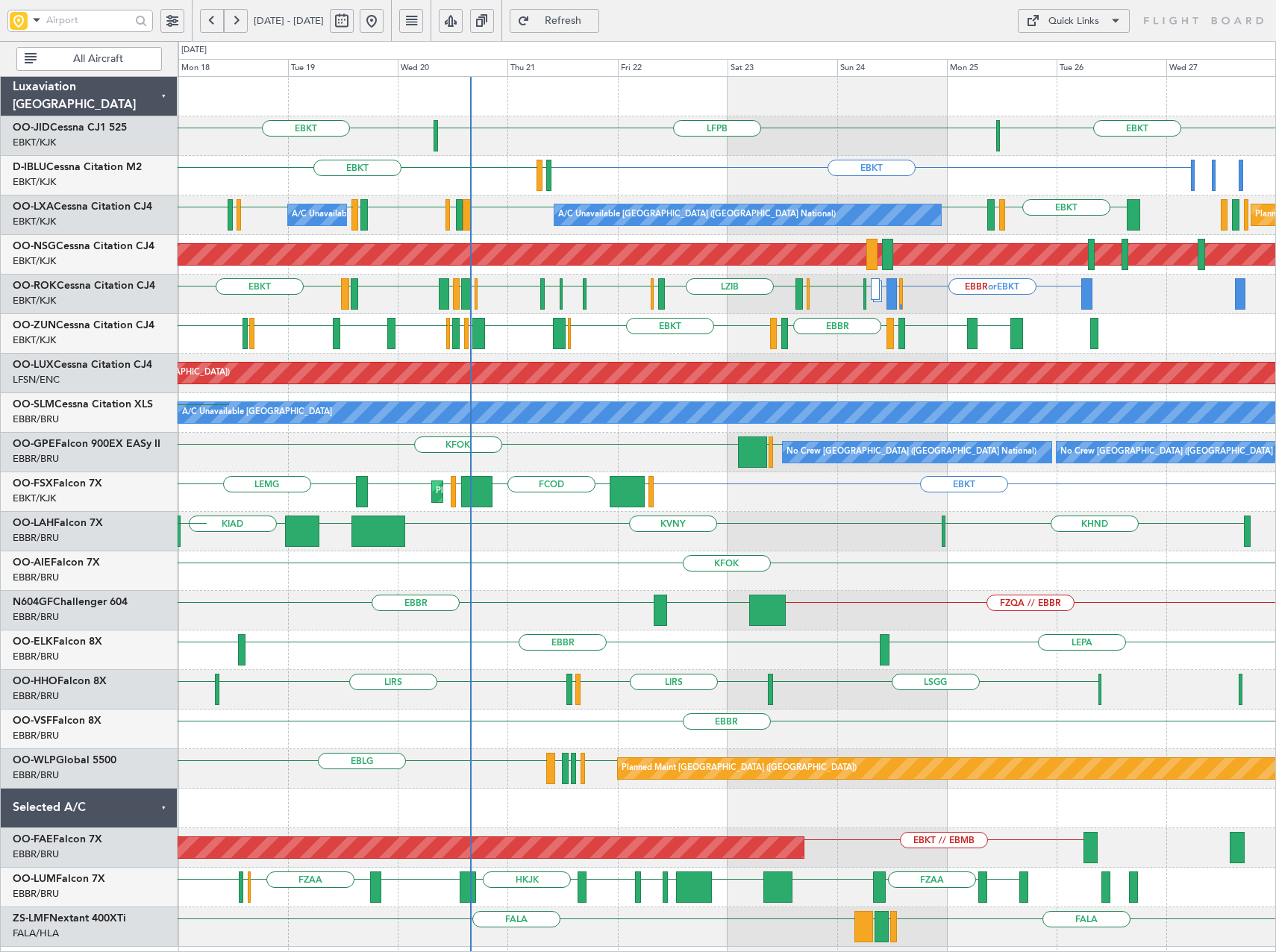
click at [771, 354] on div "EBKT LFPB EBKT EBKT EGJJ EBKT EBKT EIDW EBBR EBBR LIRS LFSD EBKT LOWI EBBR EBBR…" at bounding box center [726, 512] width 1098 height 869
click at [966, 329] on div "LESO EBKT LEBZ EBKT LOWS EBBR LFBD EBKT EGKB LPCS LIML LOWS EBKT EBBR EGPF EBBR…" at bounding box center [726, 333] width 1098 height 39
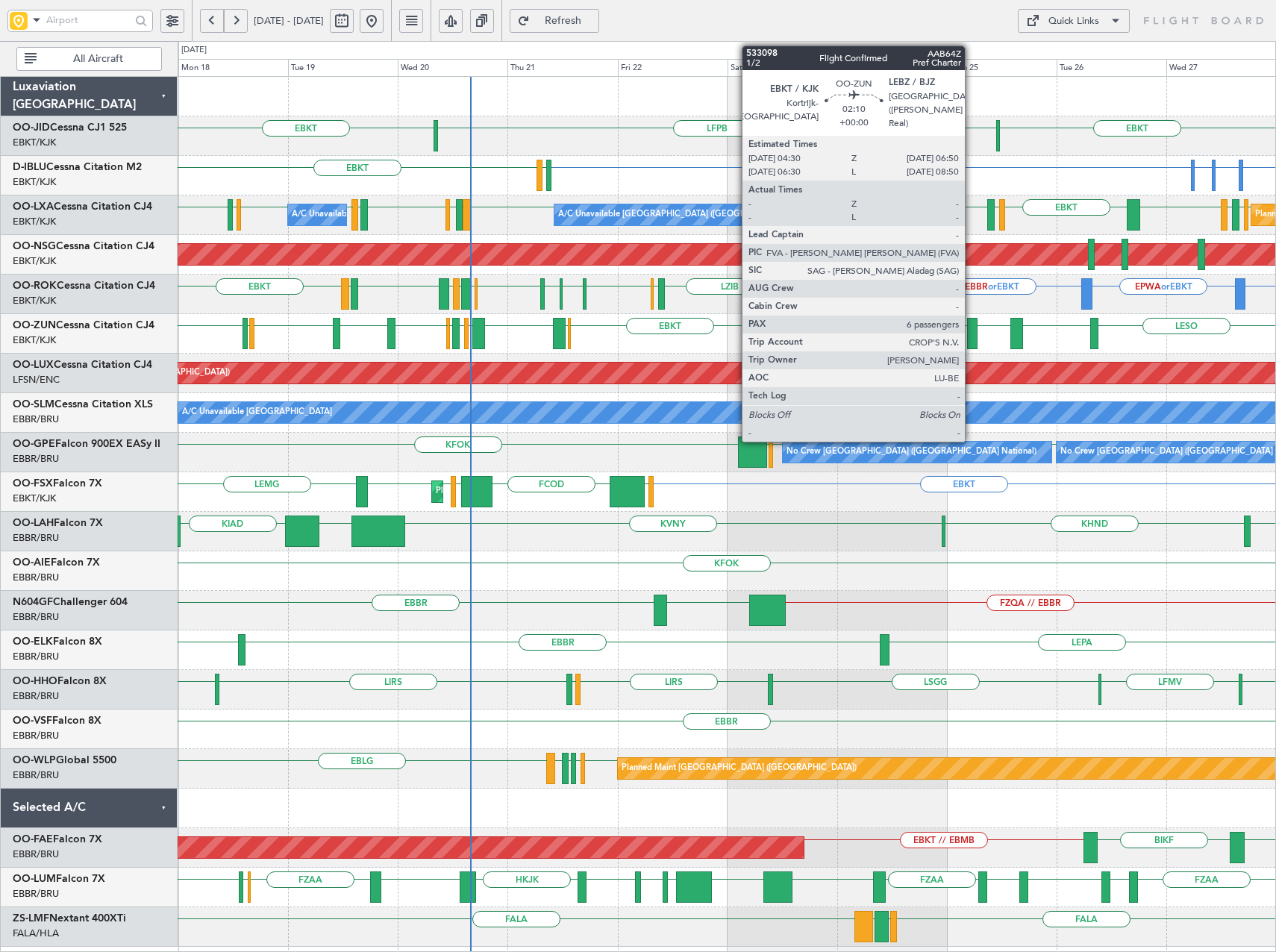
click at [972, 330] on div at bounding box center [972, 333] width 11 height 31
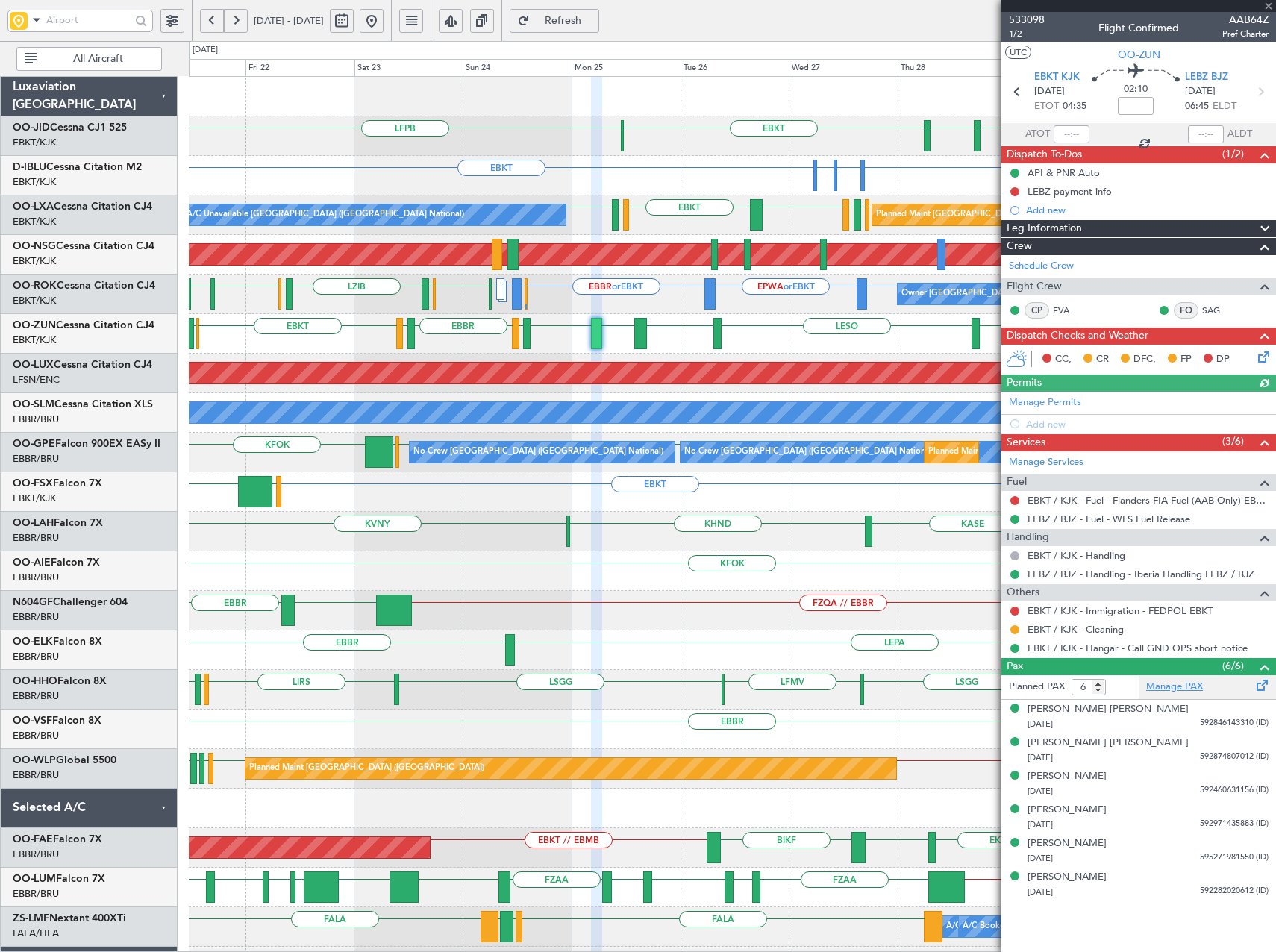
click at [1151, 685] on link "Manage PAX" at bounding box center [1175, 687] width 57 height 15
click at [594, 23] on span "Refresh" at bounding box center [563, 21] width 61 height 10
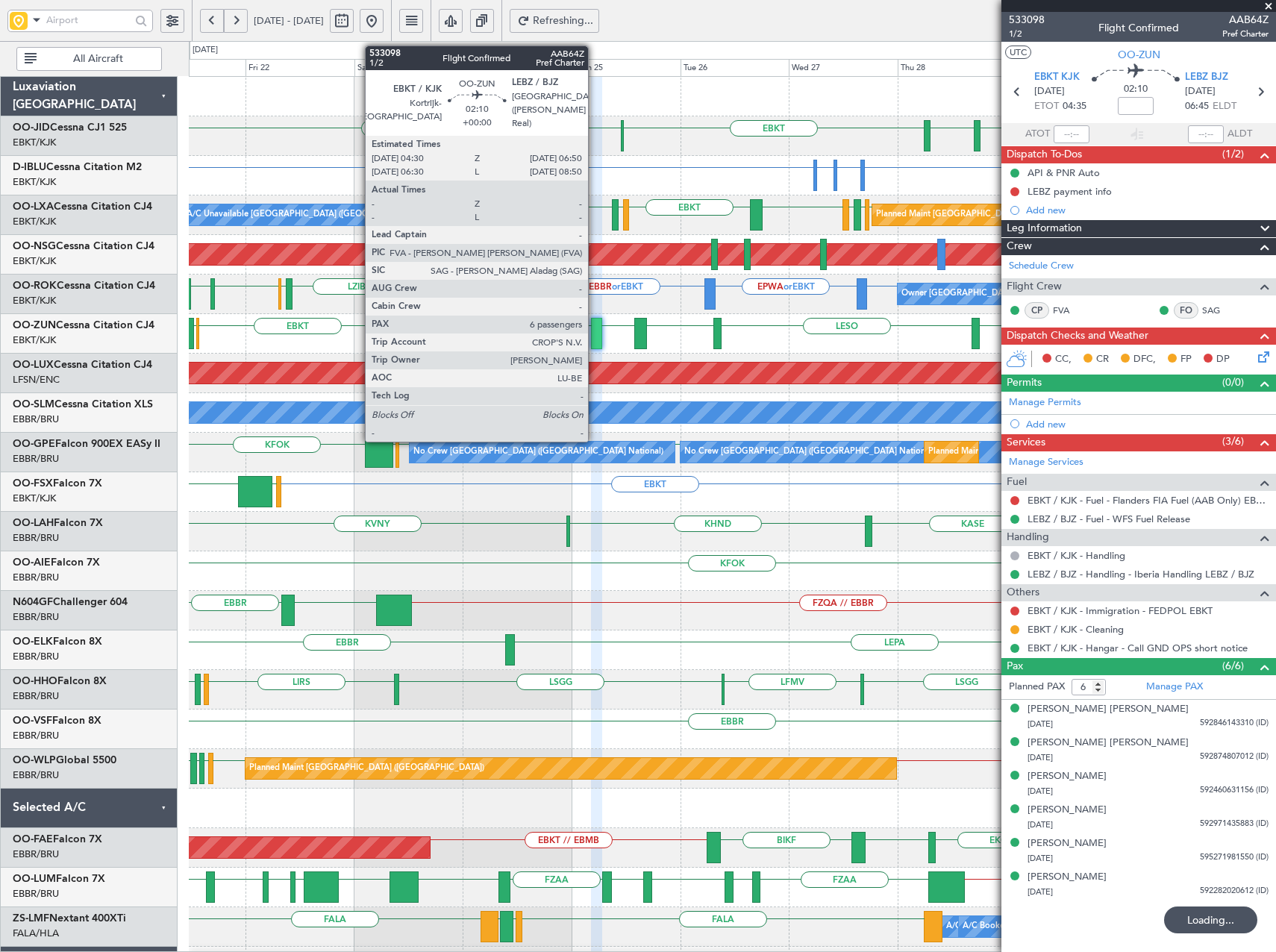
click at [595, 336] on div at bounding box center [596, 333] width 11 height 31
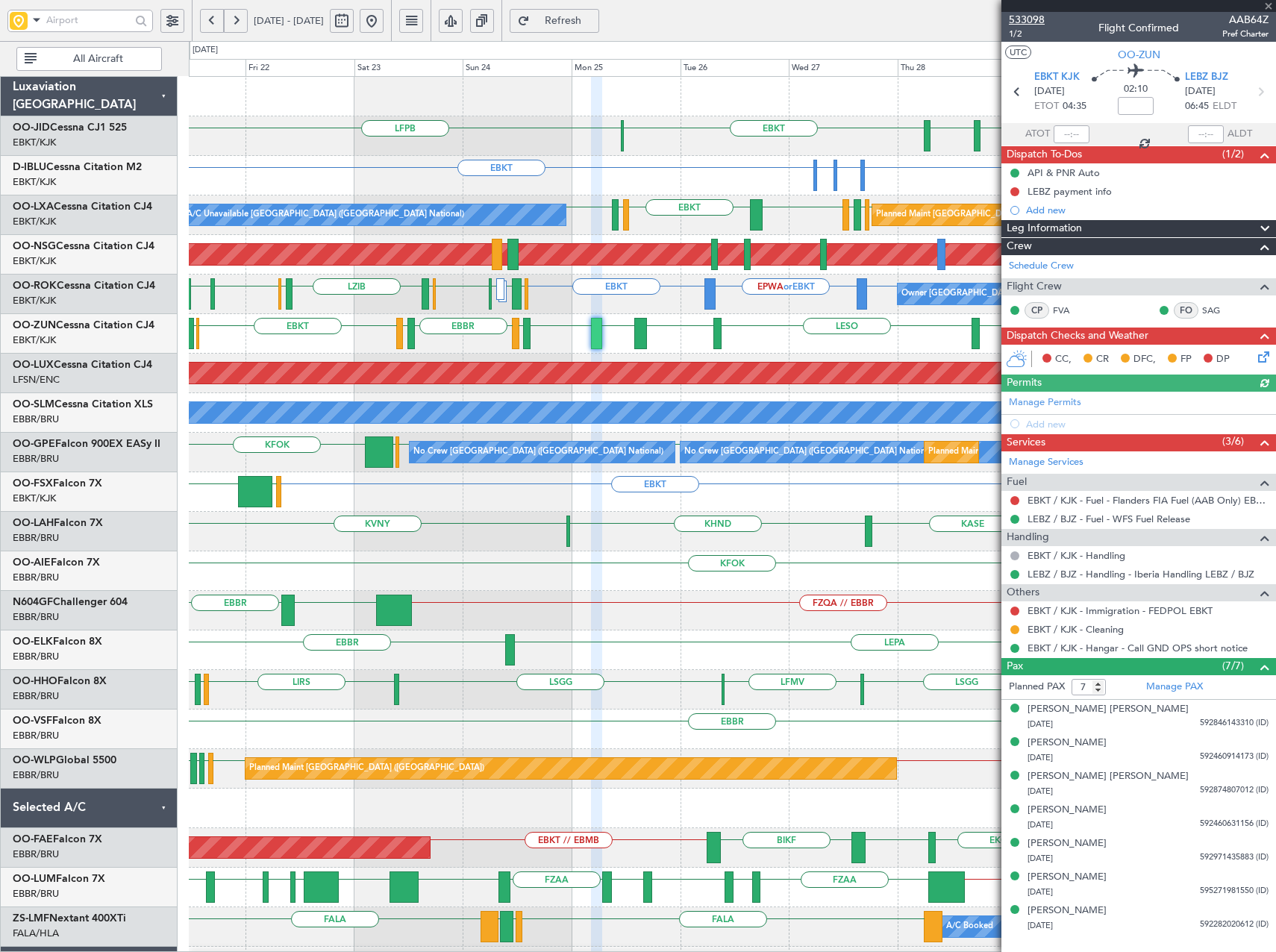
click at [1016, 18] on span "533098" at bounding box center [1026, 19] width 36 height 16
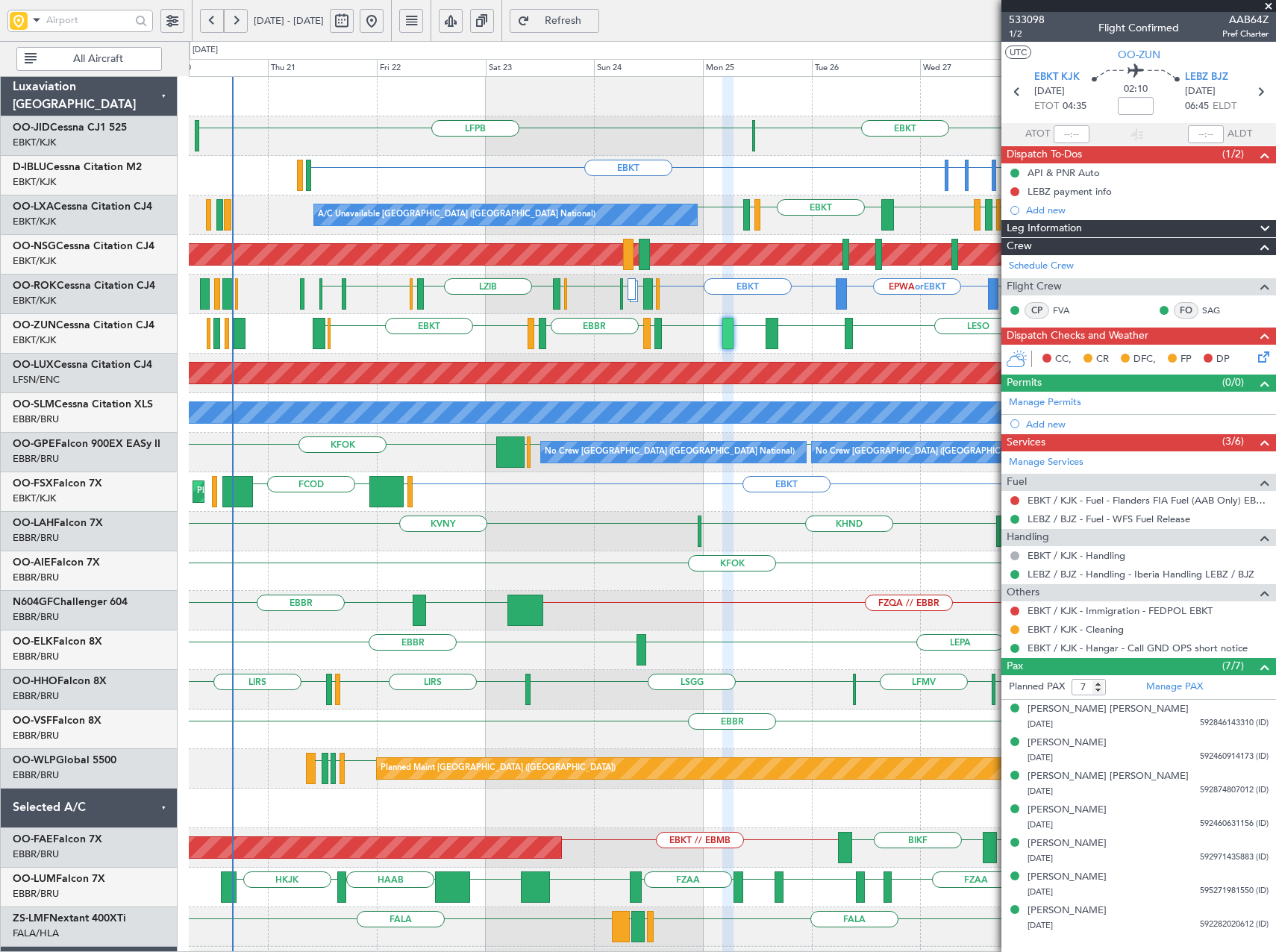
click at [335, 508] on div "EBKT EBBR or EBKT LIRZ or EBKT EBBR or EBKT EGGW FCOD Planned Maint Kortrijk-We…" at bounding box center [732, 491] width 1086 height 39
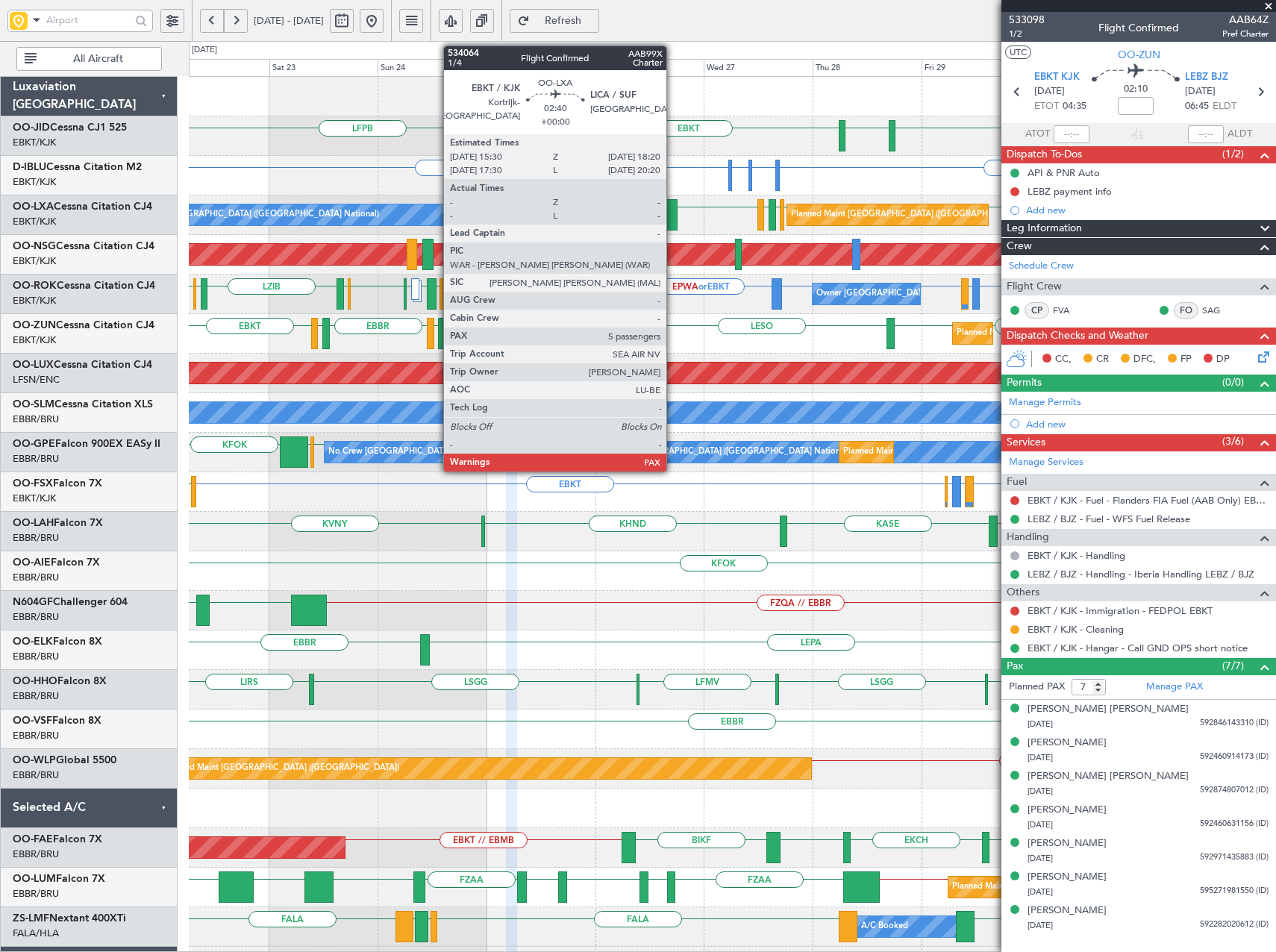
click at [673, 218] on div at bounding box center [671, 214] width 13 height 31
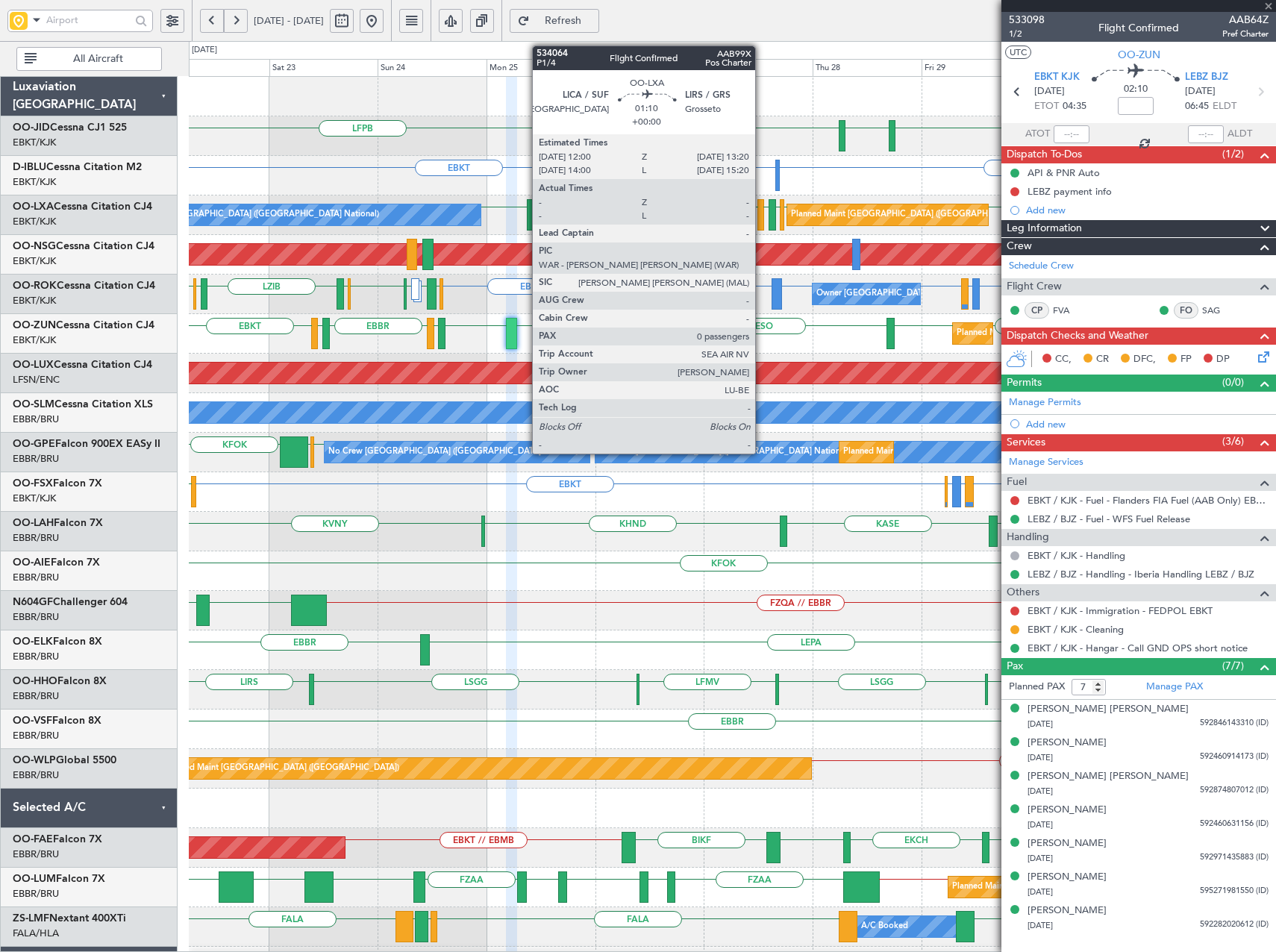
type input "5"
